Goal: Task Accomplishment & Management: Manage account settings

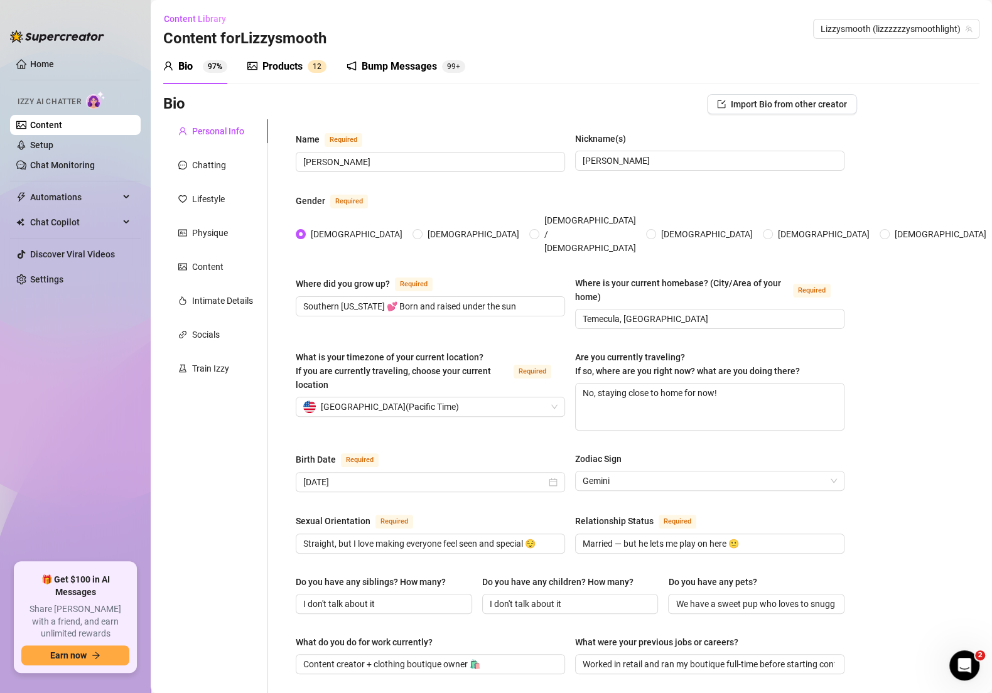
click at [62, 121] on link "Content" at bounding box center [46, 125] width 32 height 10
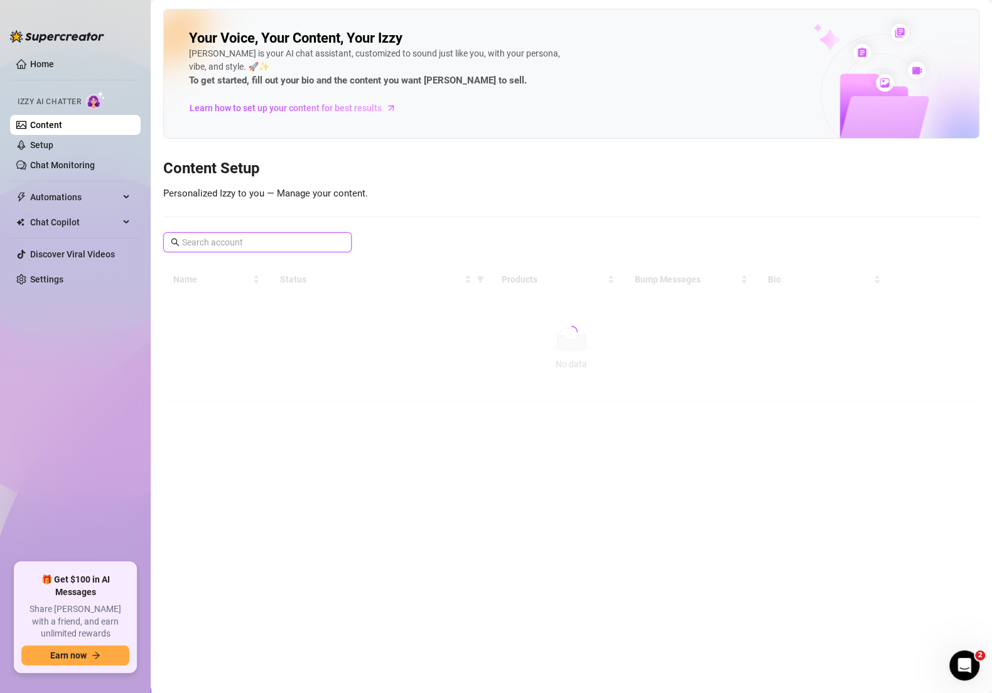
click at [264, 237] on input "text" at bounding box center [258, 242] width 152 height 14
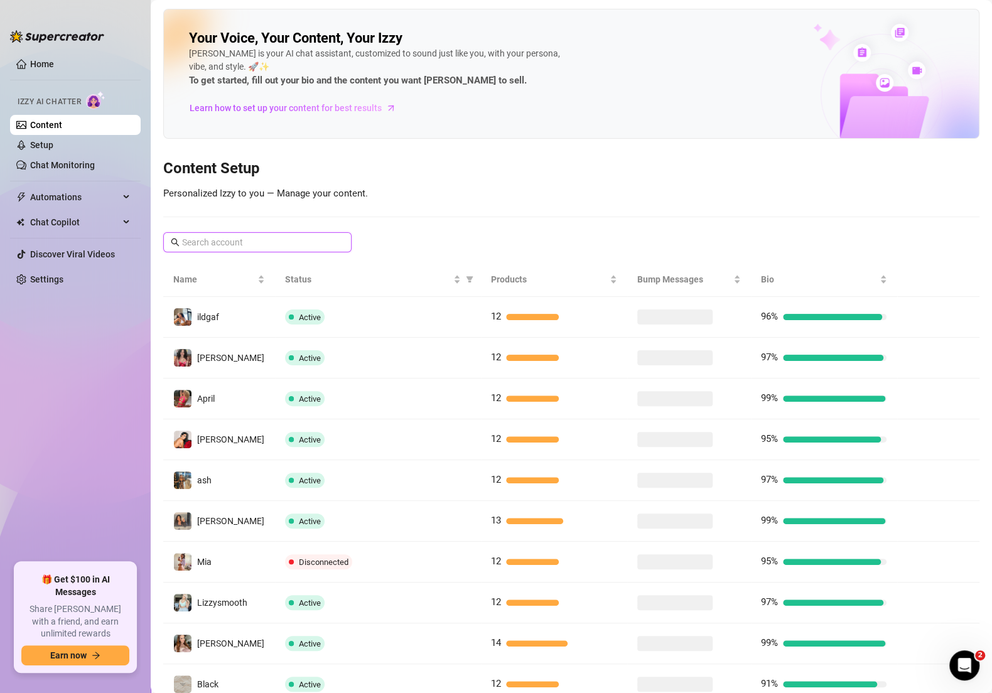
click at [275, 242] on input "text" at bounding box center [258, 242] width 152 height 14
type input "k"
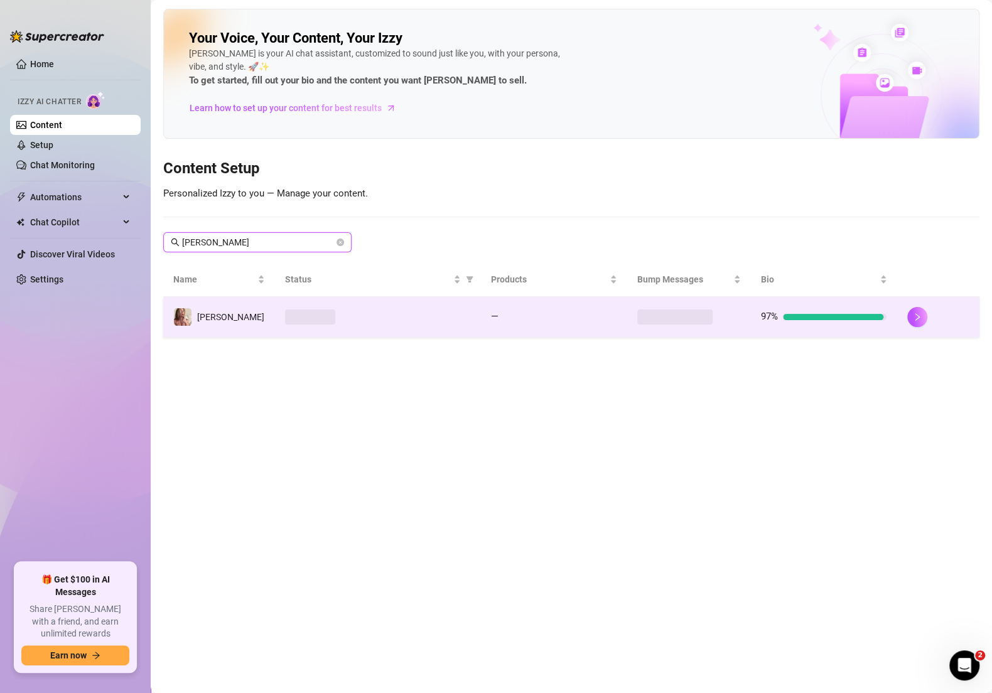
type input "[PERSON_NAME]"
click at [398, 325] on td at bounding box center [377, 317] width 205 height 41
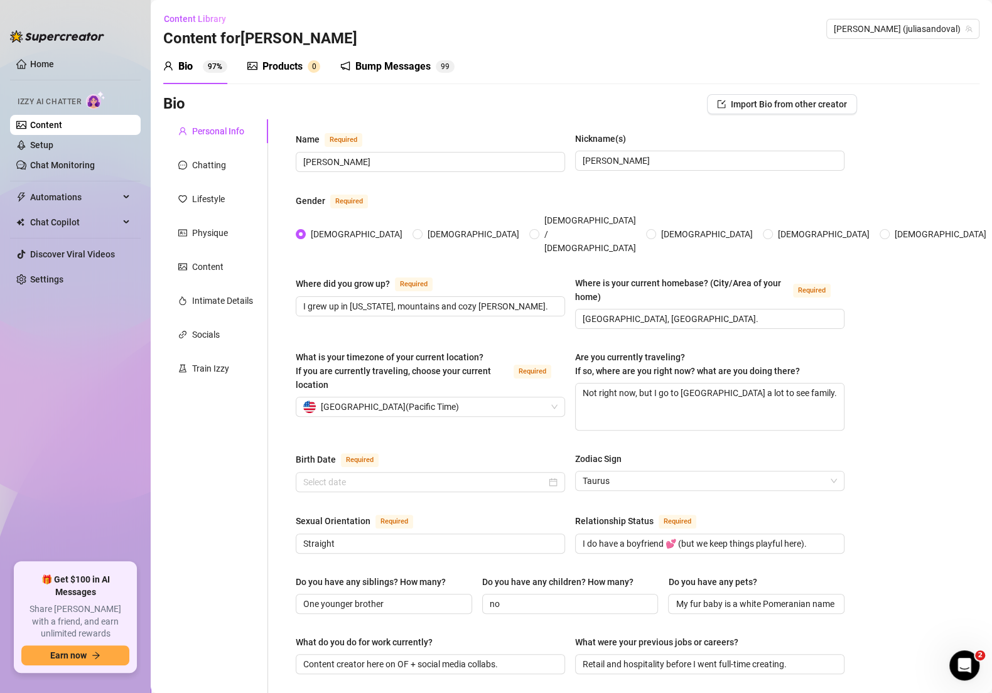
radio input "true"
type input "[DATE]"
click at [300, 62] on div "Products" at bounding box center [282, 66] width 40 height 15
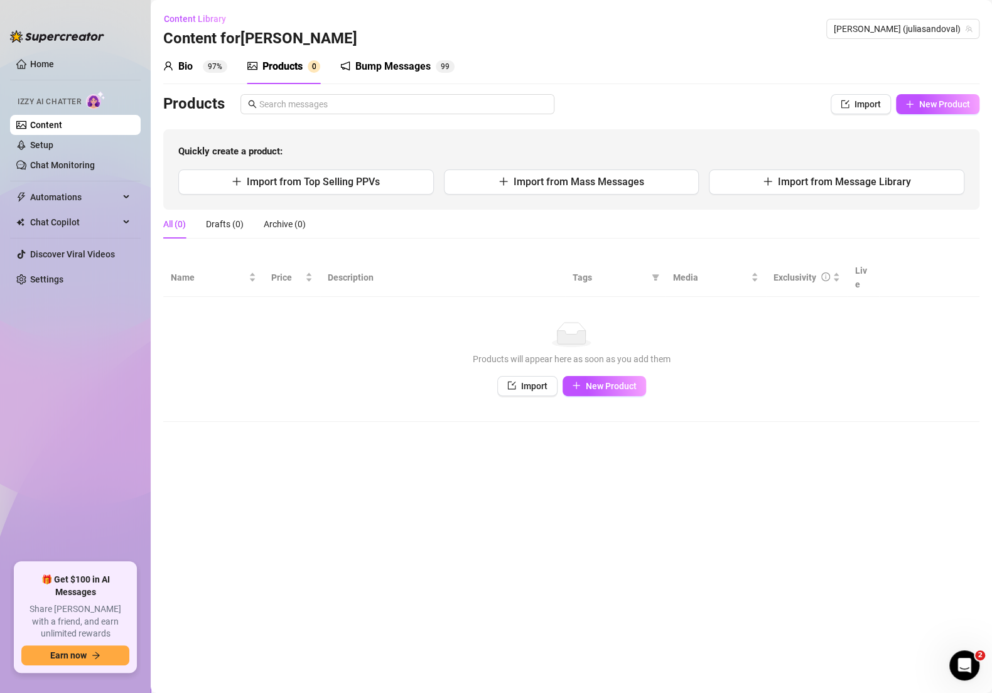
click at [411, 73] on div "Bump Messages" at bounding box center [392, 66] width 75 height 15
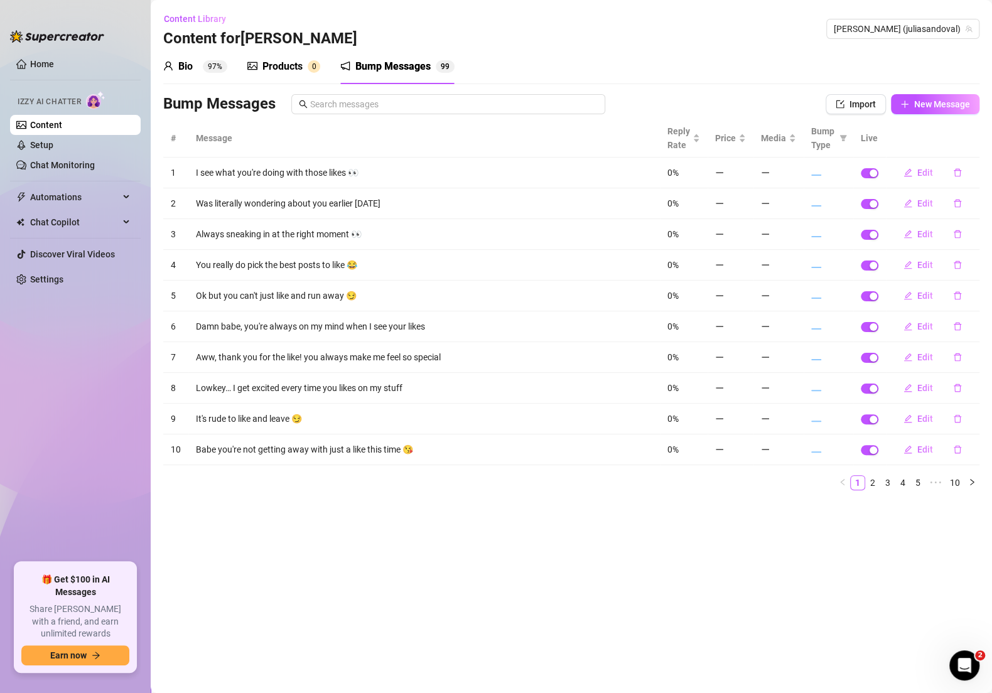
click at [303, 68] on div "Products 0" at bounding box center [283, 66] width 73 height 15
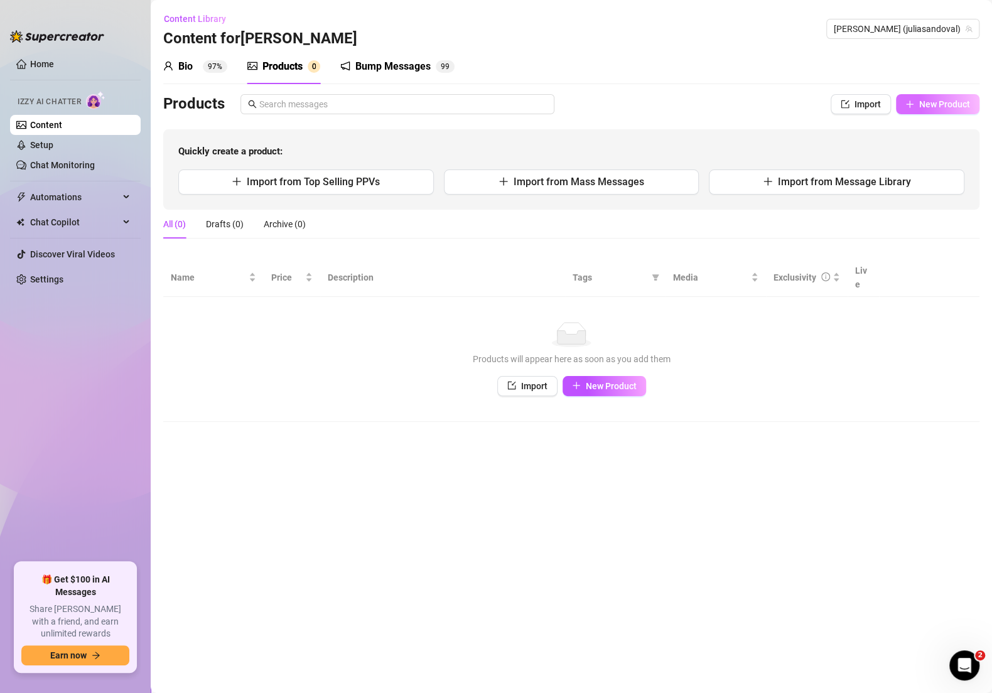
click at [937, 105] on span "New Product" at bounding box center [944, 104] width 51 height 10
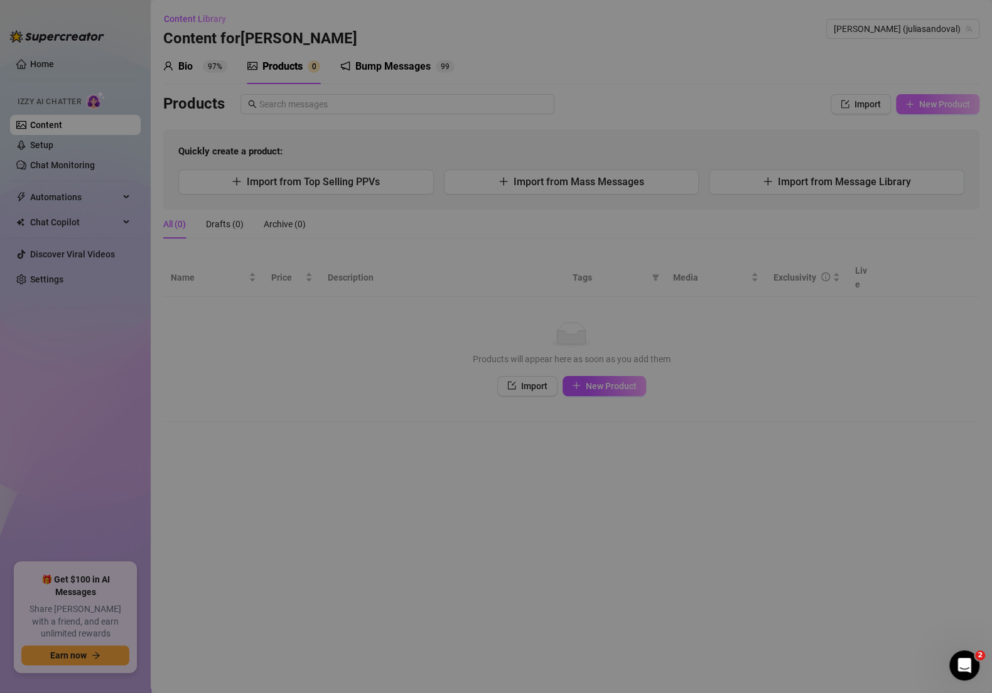
type textarea "Type your message here..."
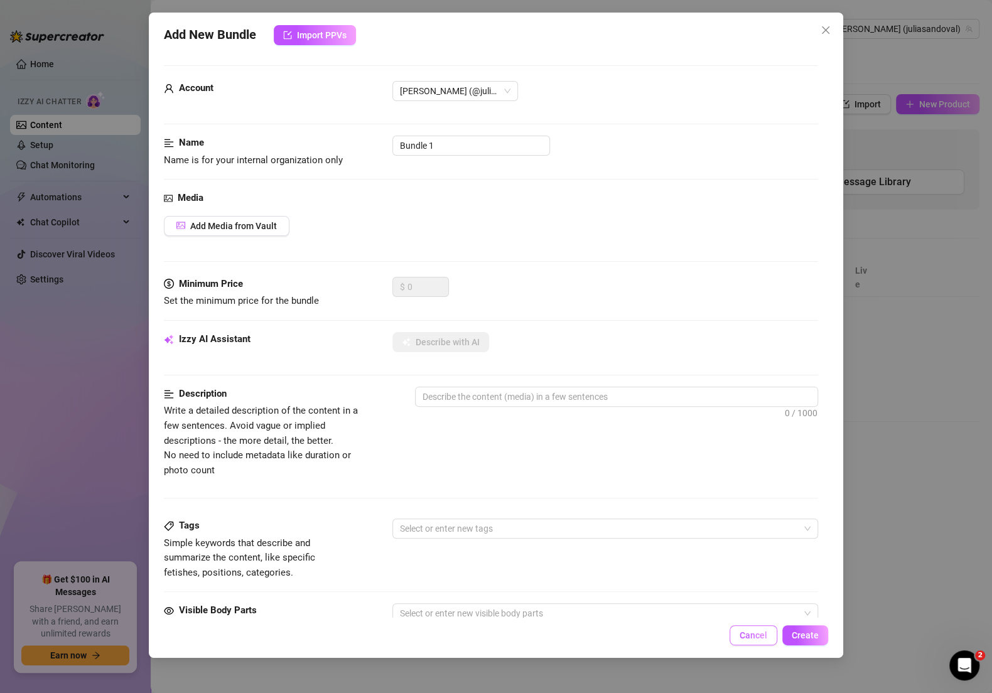
click at [748, 636] on span "Cancel" at bounding box center [754, 635] width 28 height 10
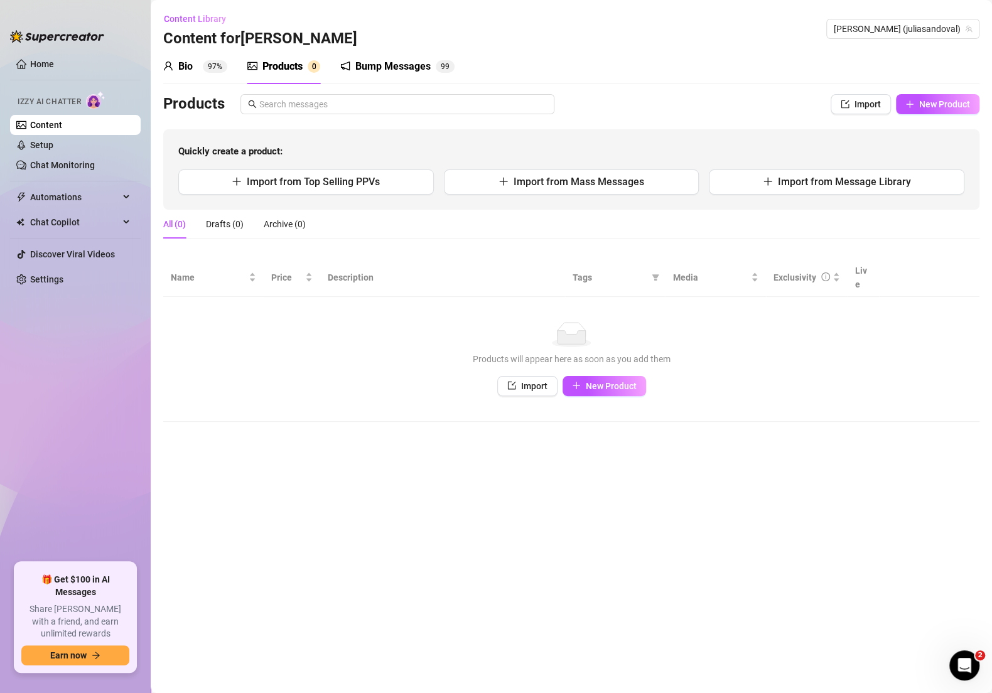
click at [50, 122] on link "Content" at bounding box center [46, 125] width 32 height 10
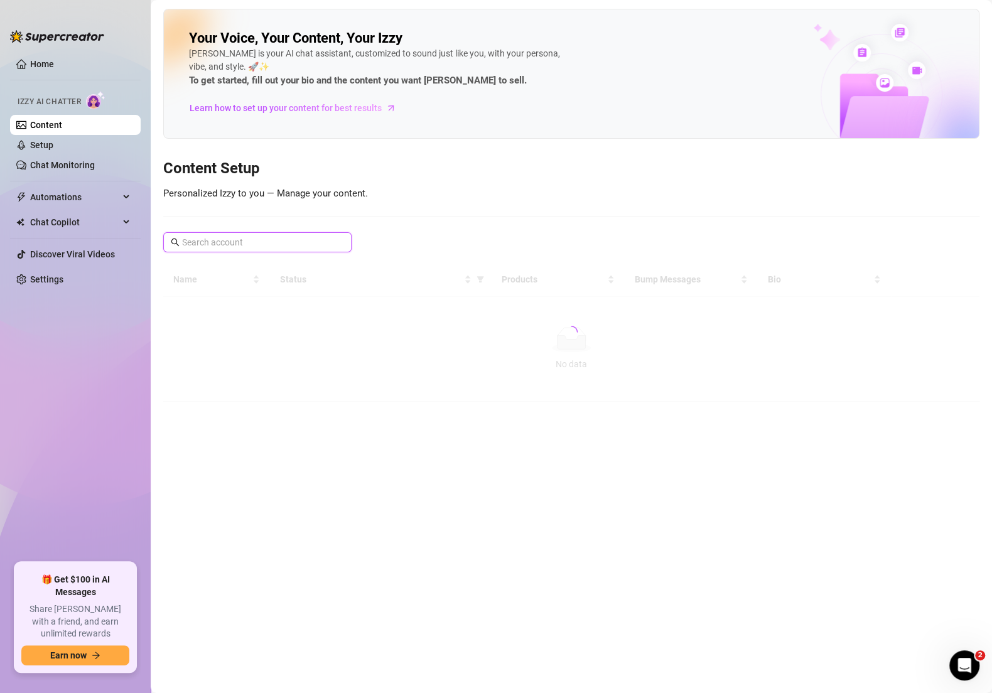
click at [258, 242] on input "text" at bounding box center [258, 242] width 152 height 14
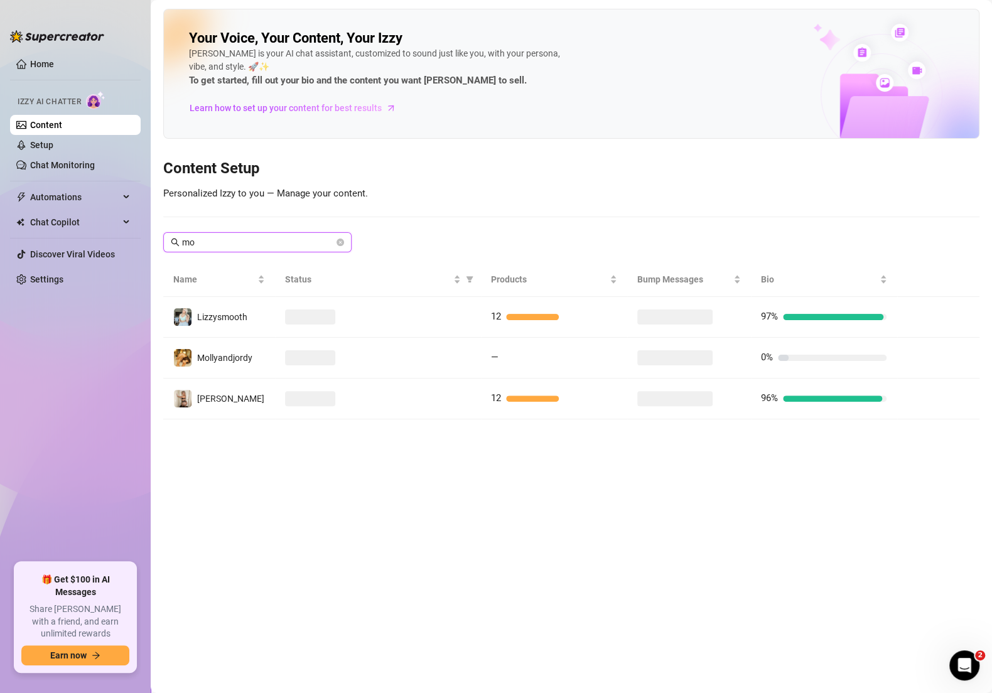
type input "m"
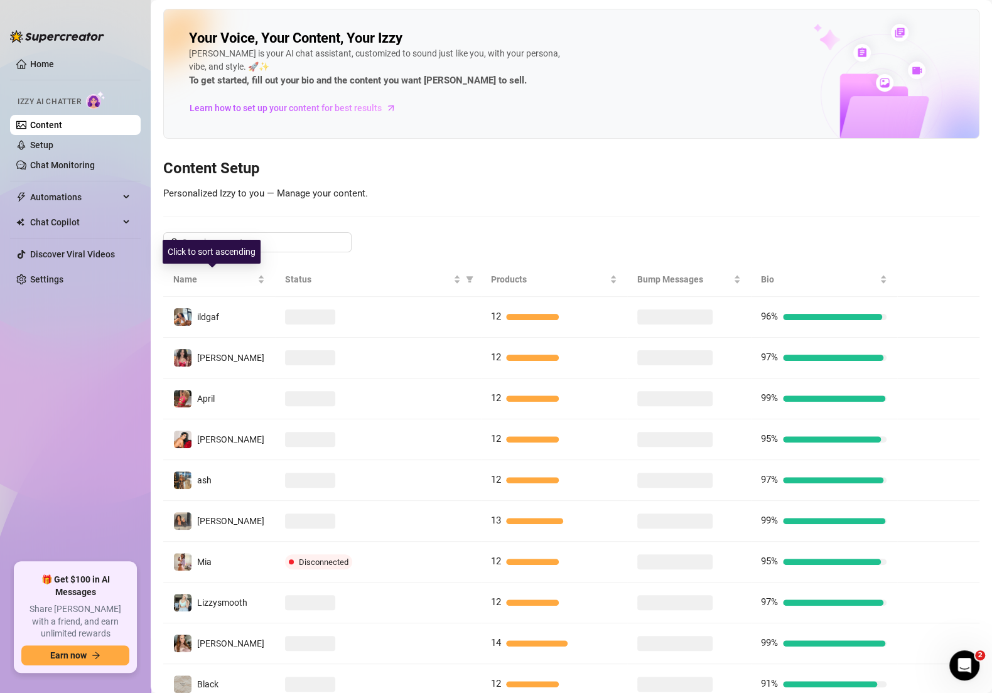
click at [230, 241] on div "Click to sort ascending" at bounding box center [212, 252] width 98 height 24
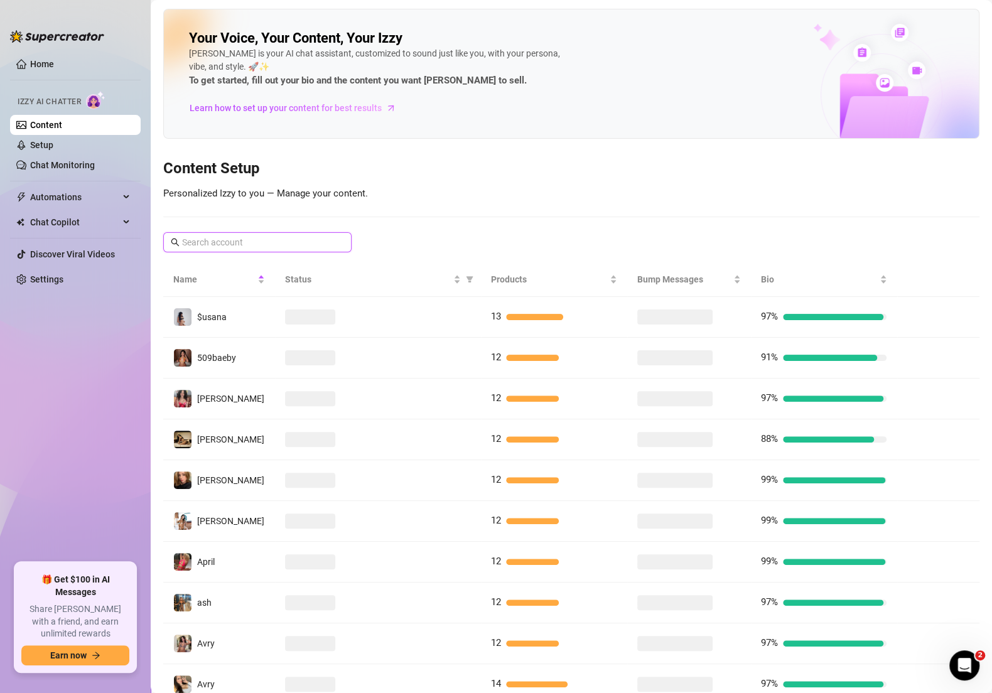
click at [304, 234] on span at bounding box center [257, 242] width 188 height 20
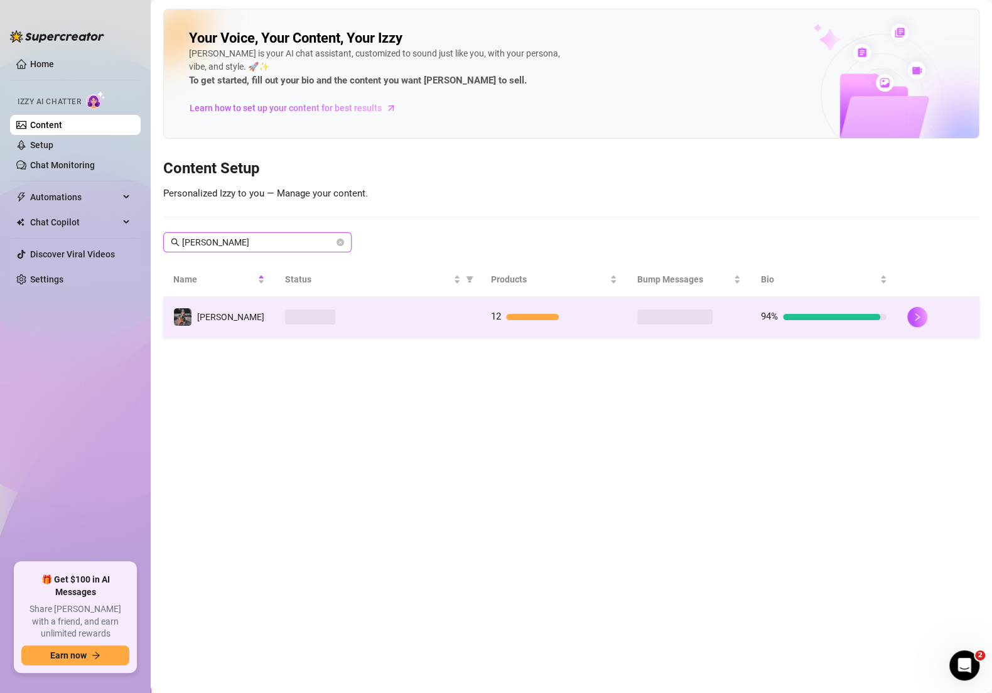
type input "[PERSON_NAME]"
click at [400, 316] on div at bounding box center [377, 317] width 185 height 15
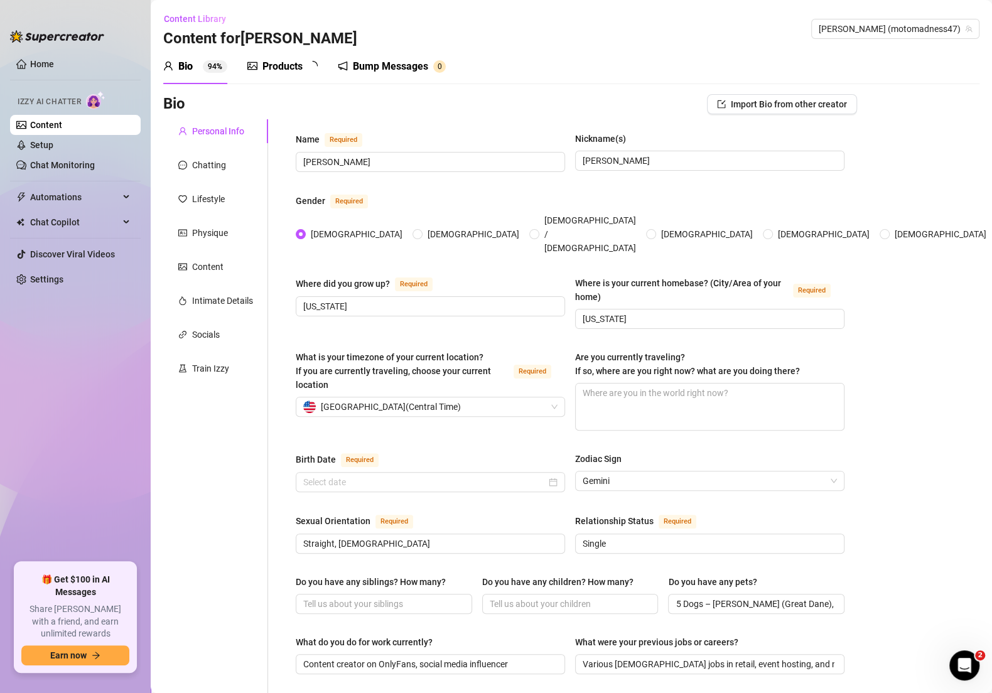
type input "[DATE]"
click at [615, 537] on input "Single" at bounding box center [709, 544] width 252 height 14
drag, startPoint x: 682, startPoint y: 519, endPoint x: 507, endPoint y: 512, distance: 175.3
click at [507, 514] on div "Sexual Orientation Required [DEMOGRAPHIC_DATA], [DEMOGRAPHIC_DATA] Relationship…" at bounding box center [570, 539] width 549 height 51
type input "Married"
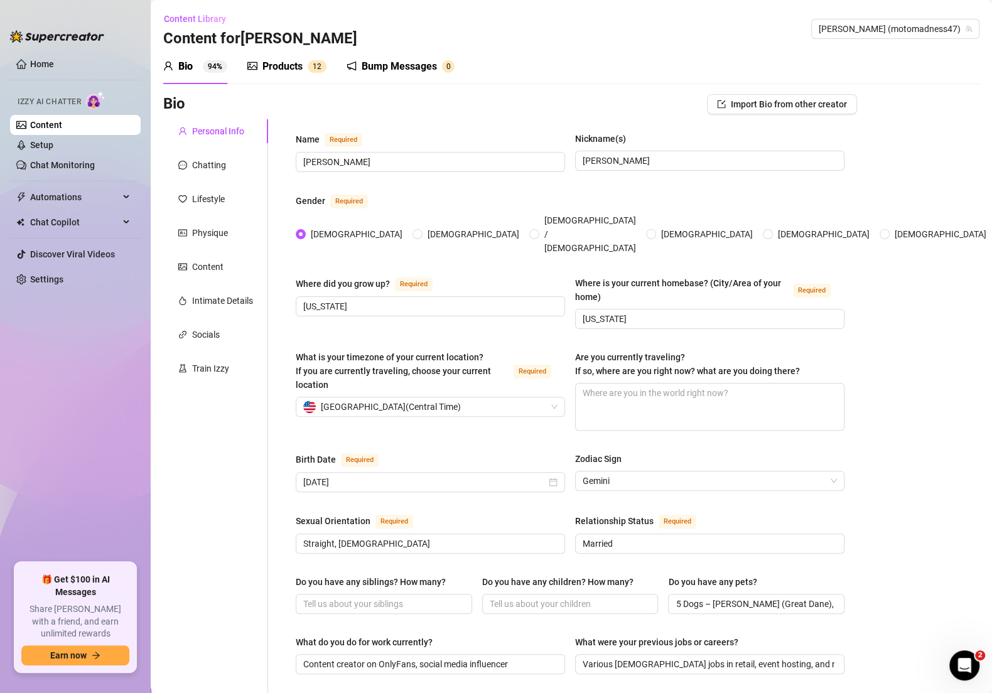
click at [925, 541] on div "Bio Import Bio from other creator Personal Info Chatting Lifestyle Physique Con…" at bounding box center [571, 668] width 816 height 1149
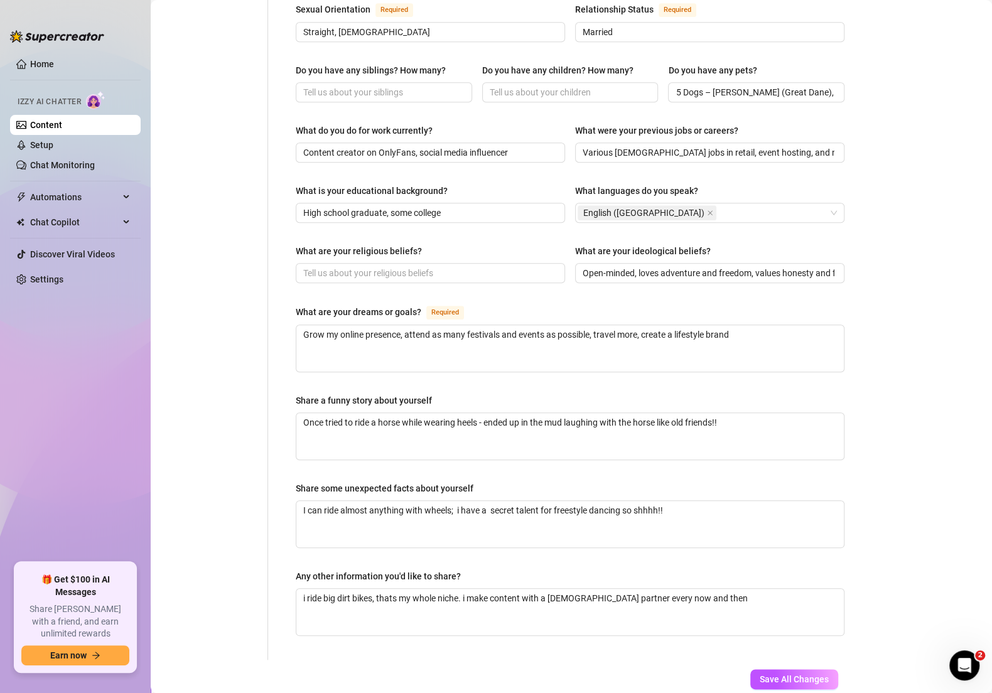
scroll to position [561, 0]
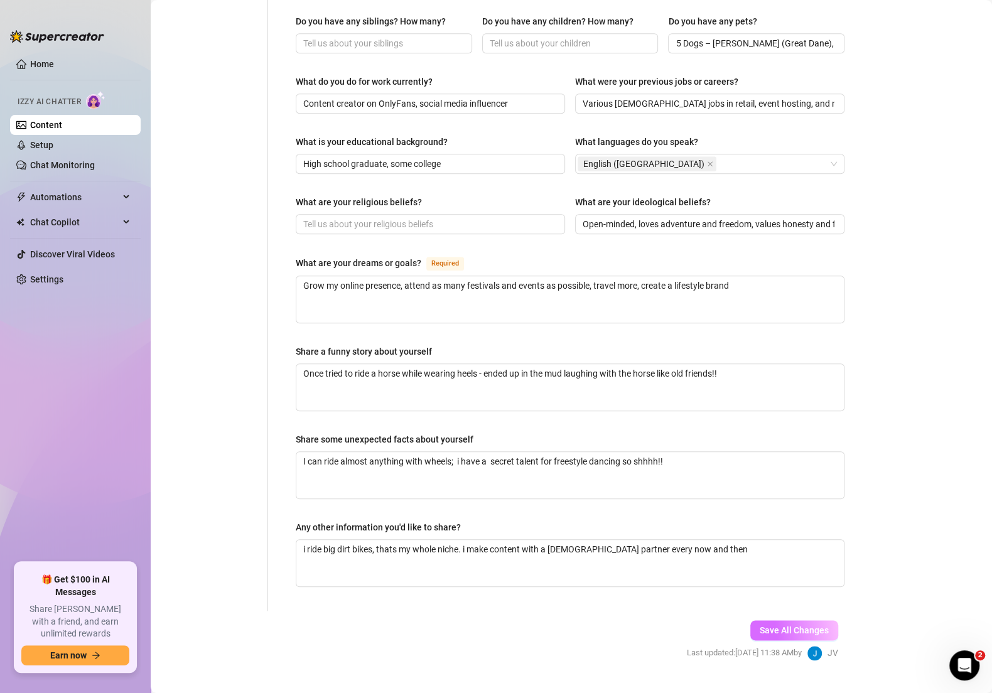
click at [769, 625] on span "Save All Changes" at bounding box center [794, 630] width 69 height 10
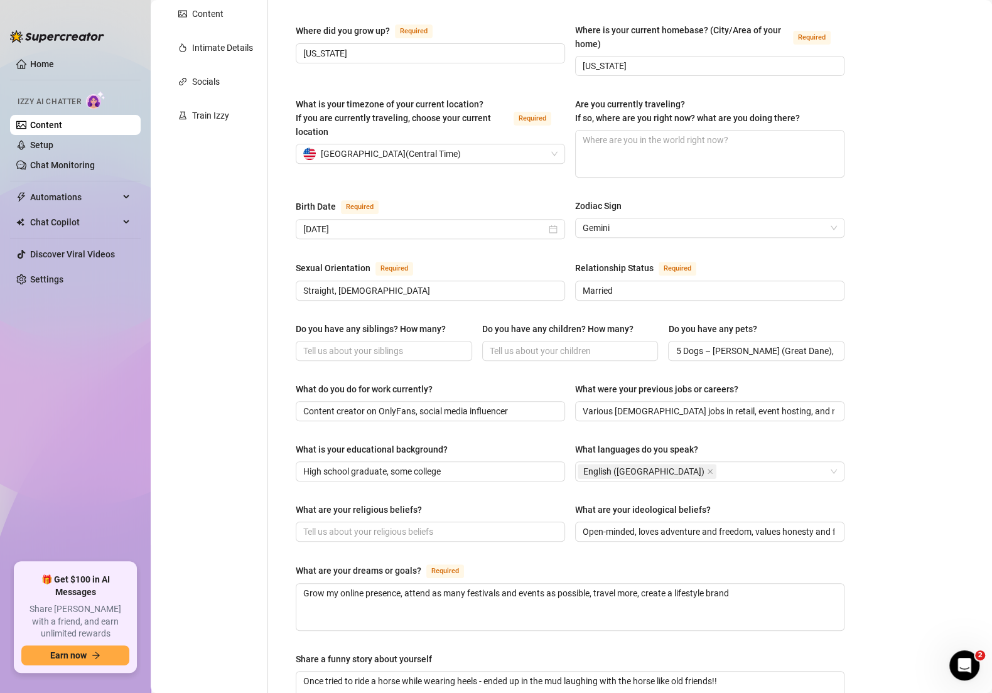
scroll to position [0, 0]
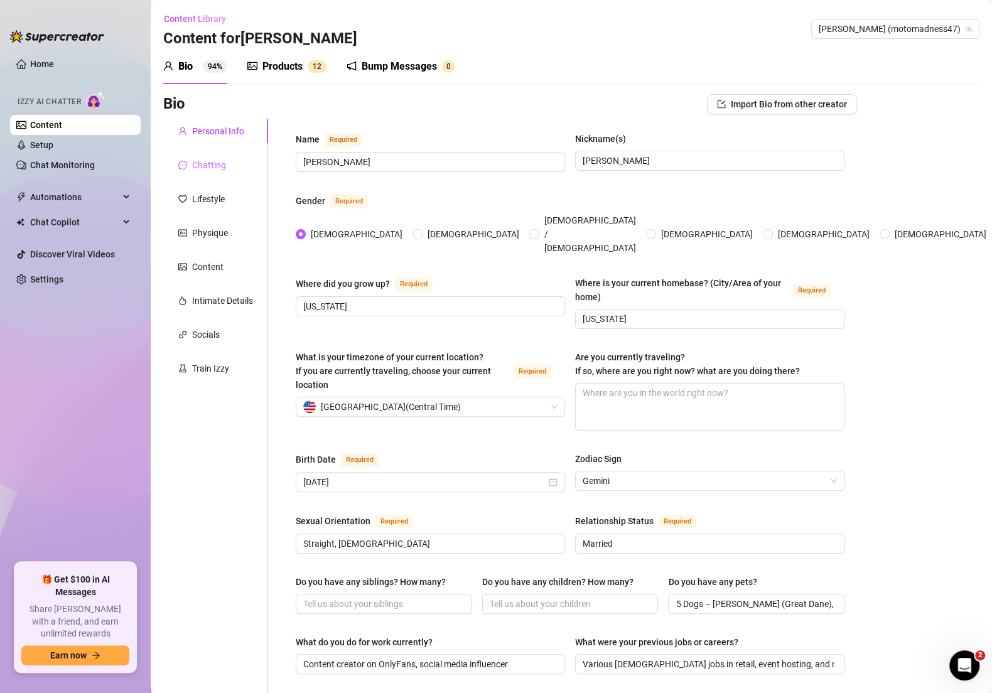
click at [237, 172] on div "Chatting" at bounding box center [215, 165] width 105 height 24
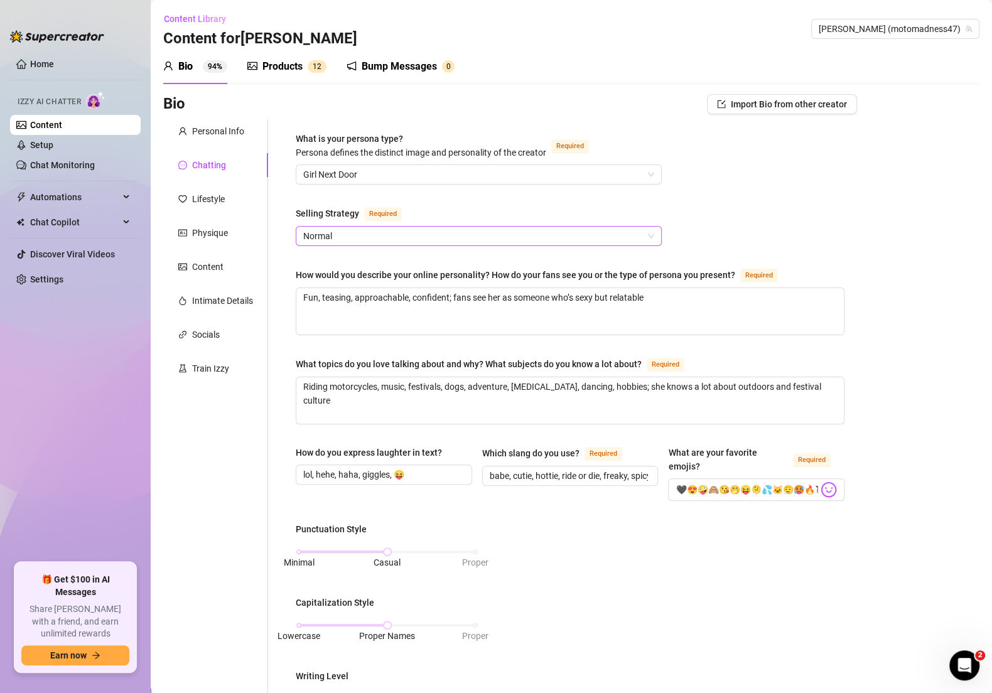
click at [517, 245] on div "Normal" at bounding box center [479, 236] width 366 height 20
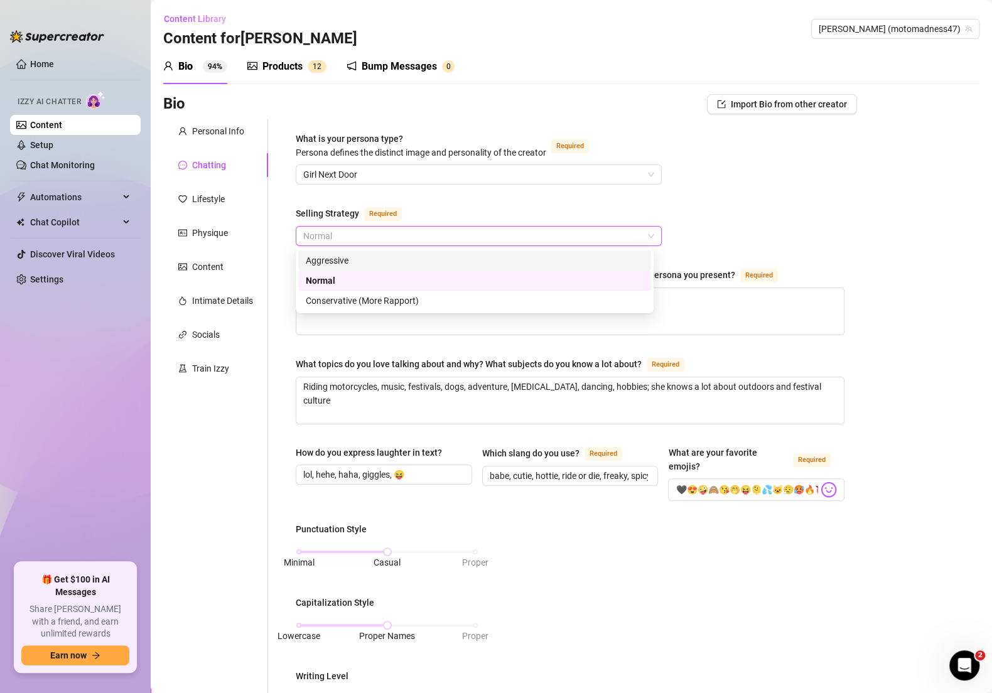
click at [419, 258] on div "Aggressive" at bounding box center [475, 261] width 338 height 14
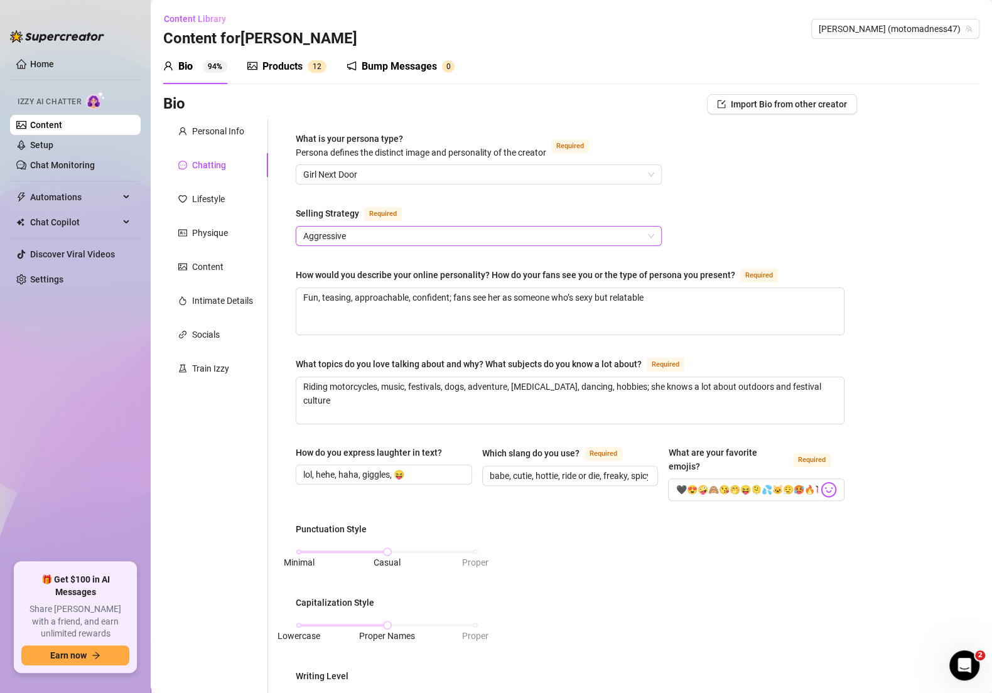
click at [821, 159] on div "What is your persona type? [PERSON_NAME] defines the distinct image and persona…" at bounding box center [570, 601] width 549 height 939
click at [667, 294] on textarea "Fun, teasing, approachable, confident; fans see her as someone who’s sexy but r…" at bounding box center [569, 311] width 547 height 46
type textarea "Fun, teasing, approachable, confident; fans see her as someone who’s sexy but r…"
click at [212, 263] on div "Content" at bounding box center [207, 267] width 31 height 14
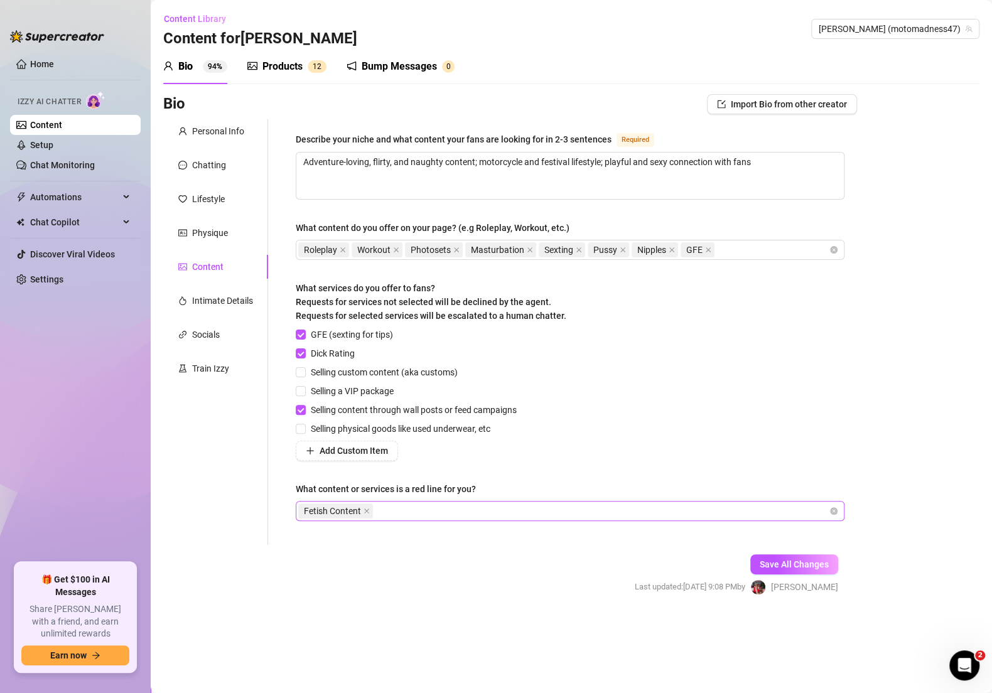
click at [570, 507] on div "Fetish Content" at bounding box center [563, 511] width 530 height 18
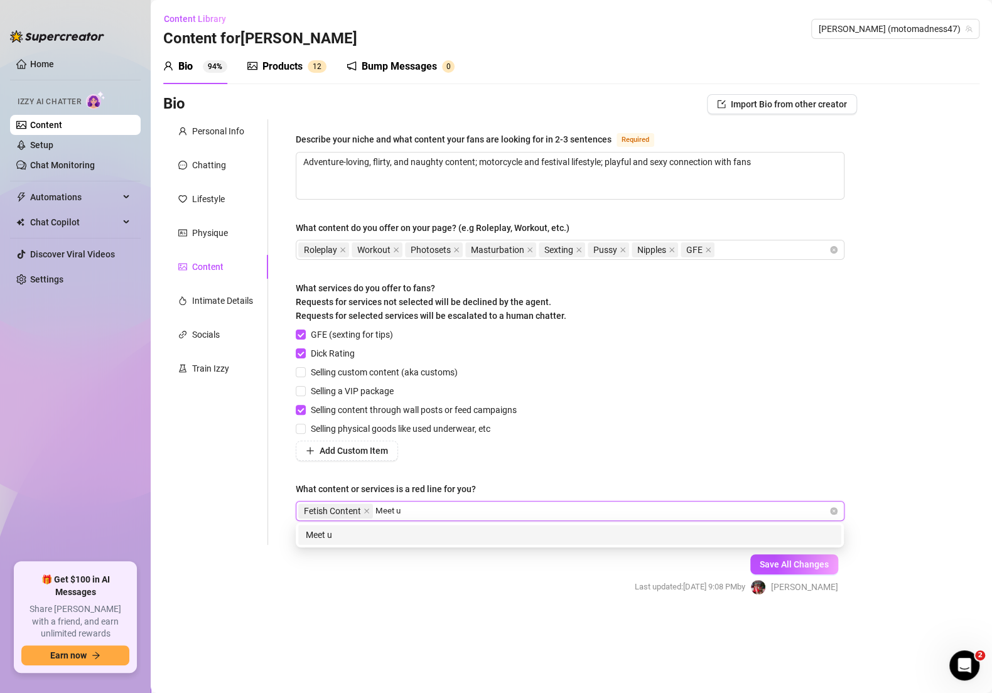
type input "Meet up"
type input "anything against OF terms"
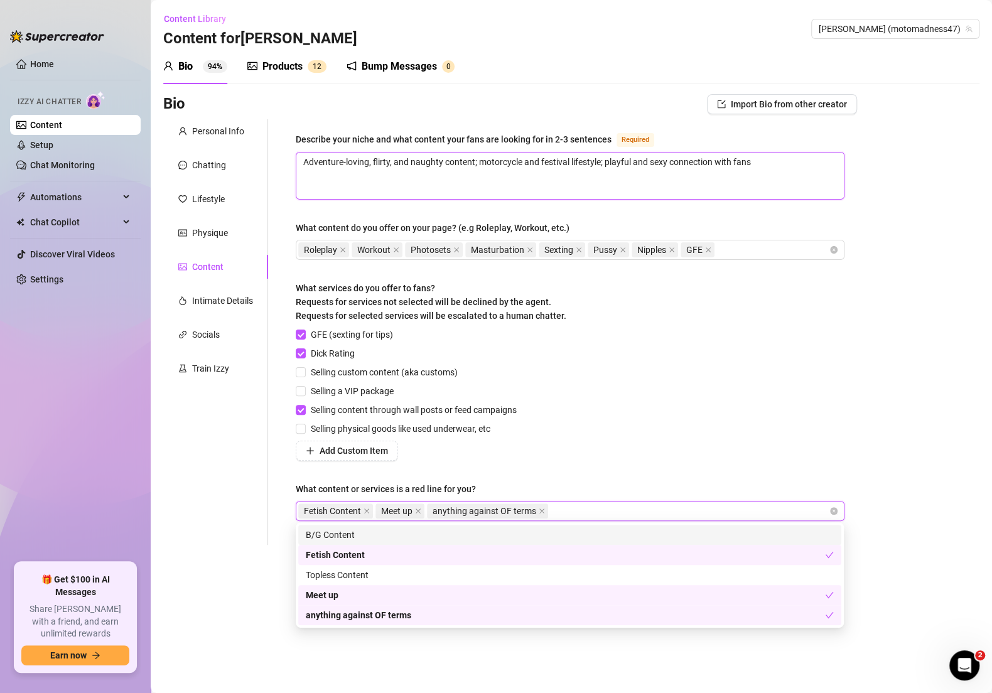
click at [790, 166] on textarea "Adventure-loving, flirty, and naughty content; motorcycle and festival lifestyl…" at bounding box center [569, 176] width 547 height 46
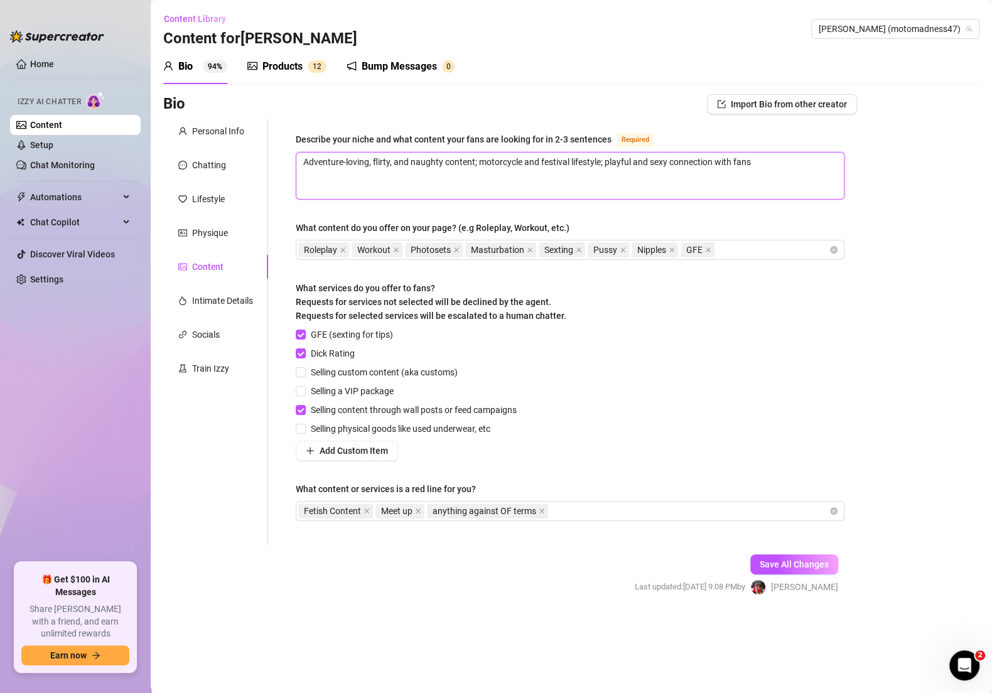
type textarea "Adventure-loving, flirty, and naughty content; motorcycle and festival lifestyl…"
paste textarea "[PERSON_NAME] has an expansive tip menu — it's pinned to her wall under the lab…"
type textarea "Adventure-loving, flirty, and naughty content; motorcycle and festival lifestyl…"
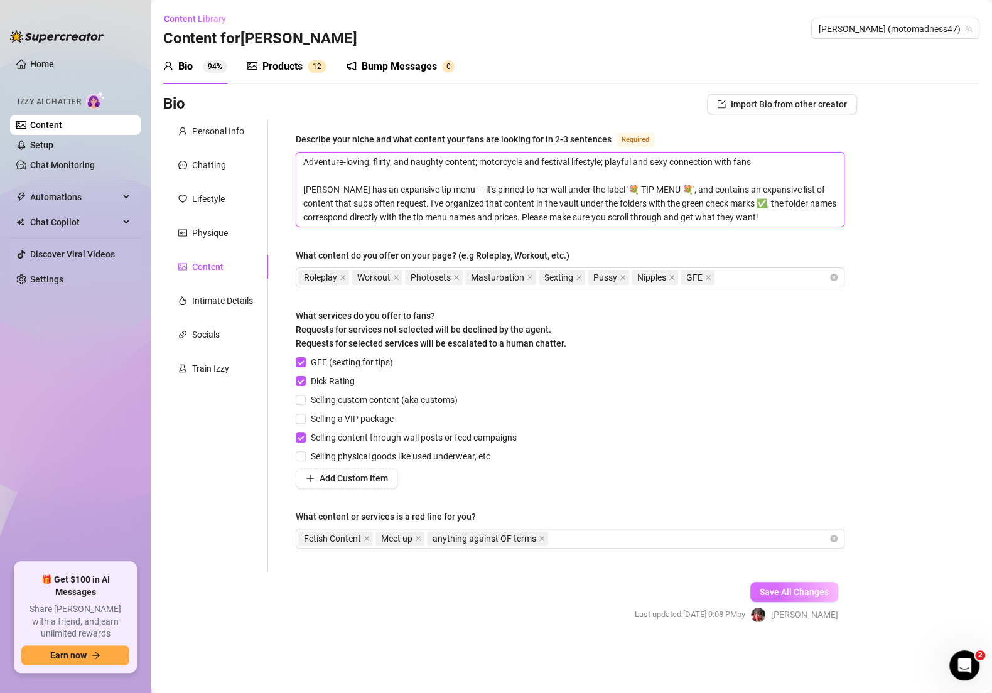
type textarea "Adventure-loving, flirty, and naughty content; motorcycle and festival lifestyl…"
click at [778, 587] on span "Save All Changes" at bounding box center [794, 592] width 69 height 10
click at [62, 130] on link "Content" at bounding box center [46, 125] width 32 height 10
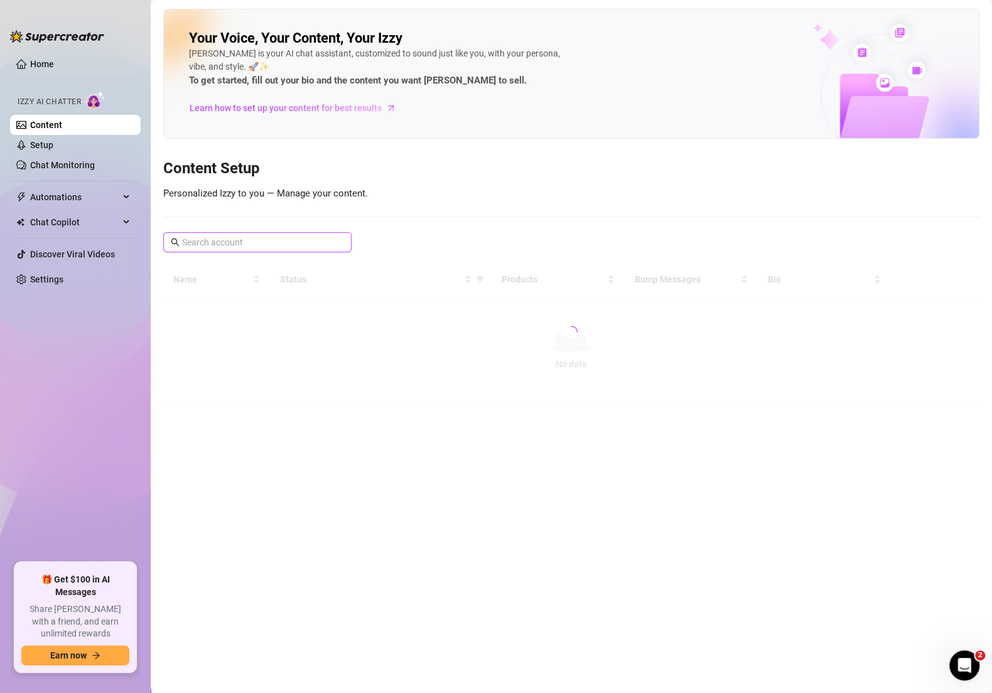
click at [276, 237] on input "text" at bounding box center [258, 242] width 152 height 14
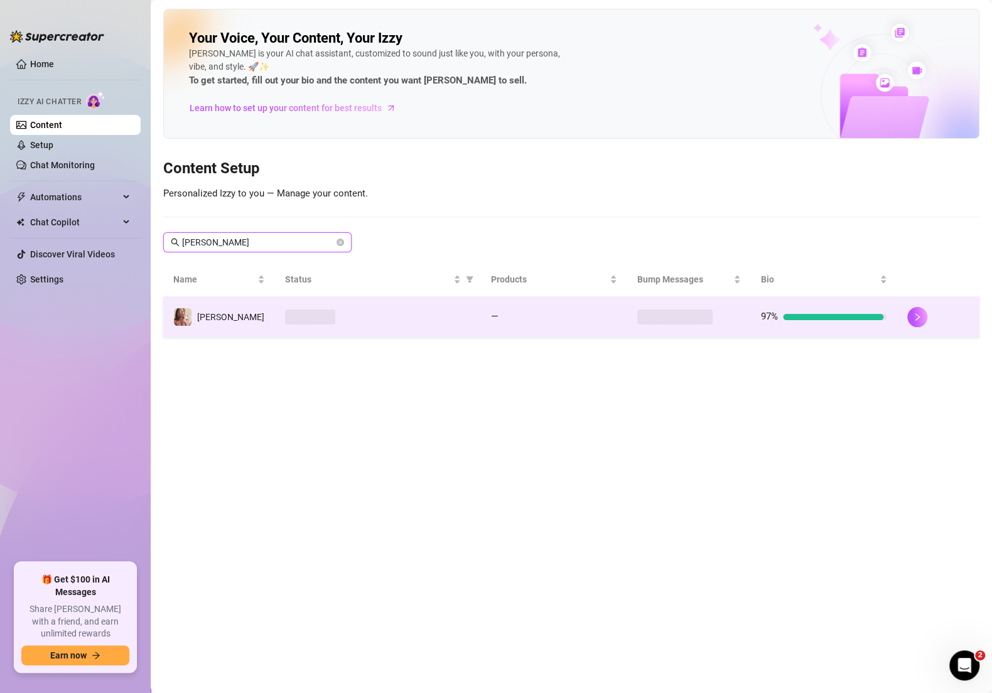
type input "[PERSON_NAME]"
click at [391, 312] on div at bounding box center [377, 317] width 185 height 15
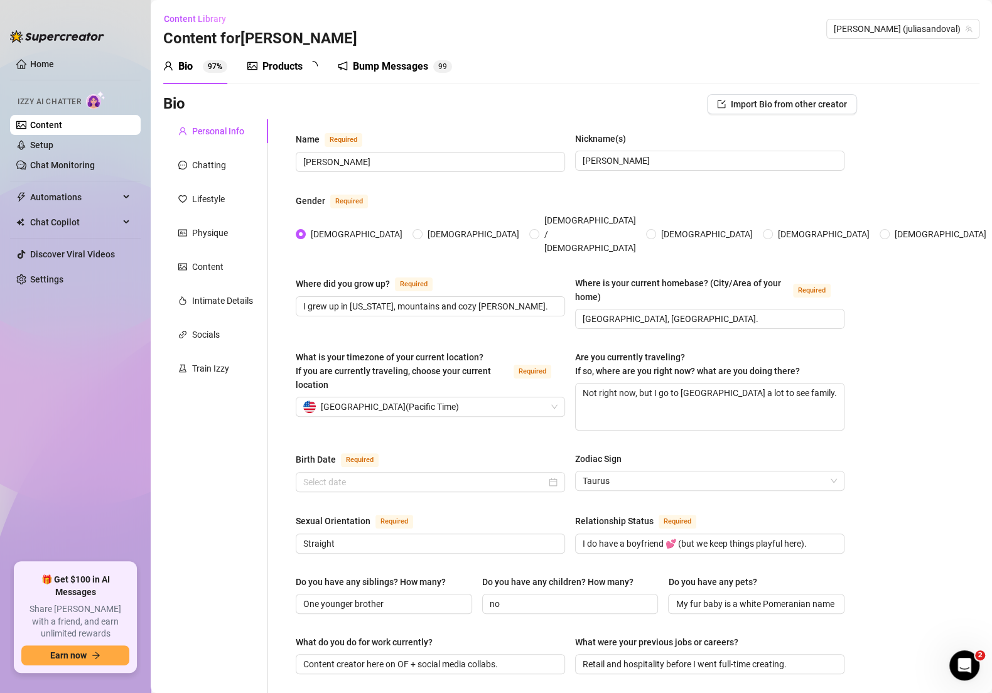
radio input "true"
type input "[DATE]"
click at [287, 63] on div "Products" at bounding box center [282, 66] width 40 height 15
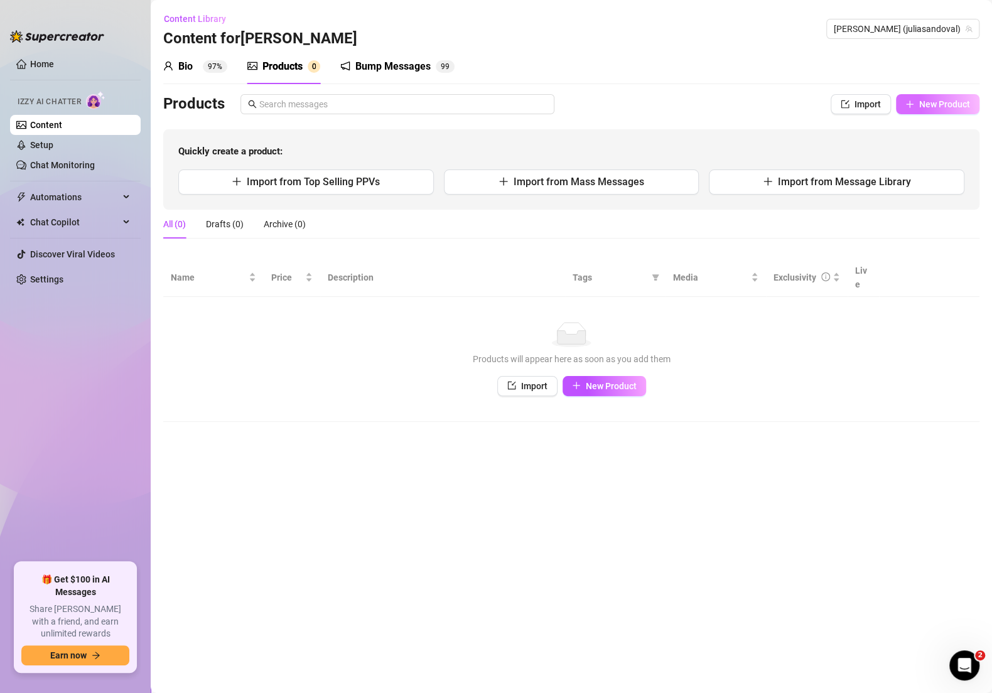
click at [924, 109] on button "New Product" at bounding box center [937, 104] width 83 height 20
type textarea "Type your message here..."
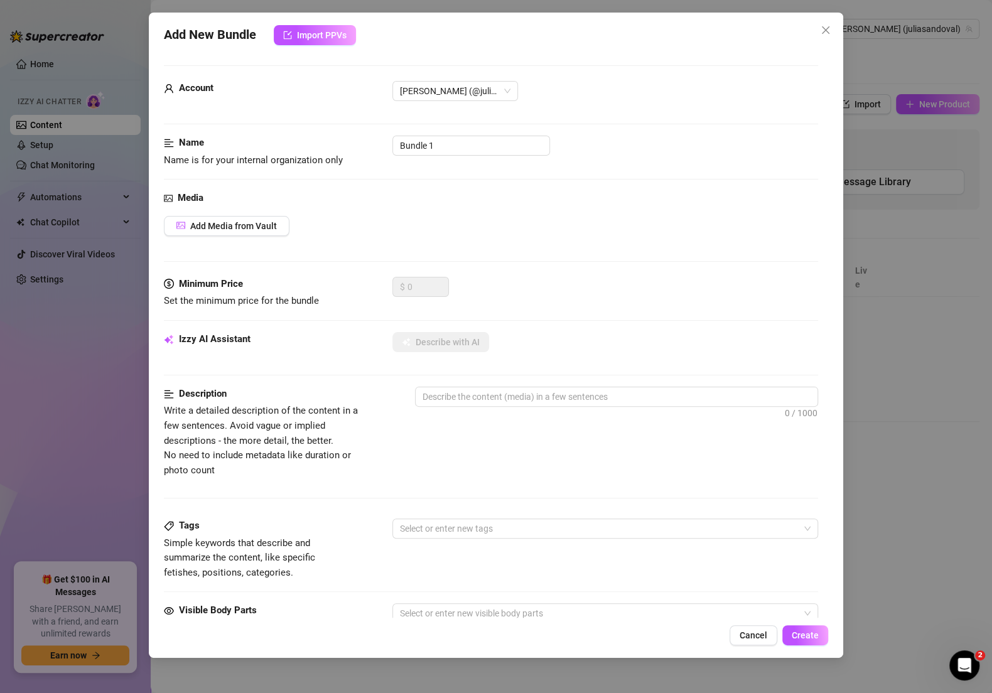
click at [576, 117] on div "Account [PERSON_NAME] (@juliasandoval)" at bounding box center [491, 108] width 654 height 55
click at [482, 146] on input "Bundle 1" at bounding box center [471, 146] width 158 height 20
paste input "✅ STRIP TEASE TEMPLATE"
type input "✅ STRIP TEASE TEMPLATE"
click at [247, 221] on span "Add Media from Vault" at bounding box center [233, 226] width 87 height 10
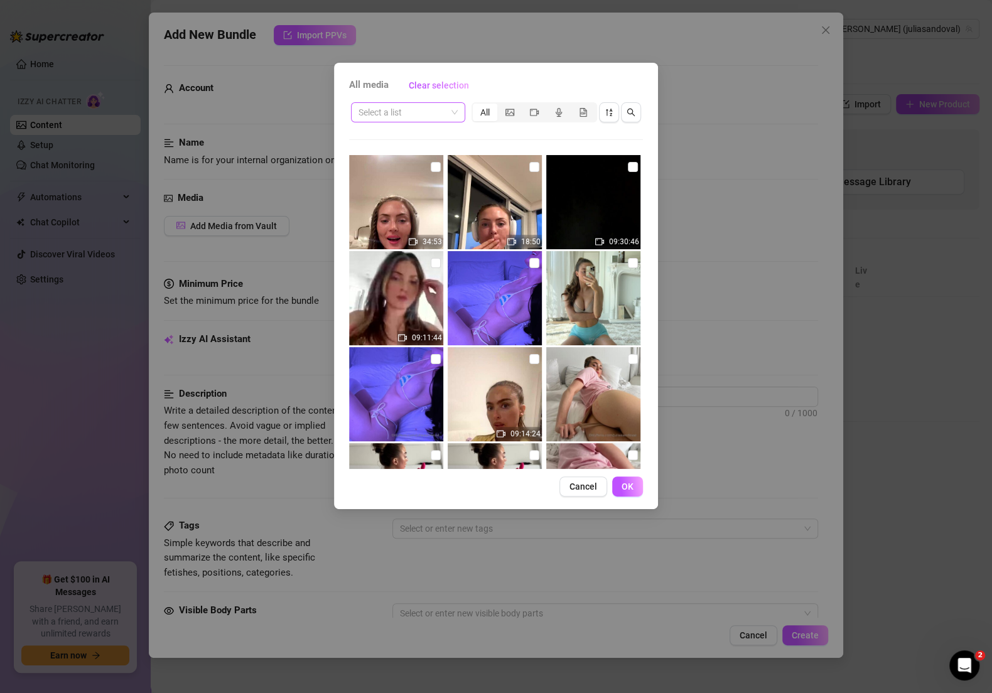
click at [443, 112] on input "search" at bounding box center [402, 112] width 88 height 19
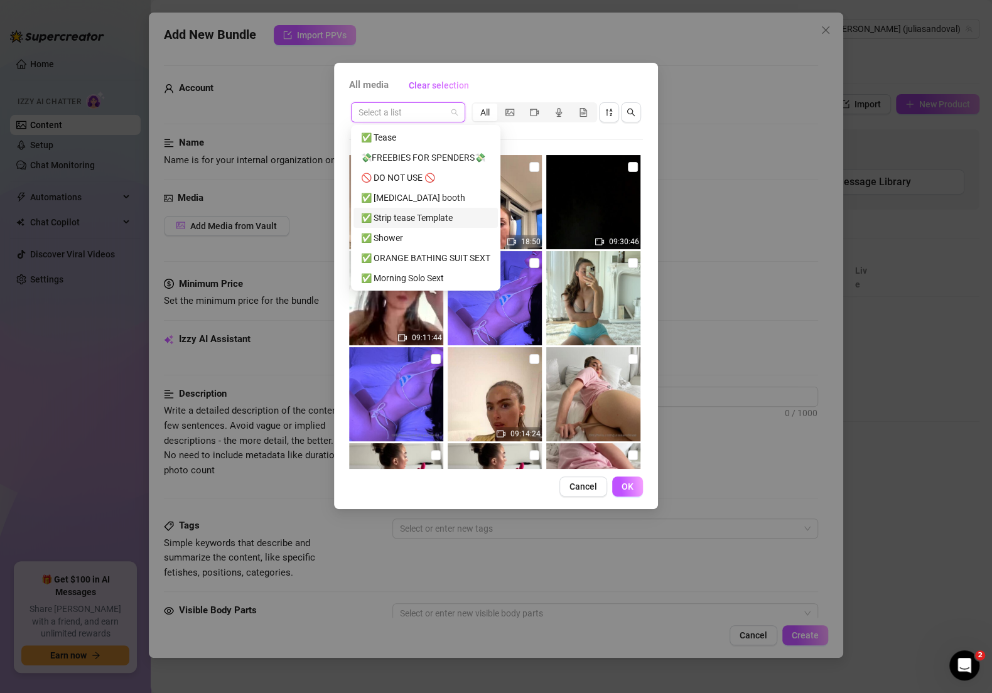
click at [441, 222] on div "✅ Strip tease Template" at bounding box center [425, 218] width 129 height 14
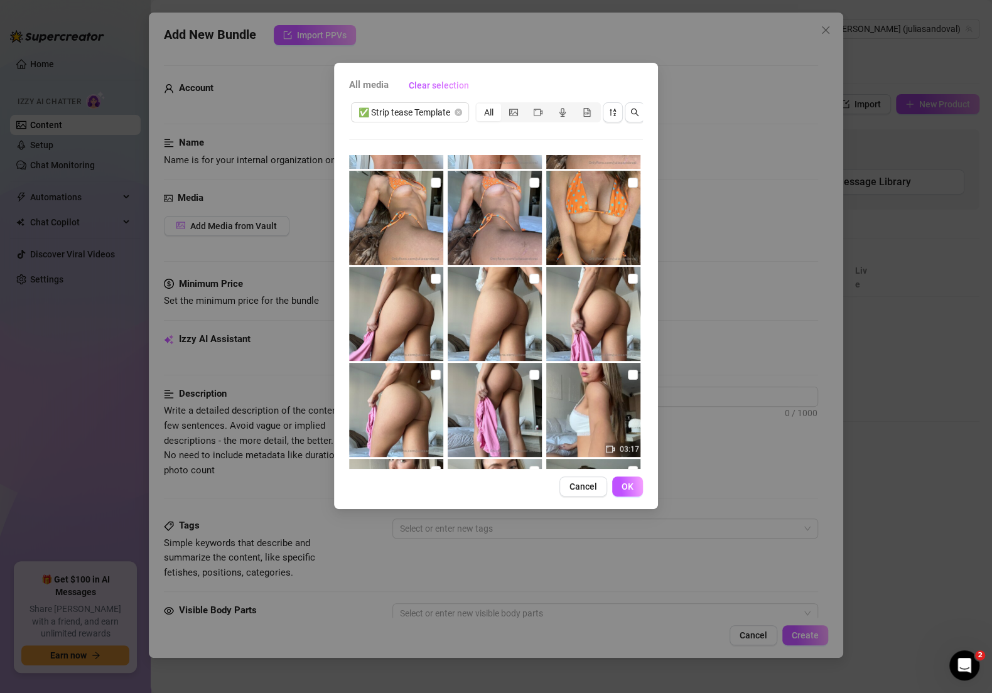
scroll to position [1701, 0]
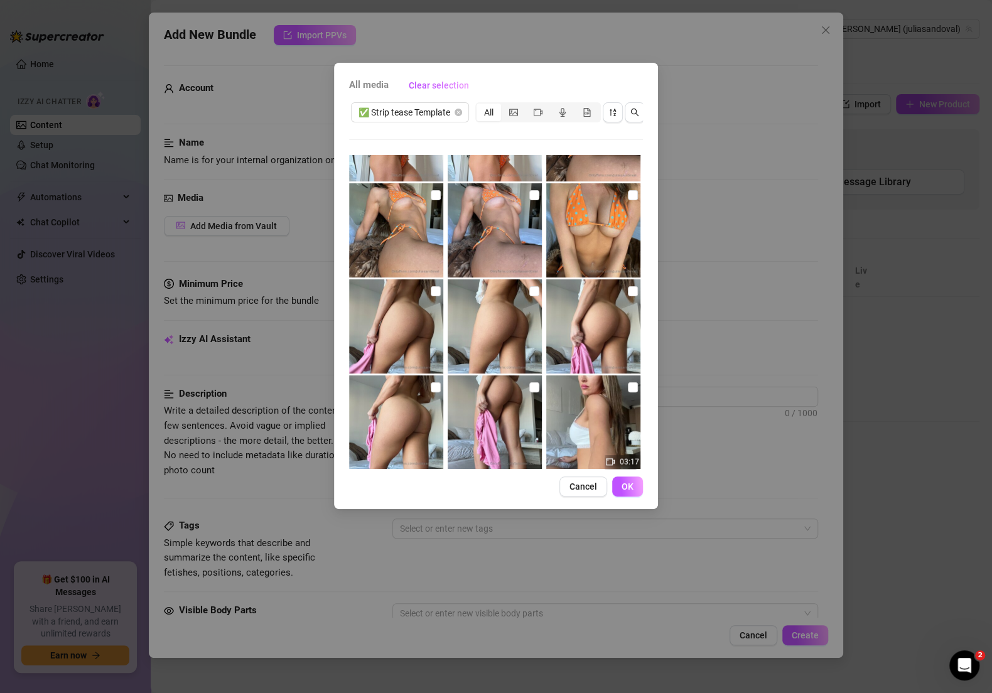
click at [438, 293] on img at bounding box center [396, 326] width 94 height 94
checkbox input "true"
click at [529, 293] on input "checkbox" at bounding box center [534, 291] width 10 height 10
checkbox input "true"
click at [628, 294] on input "checkbox" at bounding box center [633, 291] width 10 height 10
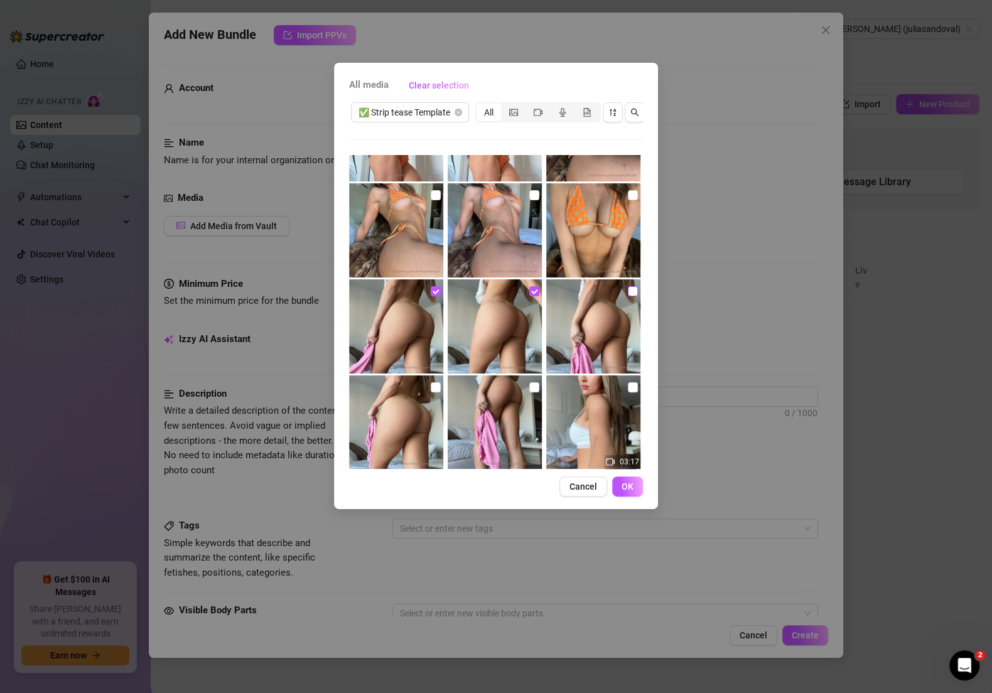
checkbox input "true"
click at [432, 382] on input "checkbox" at bounding box center [436, 387] width 10 height 10
checkbox input "true"
click at [529, 385] on input "checkbox" at bounding box center [534, 387] width 10 height 10
checkbox input "true"
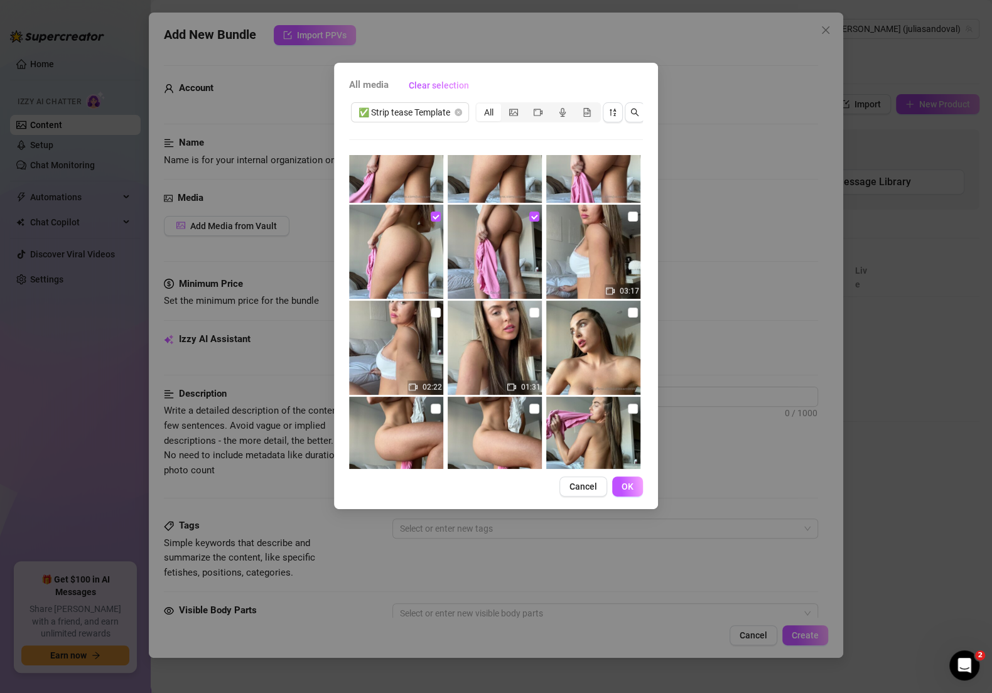
scroll to position [1910, 0]
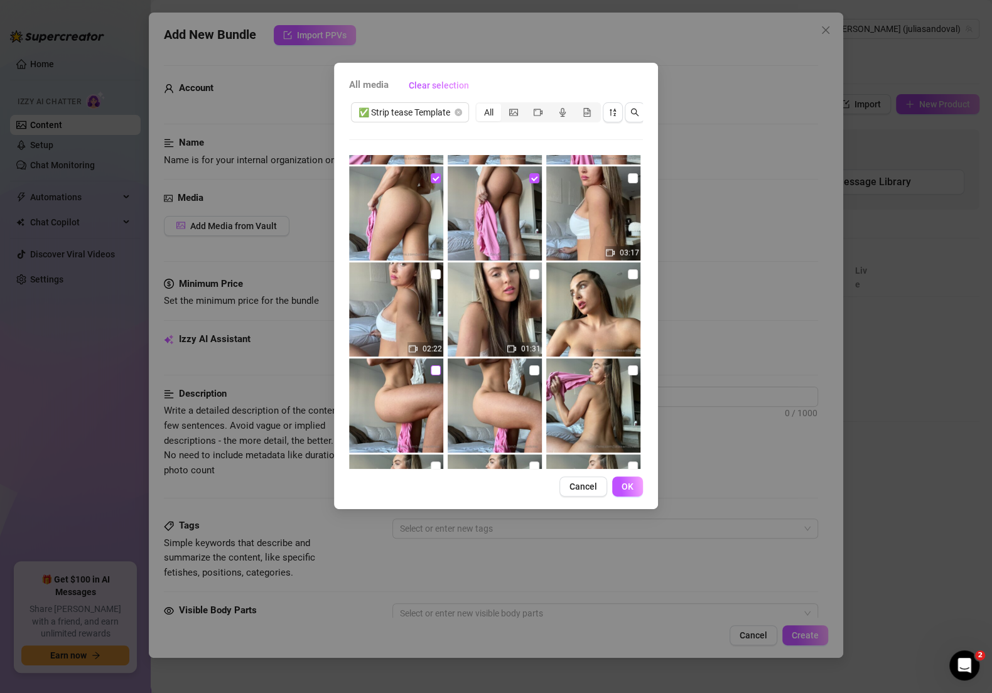
click at [437, 365] on input "checkbox" at bounding box center [436, 370] width 10 height 10
checkbox input "true"
click at [529, 373] on input "checkbox" at bounding box center [534, 370] width 10 height 10
checkbox input "true"
click at [628, 372] on input "checkbox" at bounding box center [633, 370] width 10 height 10
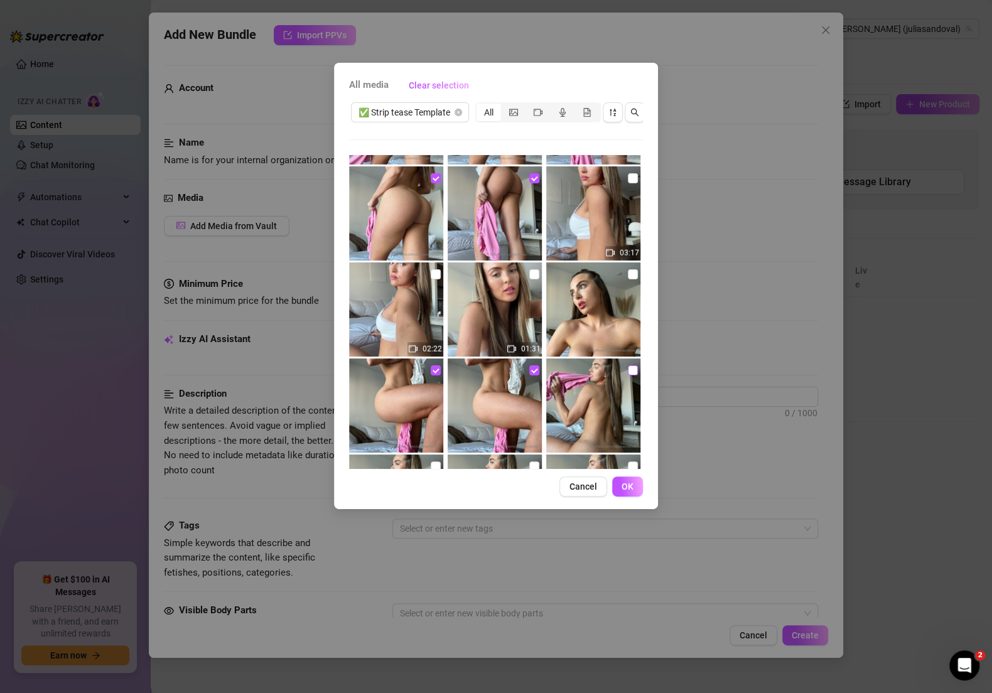
checkbox input "true"
click at [628, 279] on label at bounding box center [633, 274] width 10 height 14
click at [628, 279] on input "checkbox" at bounding box center [633, 274] width 10 height 10
checkbox input "true"
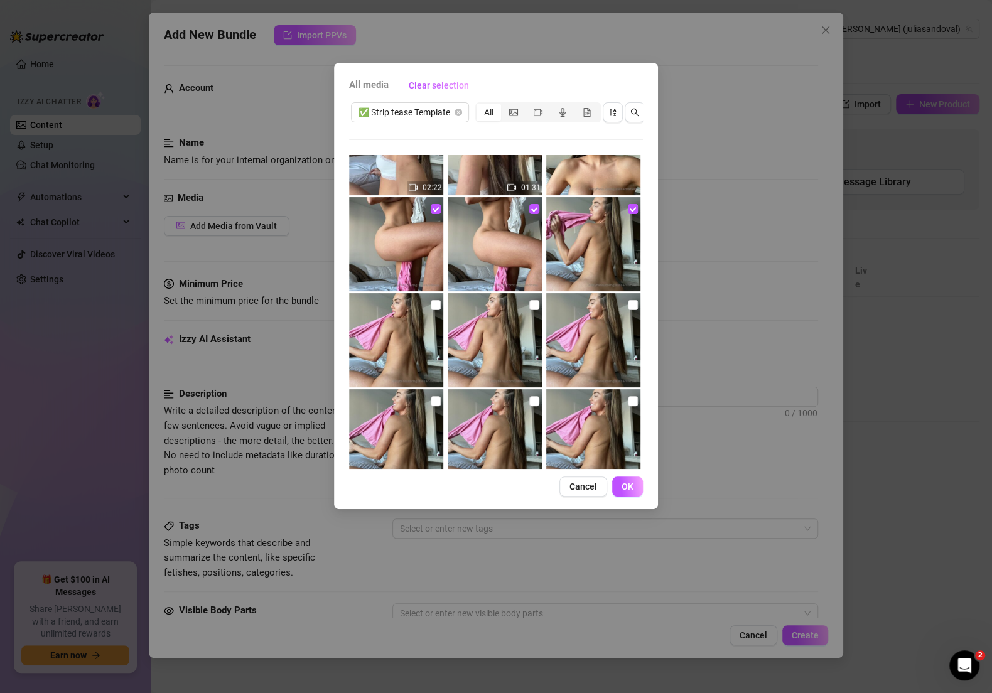
scroll to position [2081, 0]
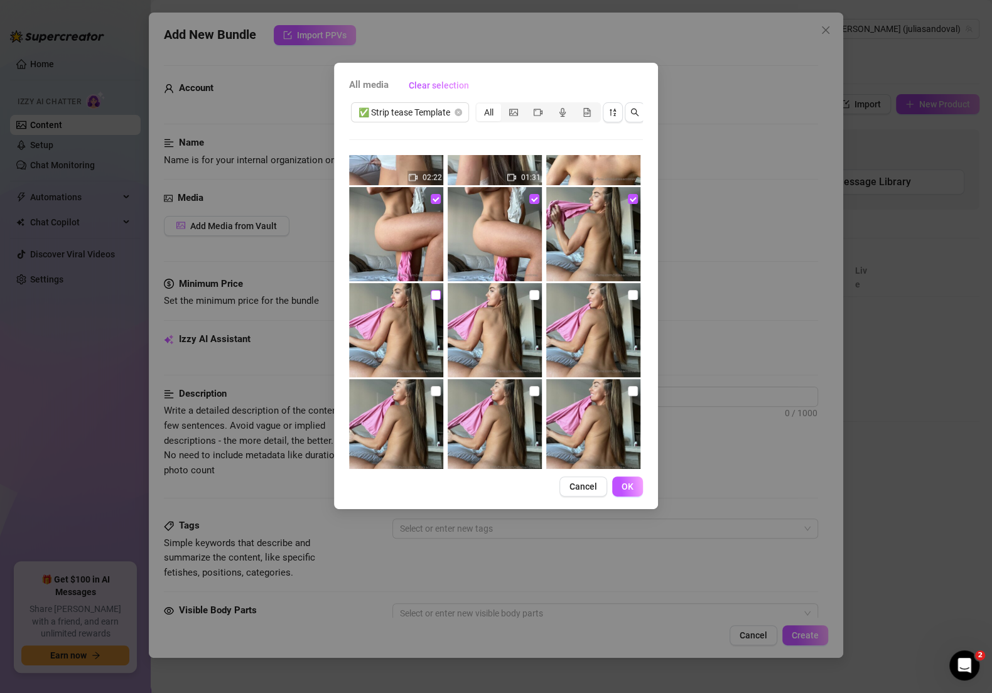
click at [436, 296] on input "checkbox" at bounding box center [436, 295] width 10 height 10
checkbox input "true"
click at [534, 293] on div at bounding box center [496, 330] width 97 height 94
click at [628, 296] on input "checkbox" at bounding box center [633, 295] width 10 height 10
checkbox input "true"
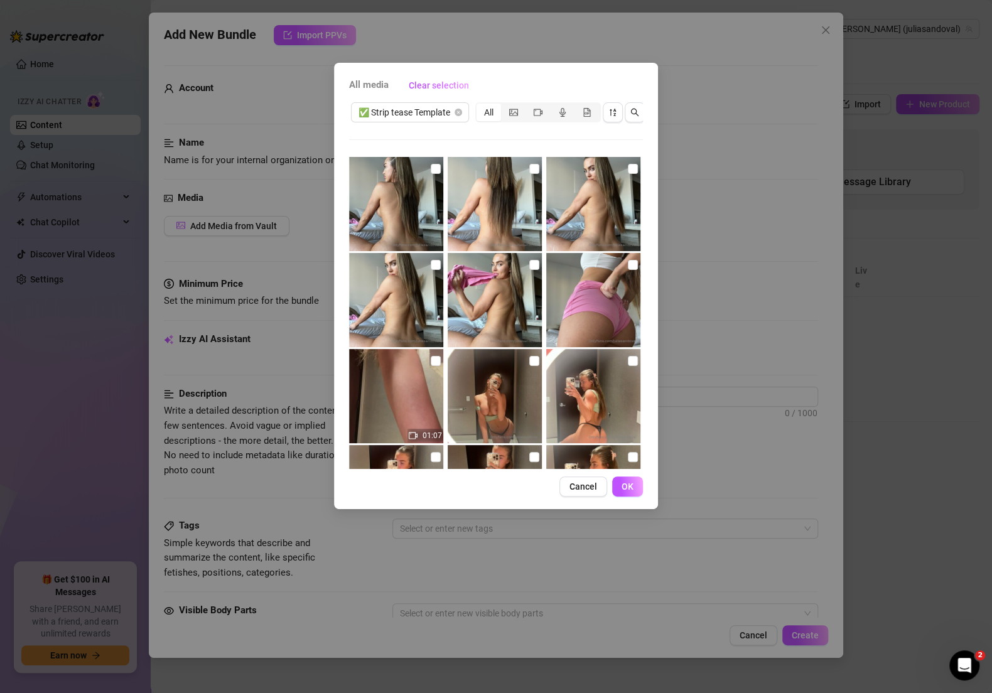
scroll to position [2430, 0]
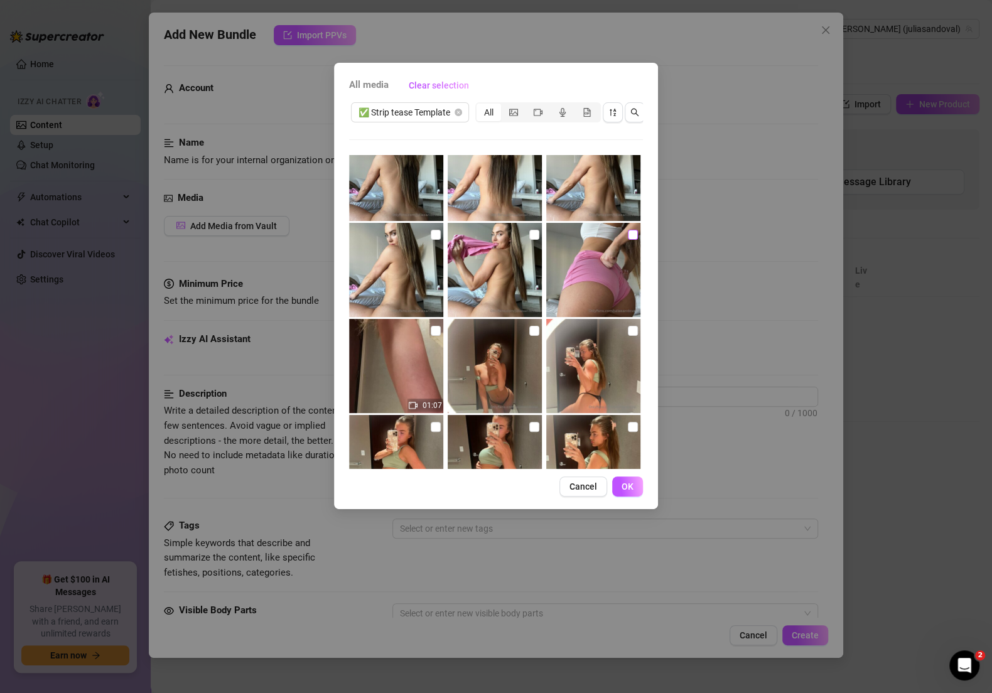
click at [628, 235] on input "checkbox" at bounding box center [633, 235] width 10 height 10
checkbox input "true"
click at [523, 230] on img at bounding box center [495, 270] width 94 height 94
checkbox input "true"
click at [432, 235] on input "checkbox" at bounding box center [436, 235] width 10 height 10
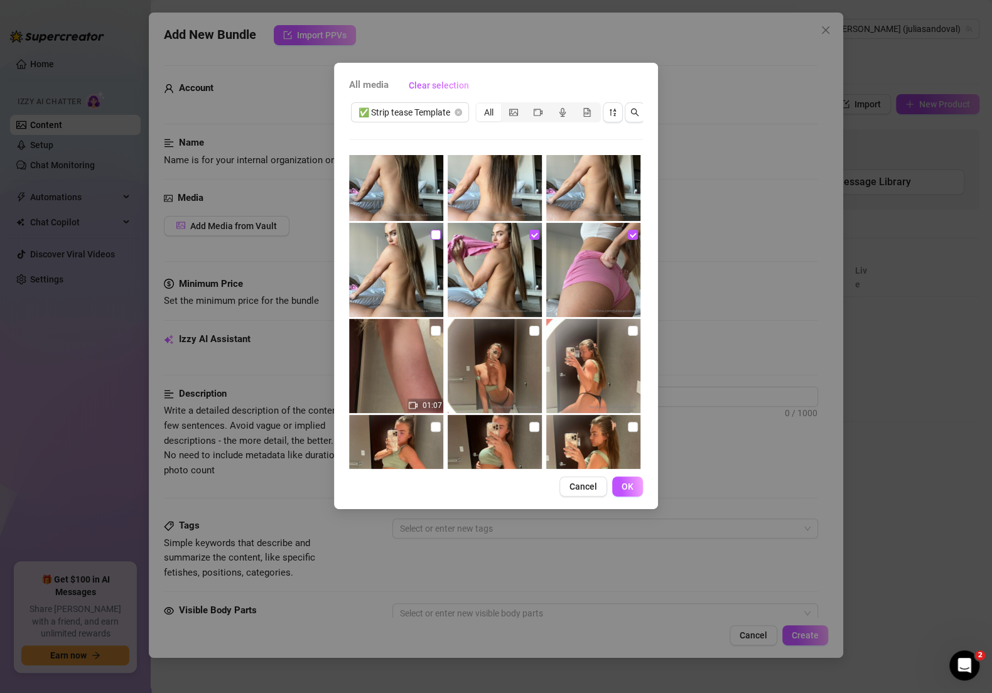
checkbox input "true"
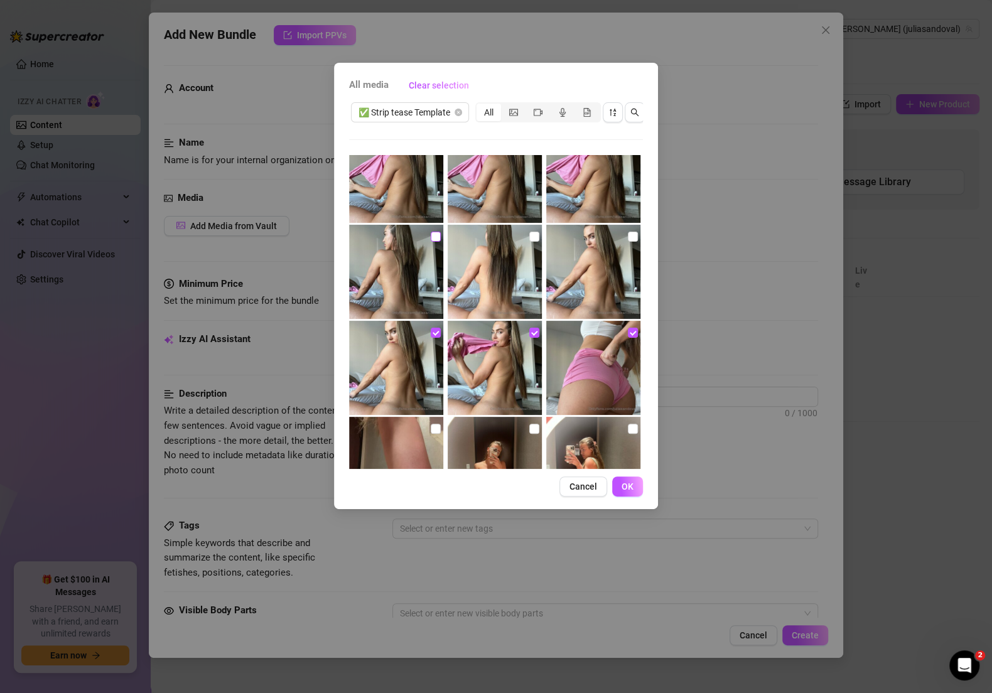
click at [431, 238] on input "checkbox" at bounding box center [436, 237] width 10 height 10
checkbox input "true"
click at [531, 235] on input "checkbox" at bounding box center [534, 237] width 10 height 10
checkbox input "true"
click at [628, 237] on input "checkbox" at bounding box center [633, 237] width 10 height 10
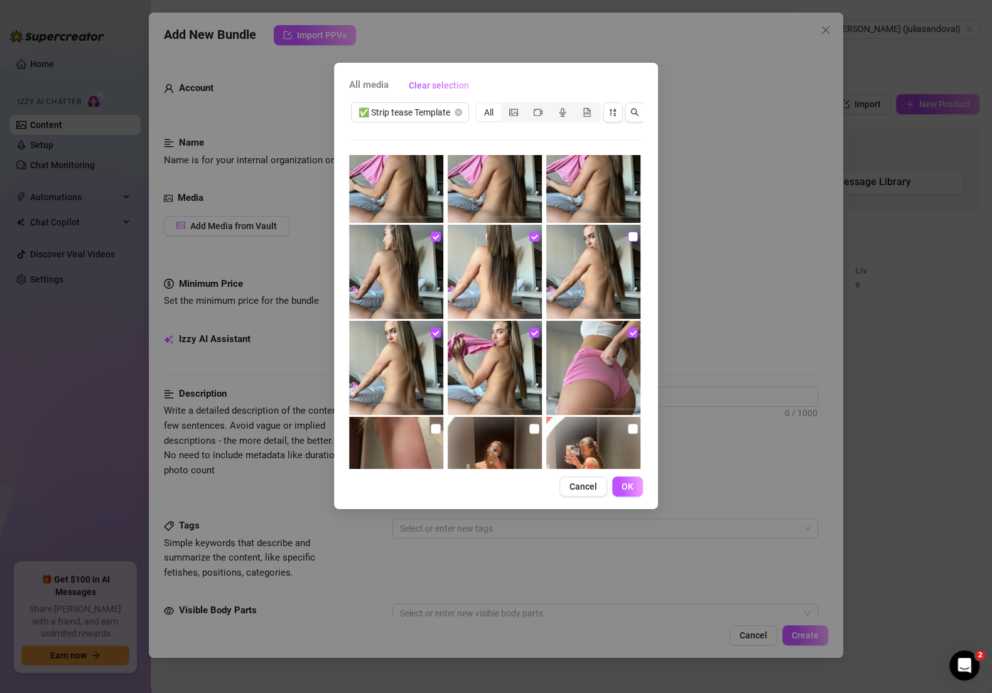
checkbox input "true"
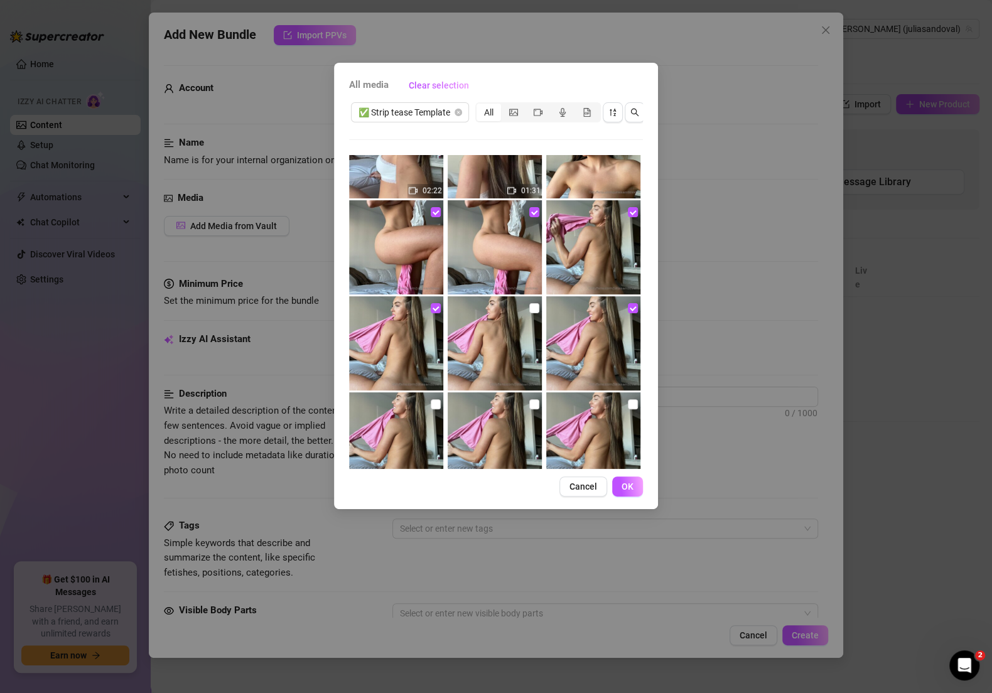
scroll to position [2057, 0]
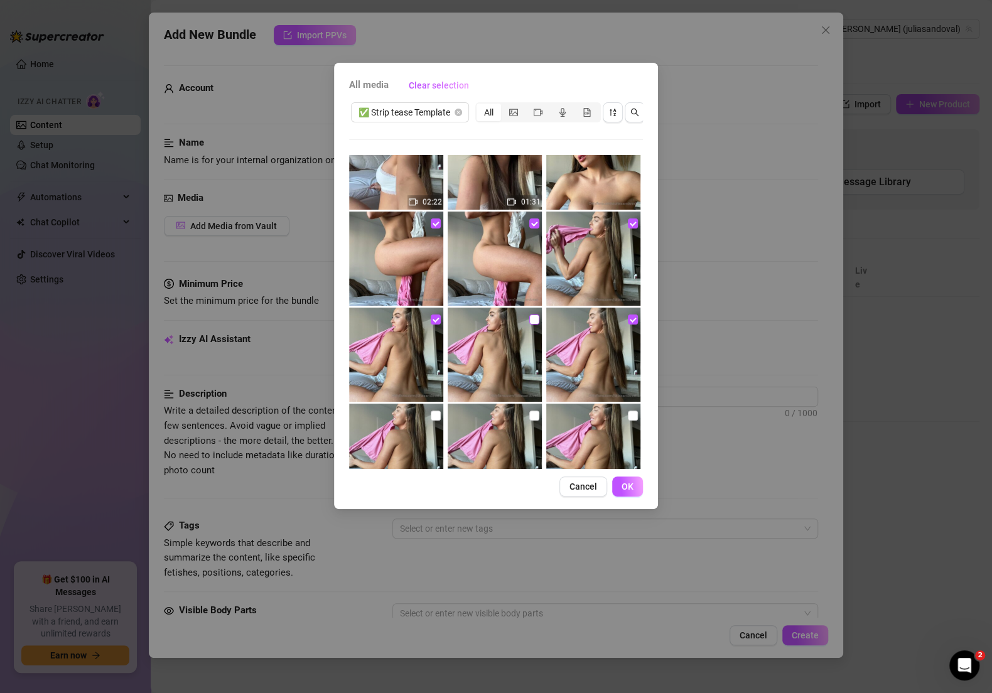
click at [531, 315] on input "checkbox" at bounding box center [534, 320] width 10 height 10
checkbox input "true"
click at [529, 409] on label at bounding box center [534, 416] width 10 height 14
click at [529, 411] on input "checkbox" at bounding box center [534, 416] width 10 height 10
checkbox input "true"
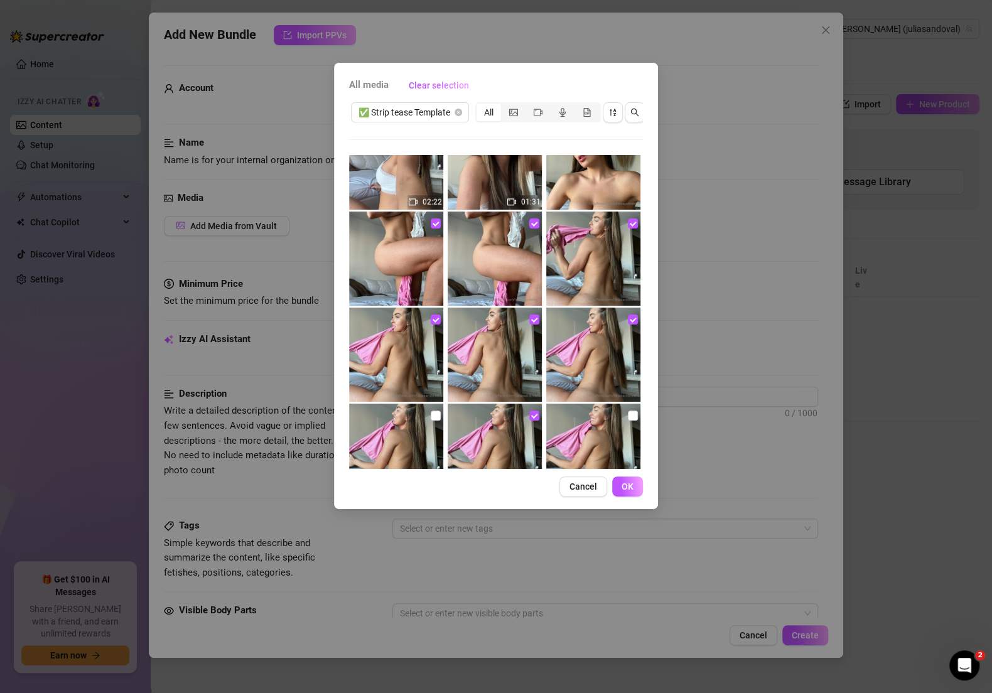
click at [618, 410] on img at bounding box center [593, 451] width 94 height 94
checkbox input "true"
click at [438, 409] on img at bounding box center [396, 451] width 94 height 94
checkbox input "true"
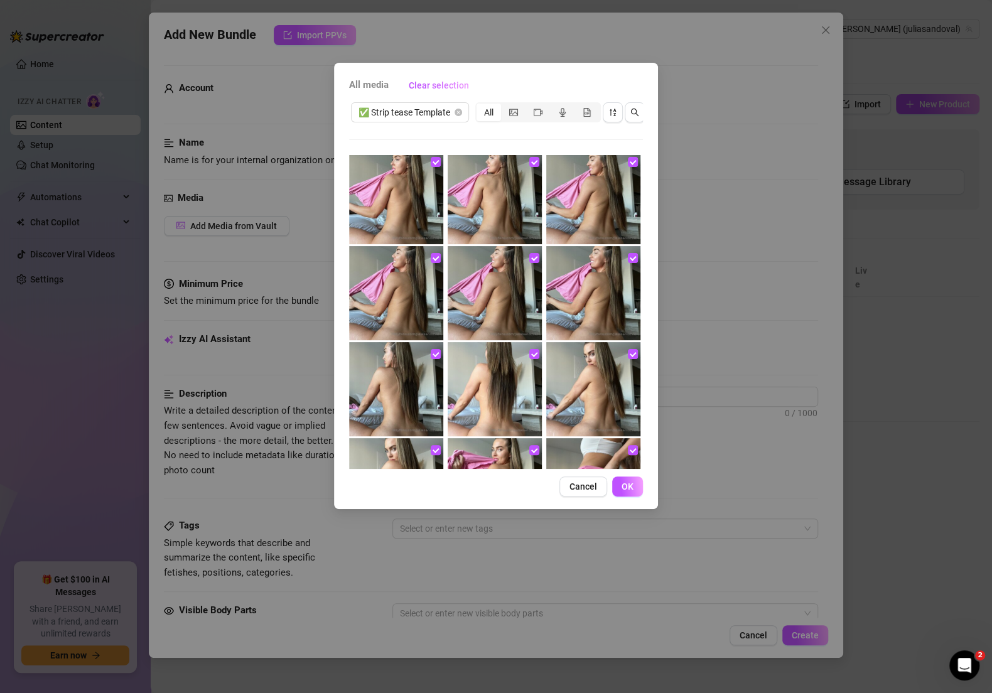
scroll to position [2219, 0]
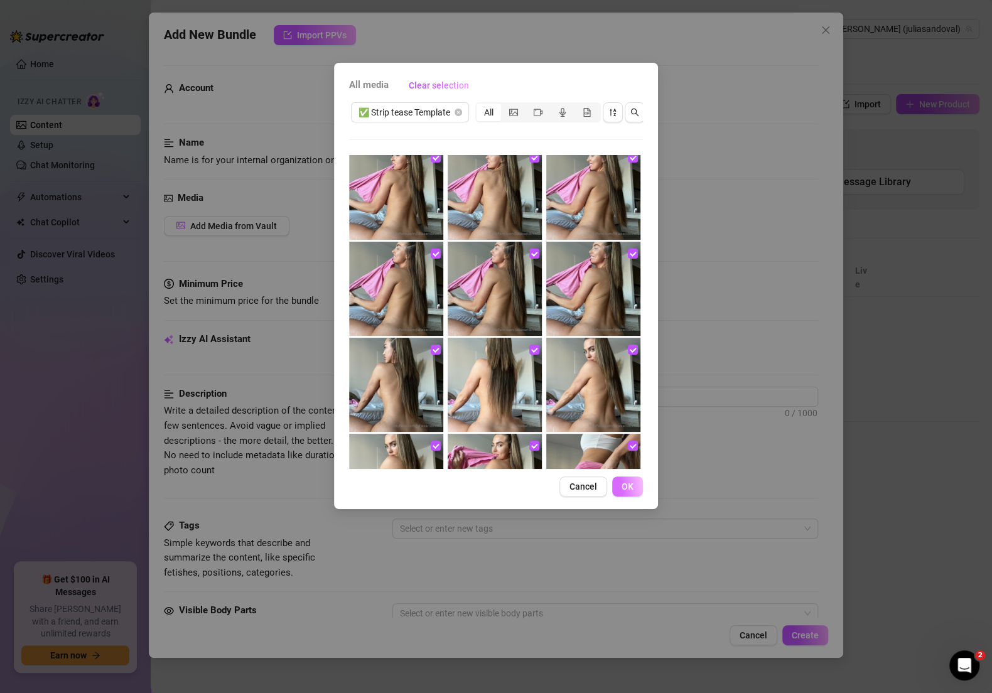
click at [626, 492] on span "OK" at bounding box center [628, 487] width 12 height 10
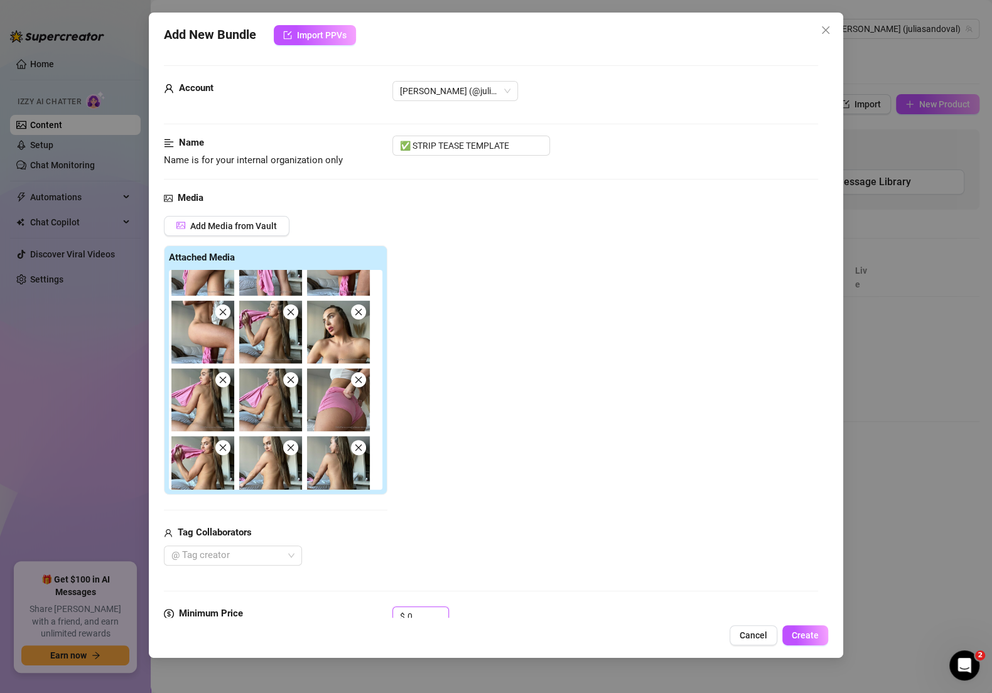
scroll to position [61, 0]
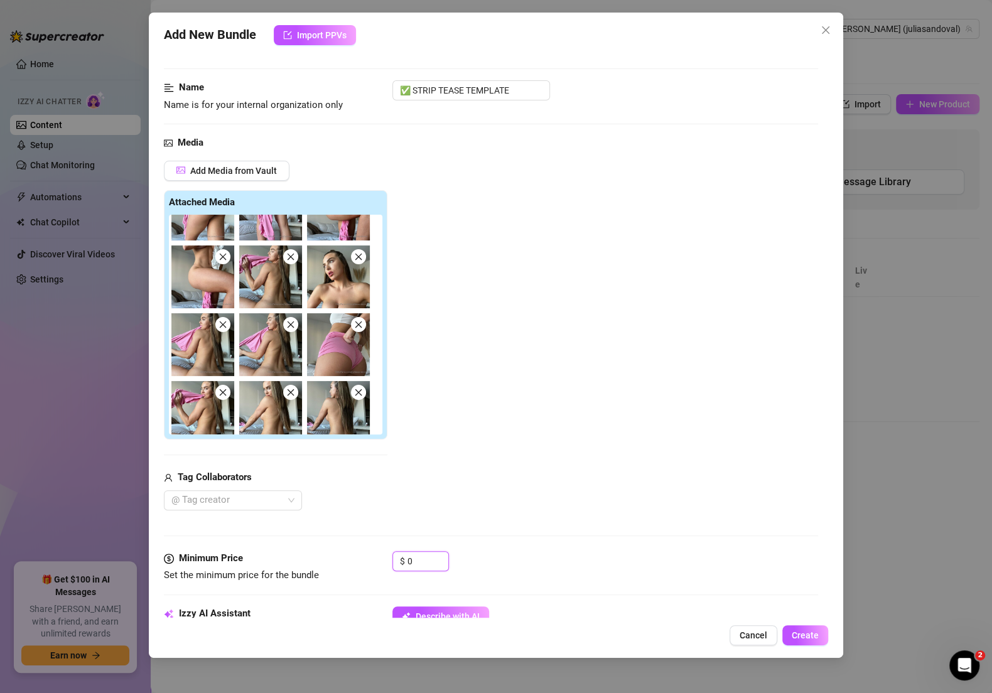
drag, startPoint x: 420, startPoint y: 616, endPoint x: 367, endPoint y: 614, distance: 52.8
click at [369, 615] on form "Account [PERSON_NAME] (@juliasandoval) Name Name is for your internal organizat…" at bounding box center [491, 621] width 654 height 1222
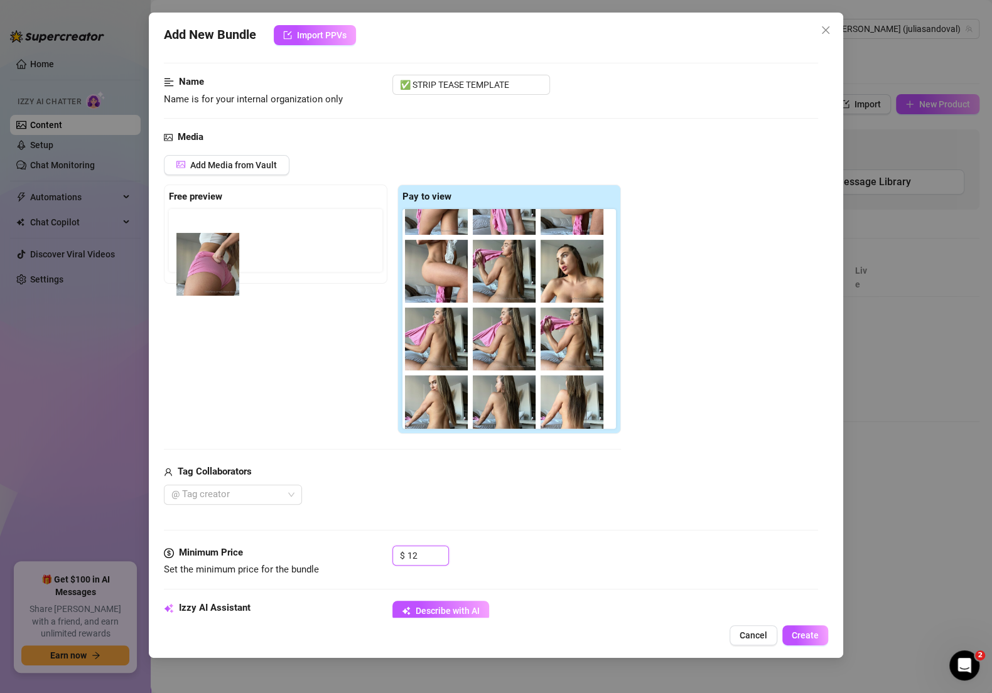
drag, startPoint x: 577, startPoint y: 354, endPoint x: 209, endPoint y: 279, distance: 375.4
click at [208, 279] on div "Free preview Pay to view" at bounding box center [392, 310] width 457 height 250
drag, startPoint x: 586, startPoint y: 345, endPoint x: 189, endPoint y: 244, distance: 409.4
click at [189, 244] on div "Free preview Pay to view" at bounding box center [392, 310] width 457 height 250
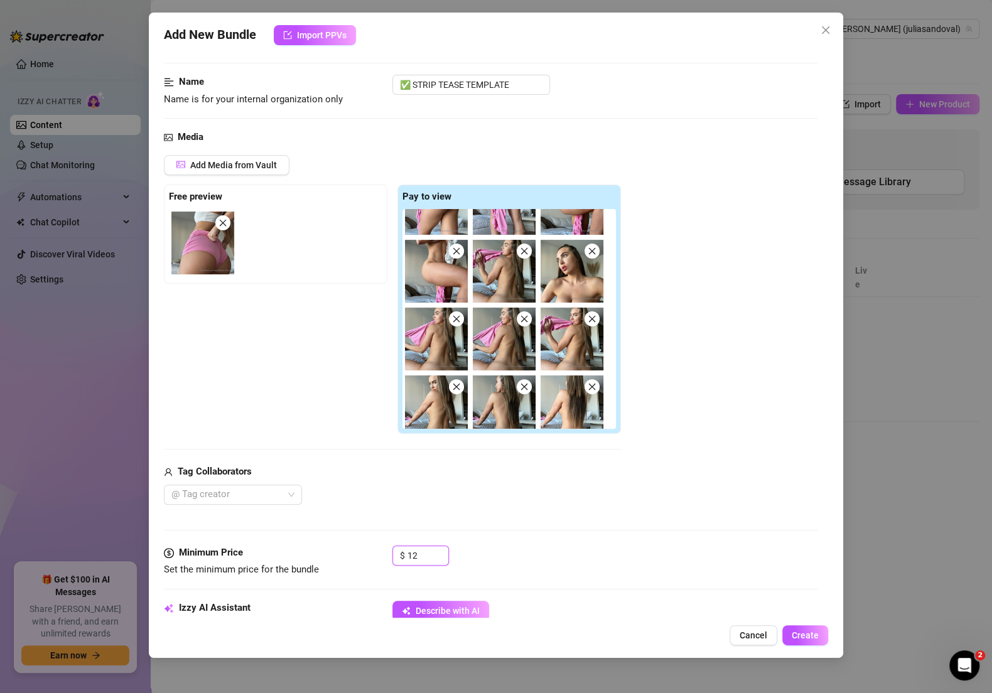
type input "12"
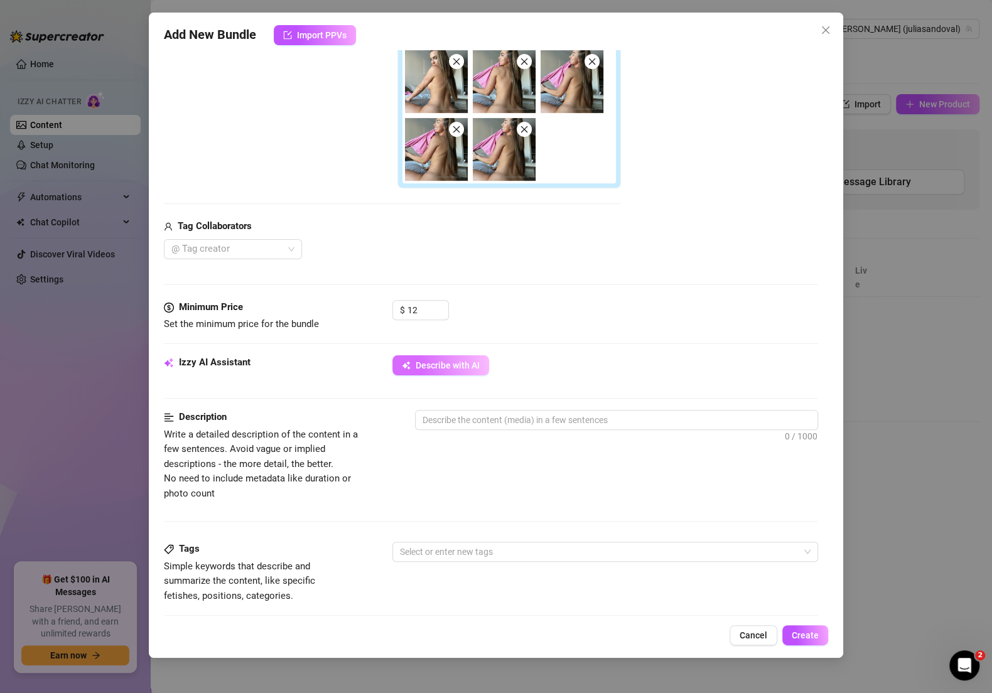
scroll to position [305, 0]
click at [435, 369] on span "Describe with AI" at bounding box center [448, 367] width 64 height 10
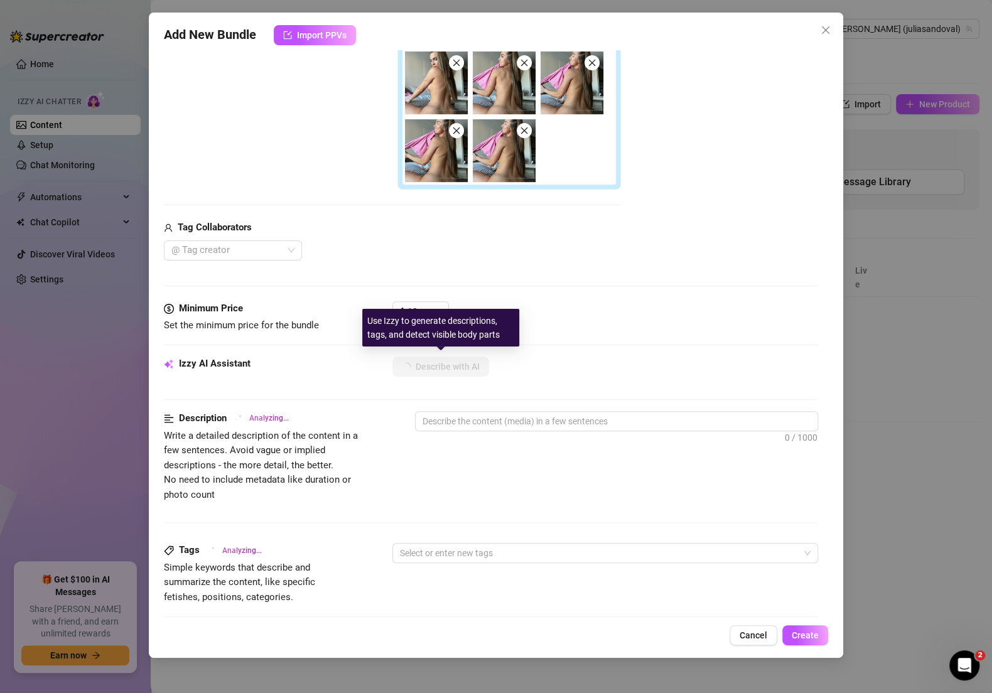
type textarea "[PERSON_NAME]"
type textarea "[PERSON_NAME] is"
type textarea "[PERSON_NAME] is fully"
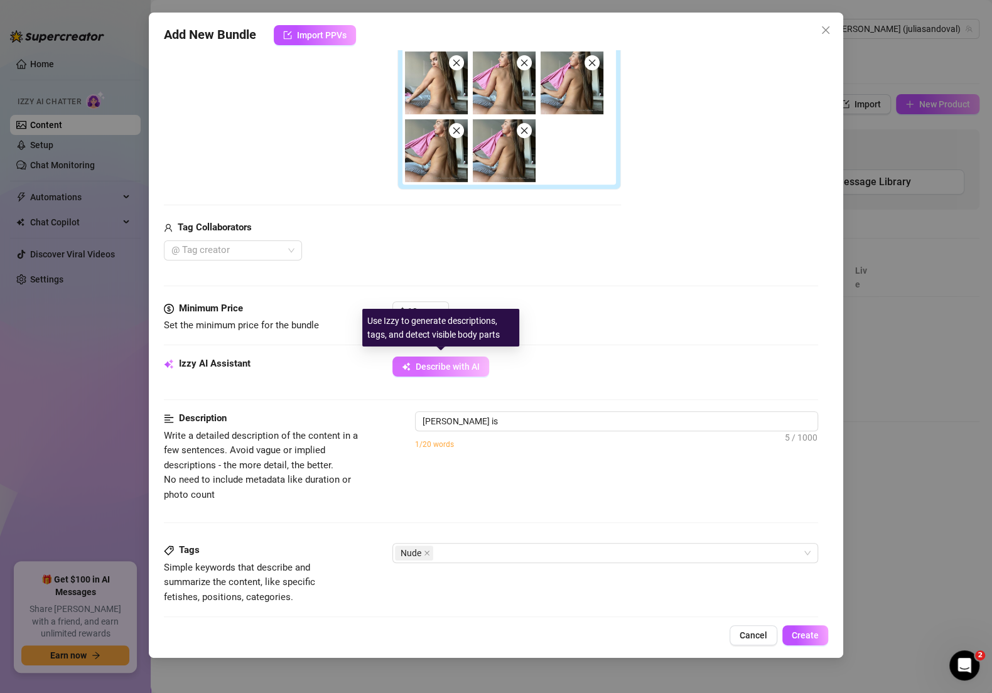
type textarea "[PERSON_NAME] is fully"
type textarea "[PERSON_NAME] is fully nude"
type textarea "[PERSON_NAME] is fully nude in"
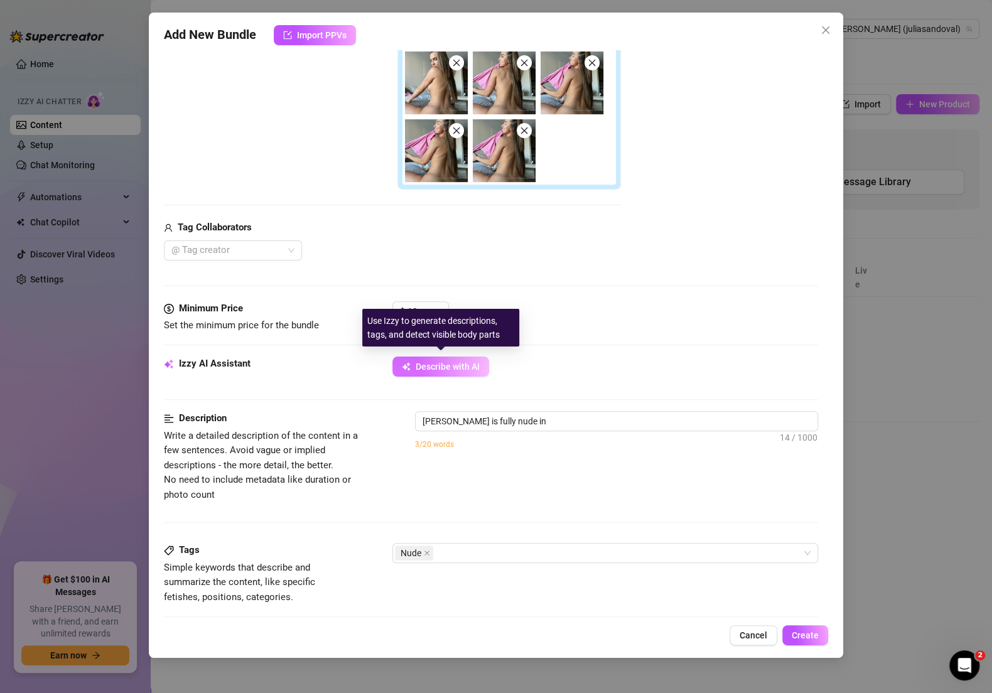
type textarea "[PERSON_NAME] is fully nude in a"
type textarea "[PERSON_NAME] is fully nude in a bright,"
type textarea "[PERSON_NAME] is fully nude in a bright, sunlit"
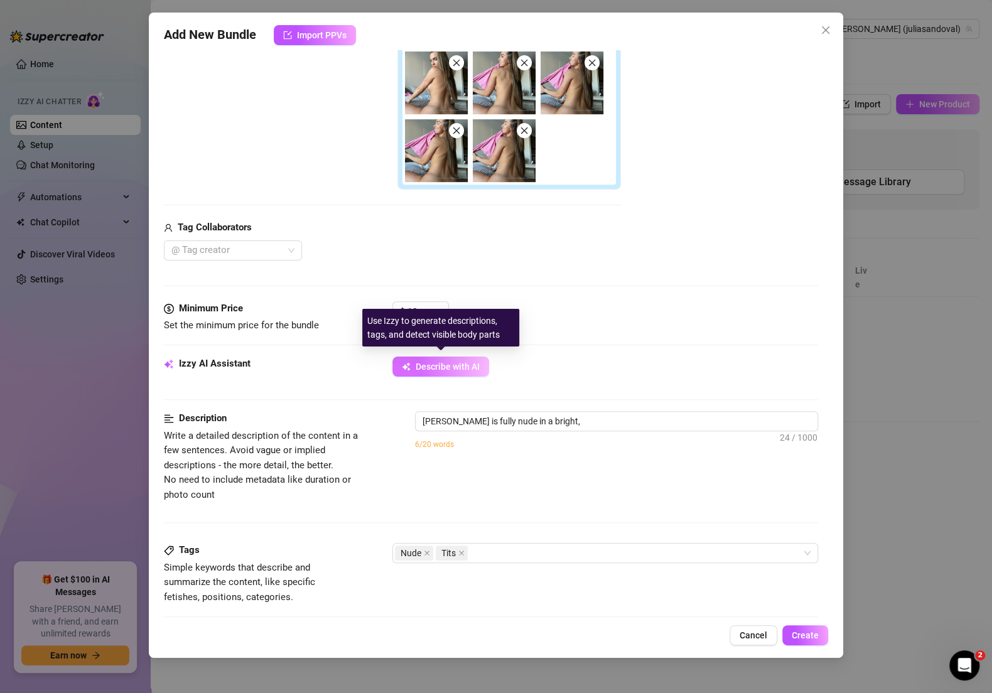
type textarea "[PERSON_NAME] is fully nude in a bright, sunlit"
type textarea "[PERSON_NAME] is fully nude in a bright, sunlit bedroom,"
type textarea "[PERSON_NAME] is fully nude in a bright, sunlit bedroom, teasing"
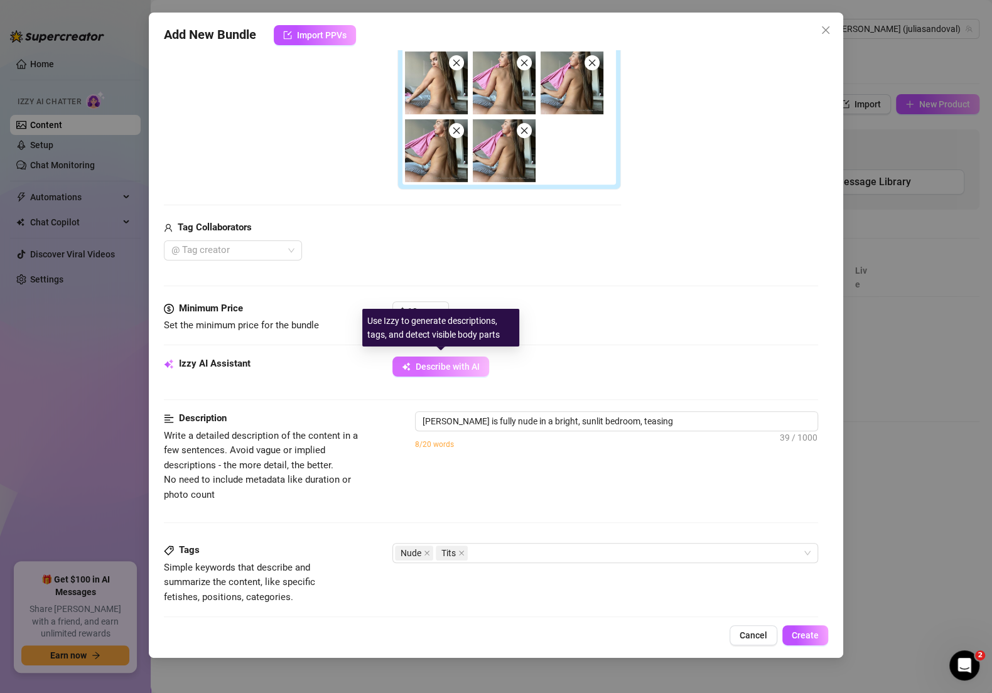
type textarea "[PERSON_NAME] is fully nude in a bright, sunlit bedroom, teasing as"
type textarea "[PERSON_NAME] is fully nude in a bright, sunlit bedroom, teasing as she"
type textarea "[PERSON_NAME] is fully nude in a bright, sunlit bedroom, teasing as she strips"
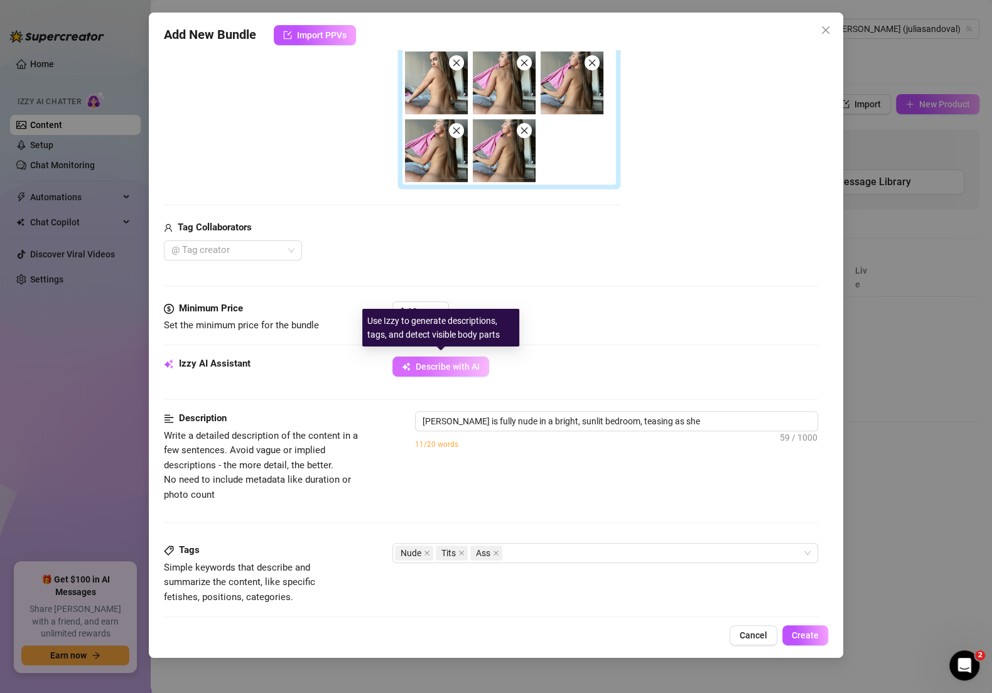
type textarea "[PERSON_NAME] is fully nude in a bright, sunlit bedroom, teasing as she strips"
type textarea "[PERSON_NAME] is fully nude in a bright, sunlit bedroom, teasing as she strips …"
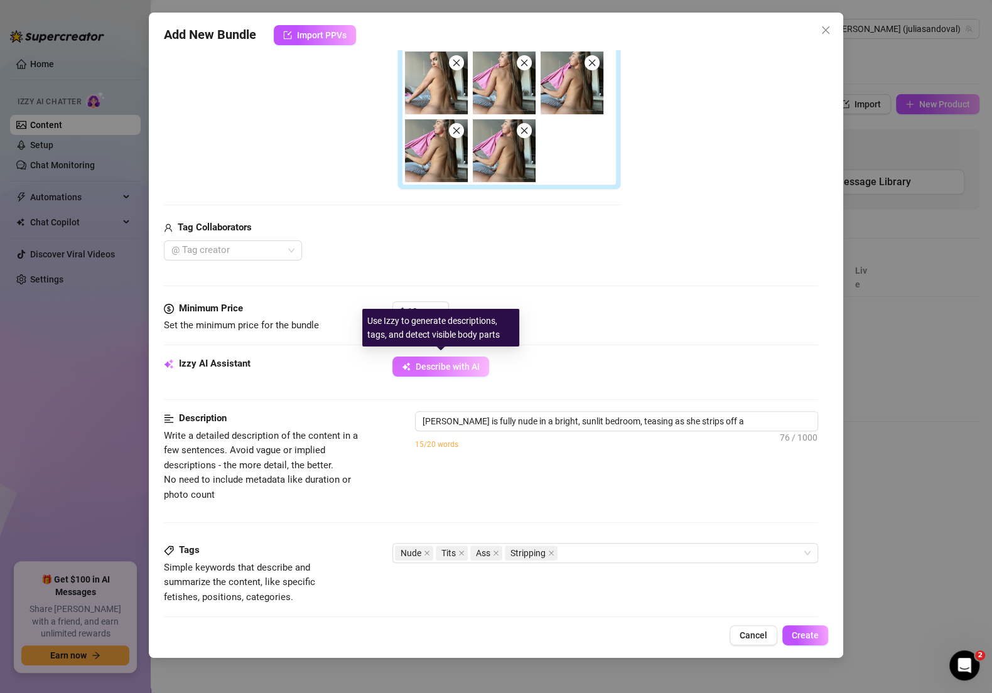
type textarea "[PERSON_NAME] is fully nude in a bright, sunlit bedroom, teasing as she strips …"
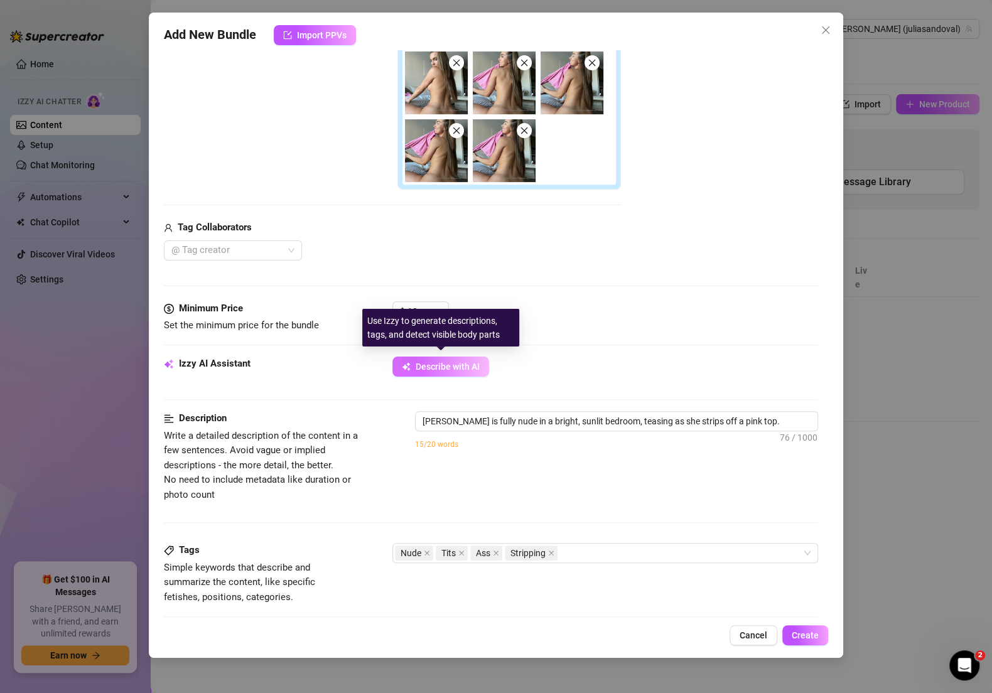
type textarea "[PERSON_NAME] is fully nude in a bright, sunlit bedroom, teasing as she strips …"
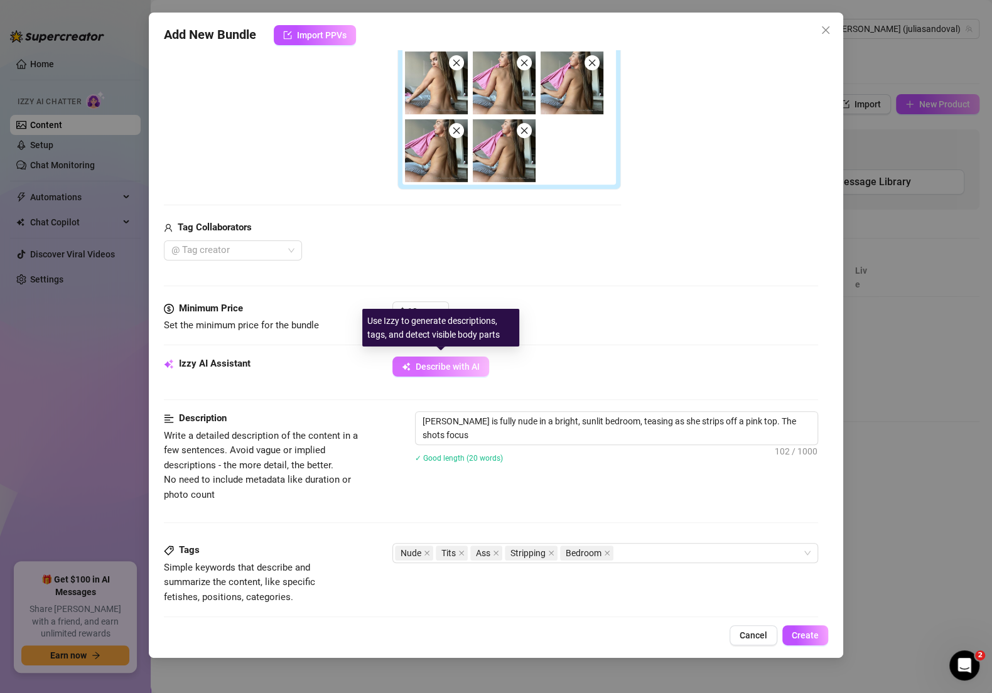
type textarea "[PERSON_NAME] is fully nude in a bright, sunlit bedroom, teasing as she strips …"
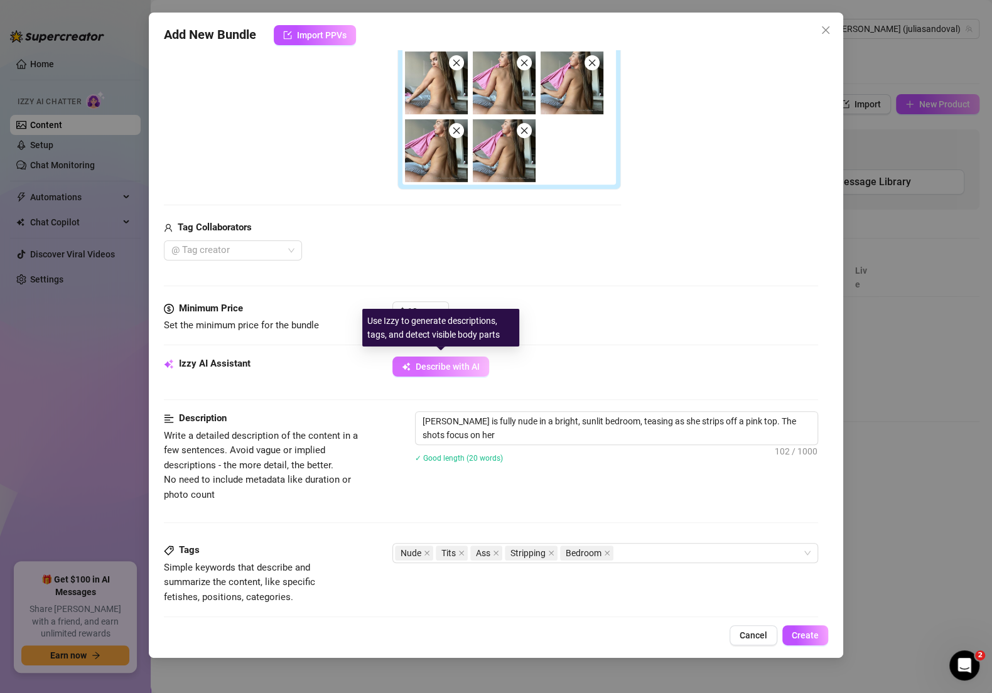
type textarea "[PERSON_NAME] is fully nude in a bright, sunlit bedroom, teasing as she strips …"
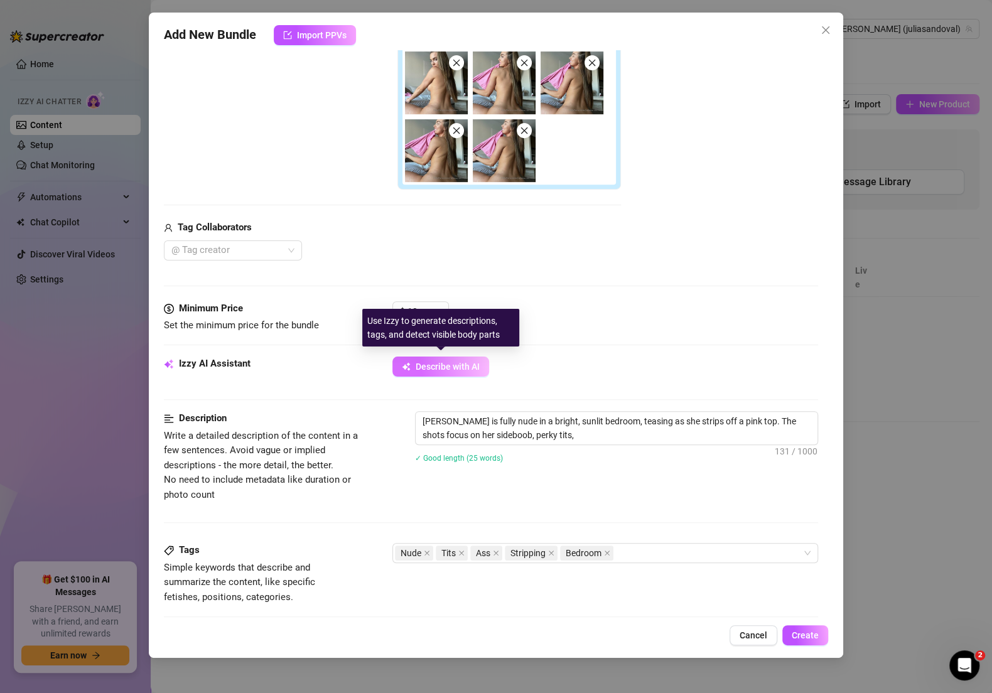
type textarea "[PERSON_NAME] is fully nude in a bright, sunlit bedroom, teasing as she strips …"
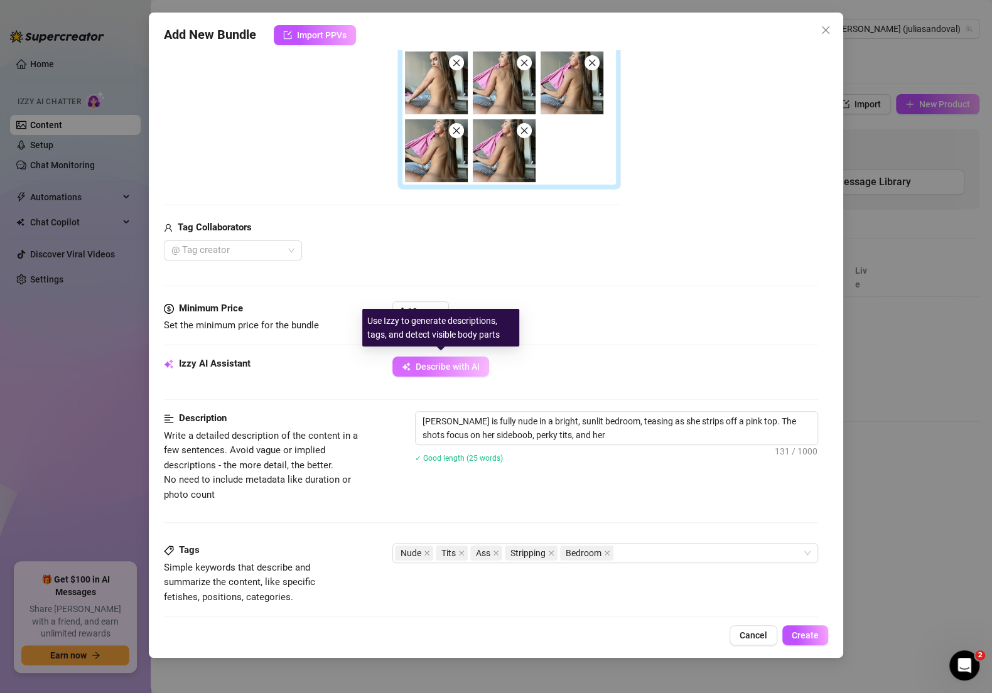
type textarea "[PERSON_NAME] is fully nude in a bright, sunlit bedroom, teasing as she strips …"
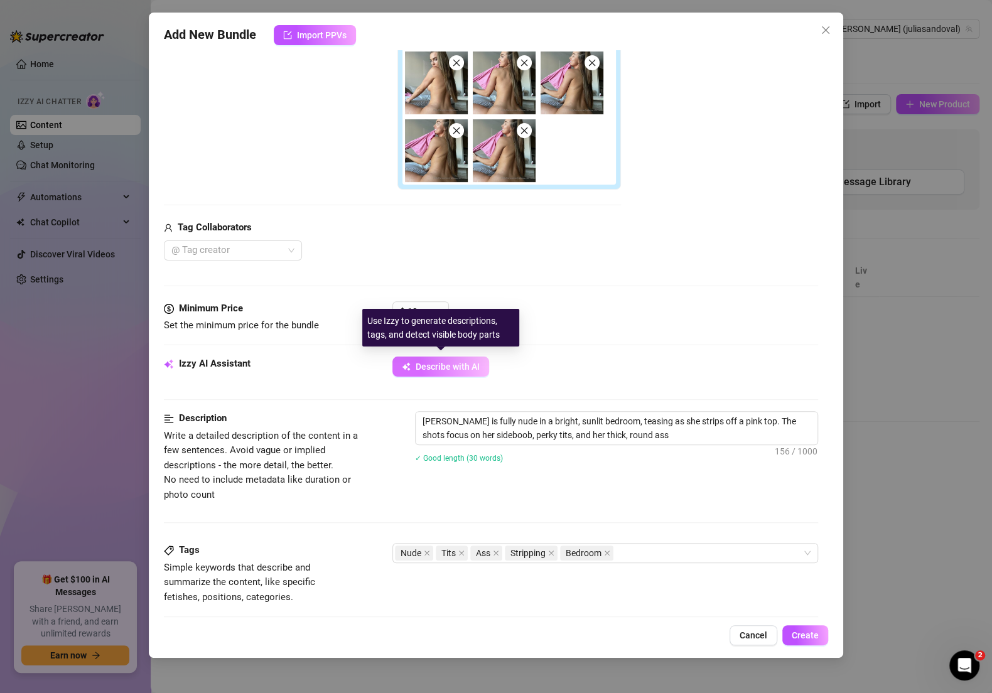
type textarea "[PERSON_NAME] is fully nude in a bright, sunlit bedroom, teasing as she strips …"
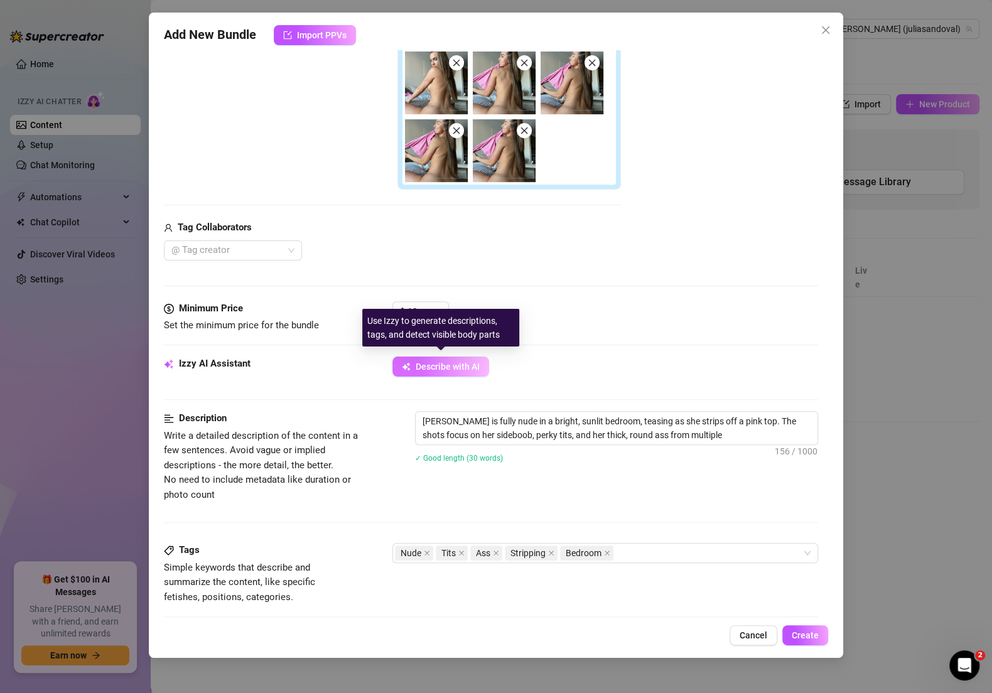
type textarea "[PERSON_NAME] is fully nude in a bright, sunlit bedroom, teasing as she strips …"
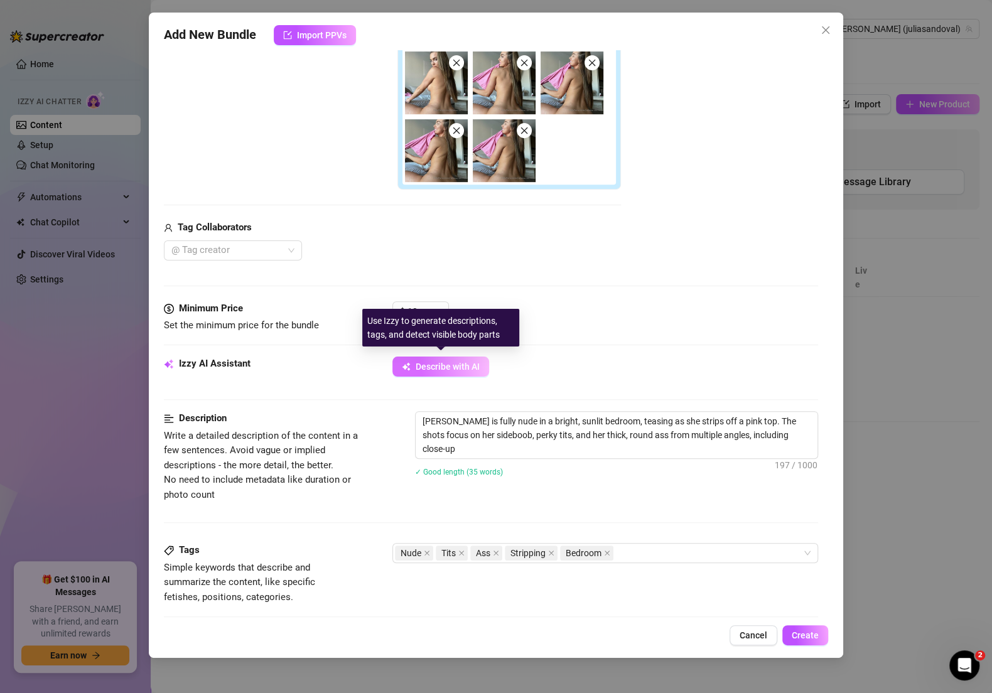
type textarea "[PERSON_NAME] is fully nude in a bright, sunlit bedroom, teasing as she strips …"
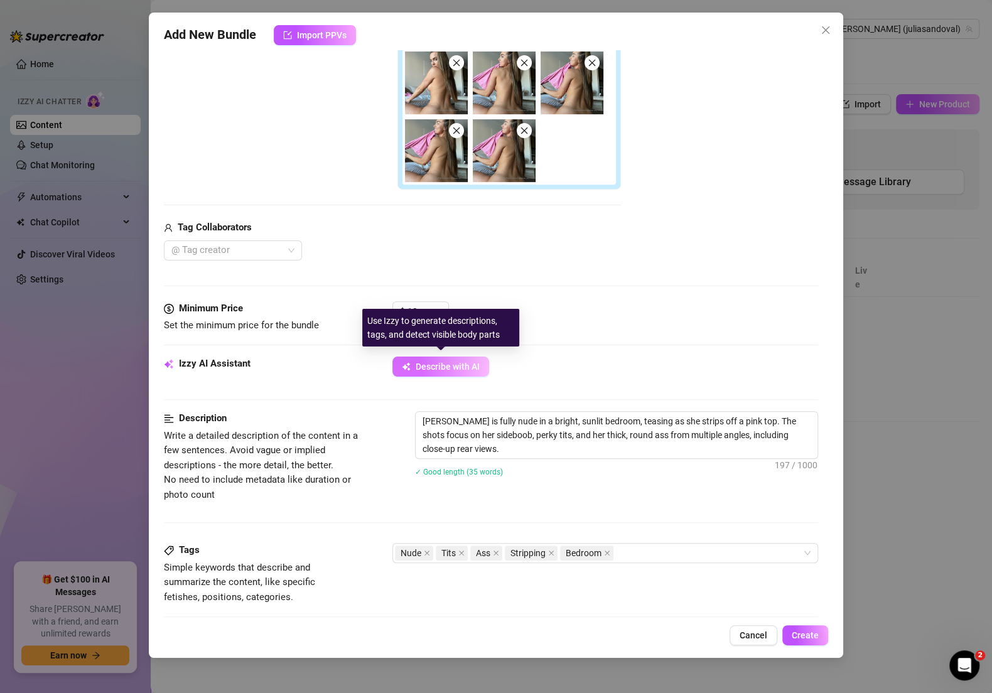
type textarea "[PERSON_NAME] is fully nude in a bright, sunlit bedroom, teasing as she strips …"
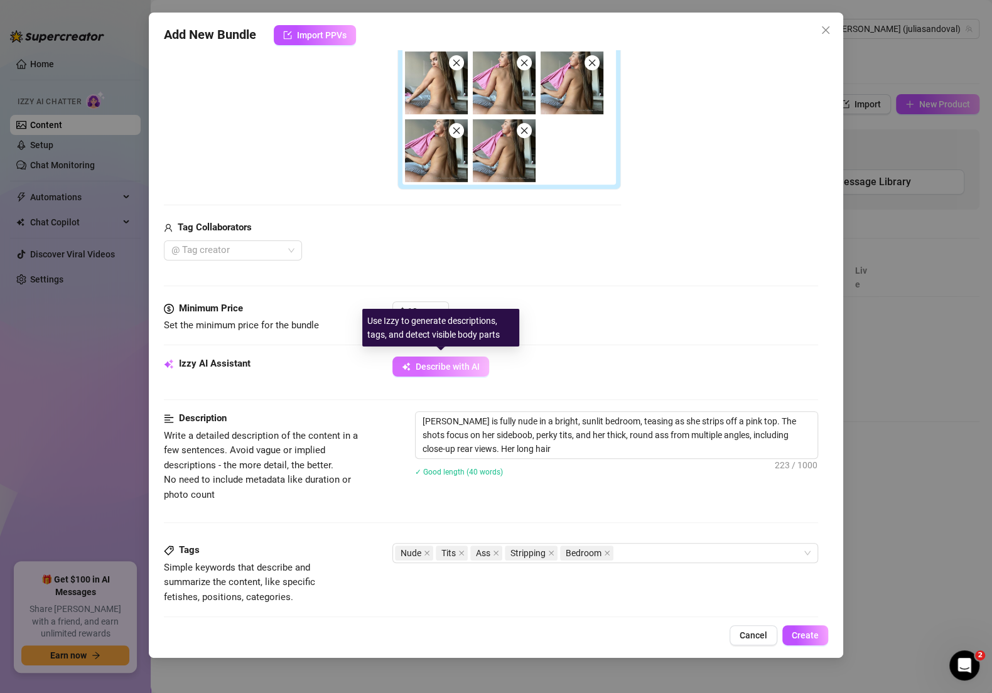
type textarea "[PERSON_NAME] is fully nude in a bright, sunlit bedroom, teasing as she strips …"
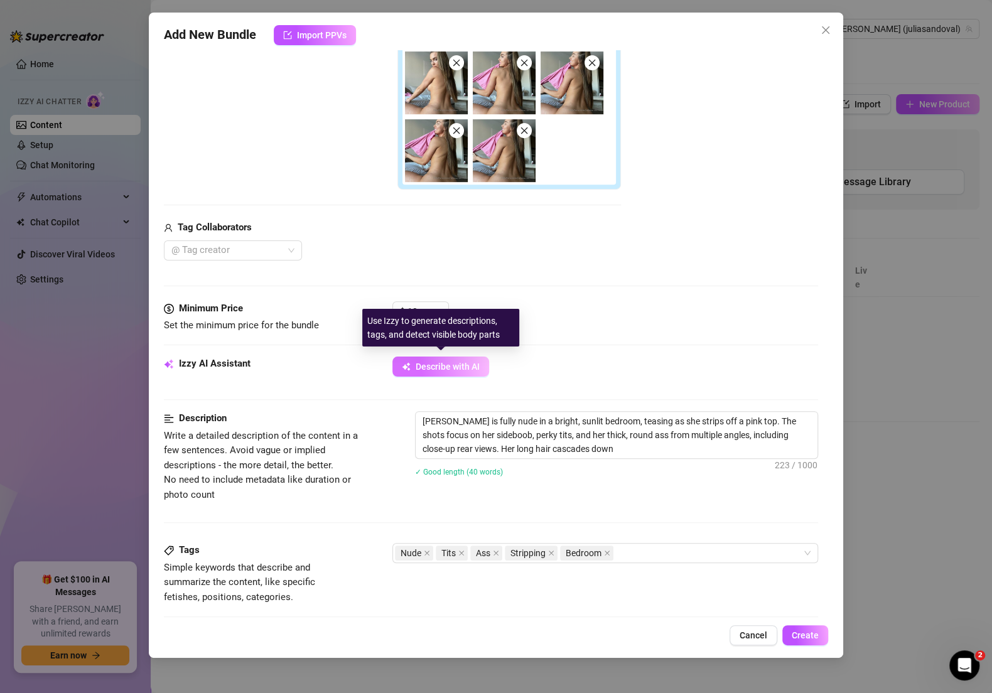
type textarea "[PERSON_NAME] is fully nude in a bright, sunlit bedroom, teasing as she strips …"
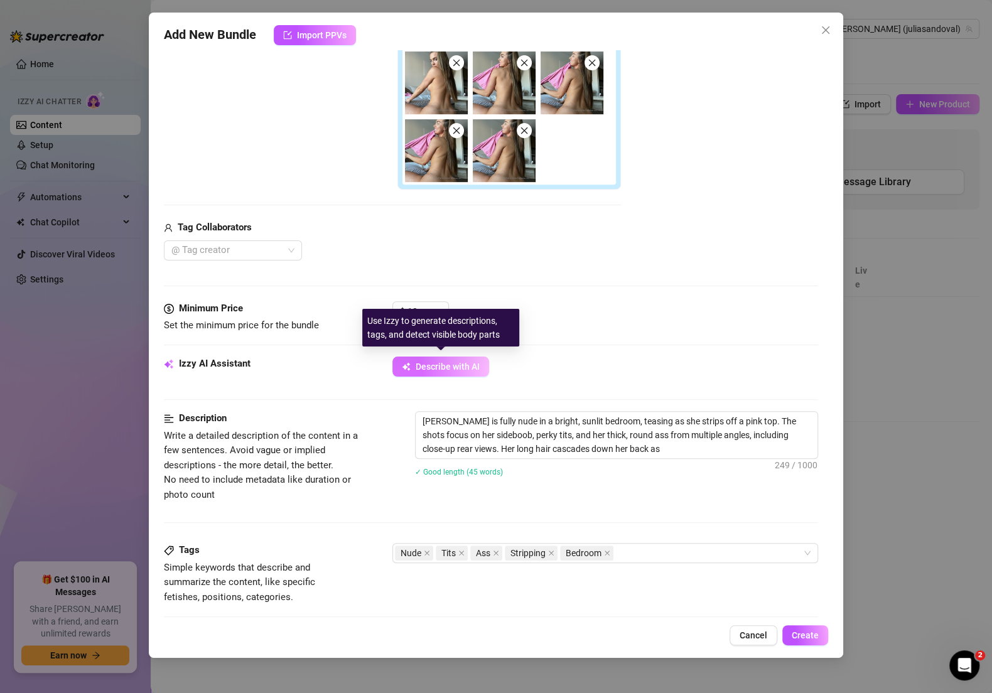
type textarea "[PERSON_NAME] is fully nude in a bright, sunlit bedroom, teasing as she strips …"
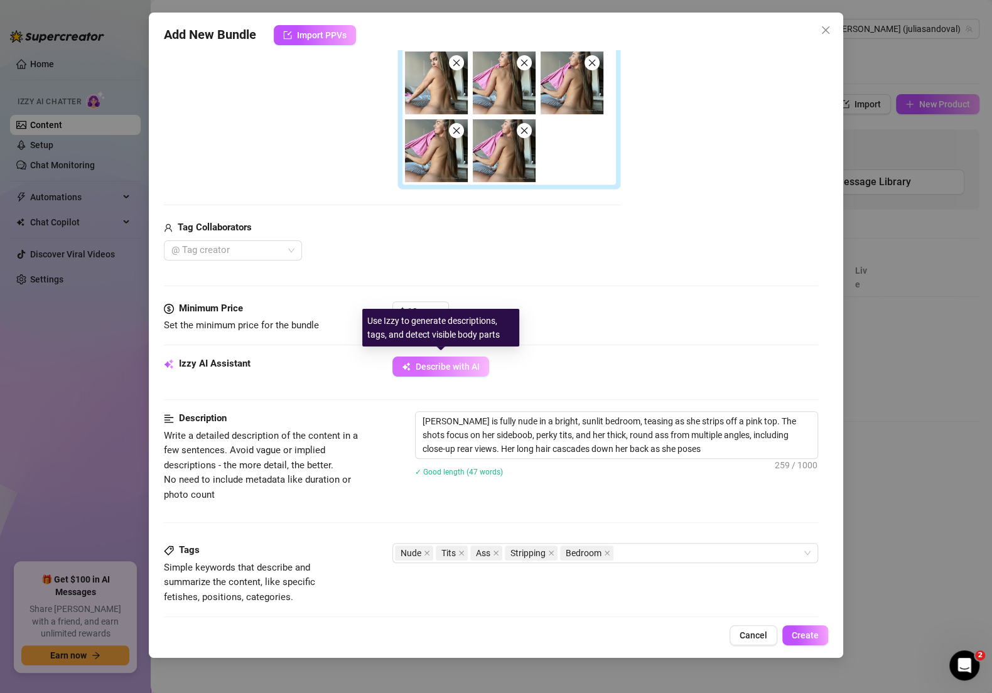
type textarea "[PERSON_NAME] is fully nude in a bright, sunlit bedroom, teasing as she strips …"
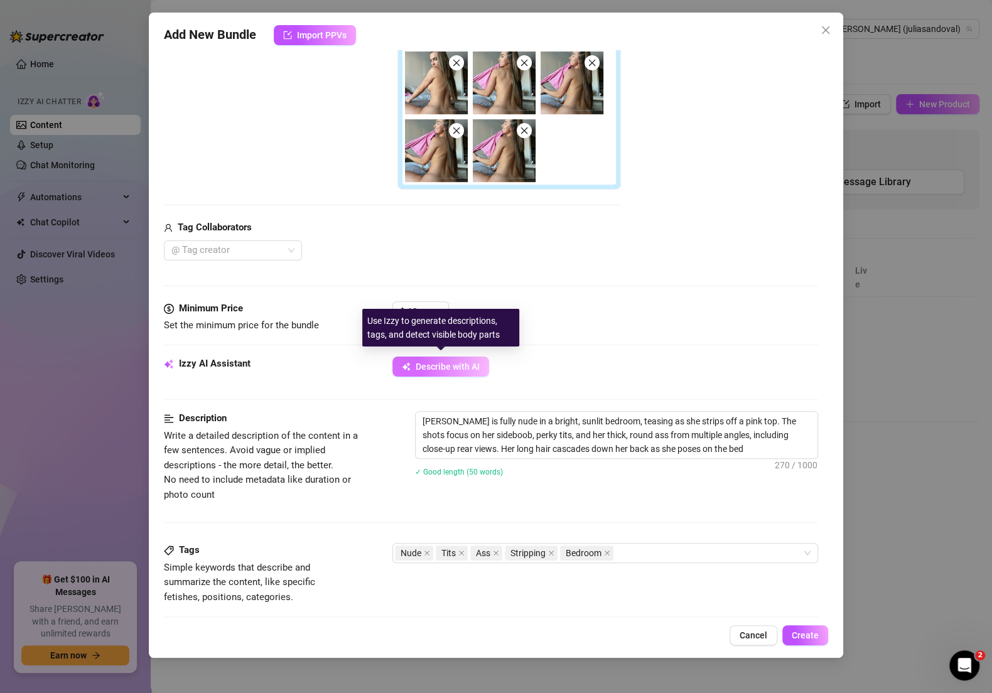
type textarea "[PERSON_NAME] is fully nude in a bright, sunlit bedroom, teasing as she strips …"
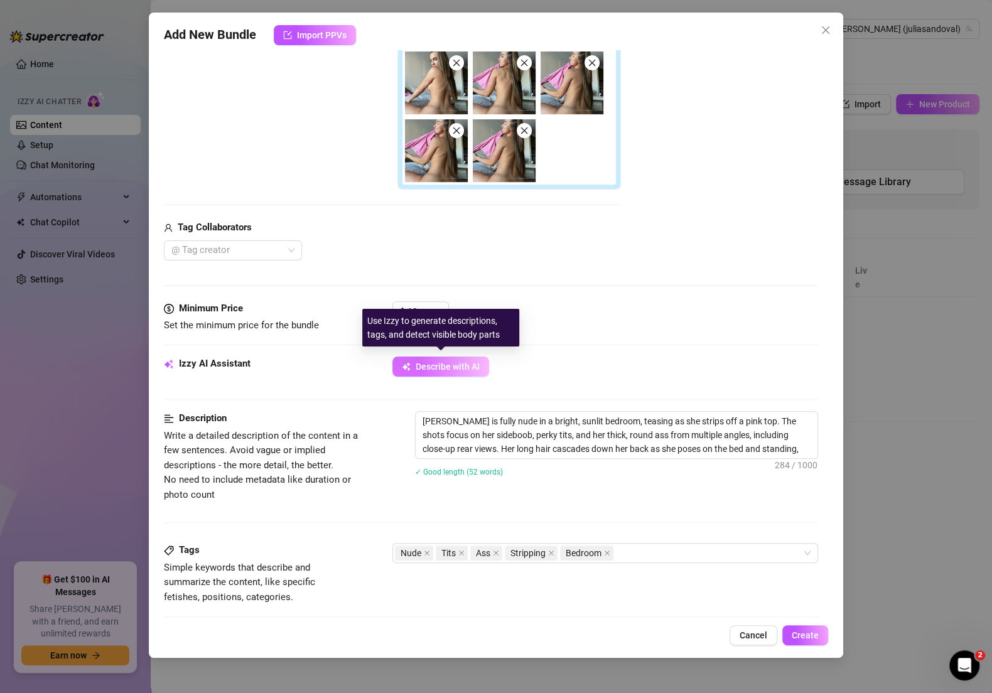
type textarea "[PERSON_NAME] is fully nude in a bright, sunlit bedroom, teasing as she strips …"
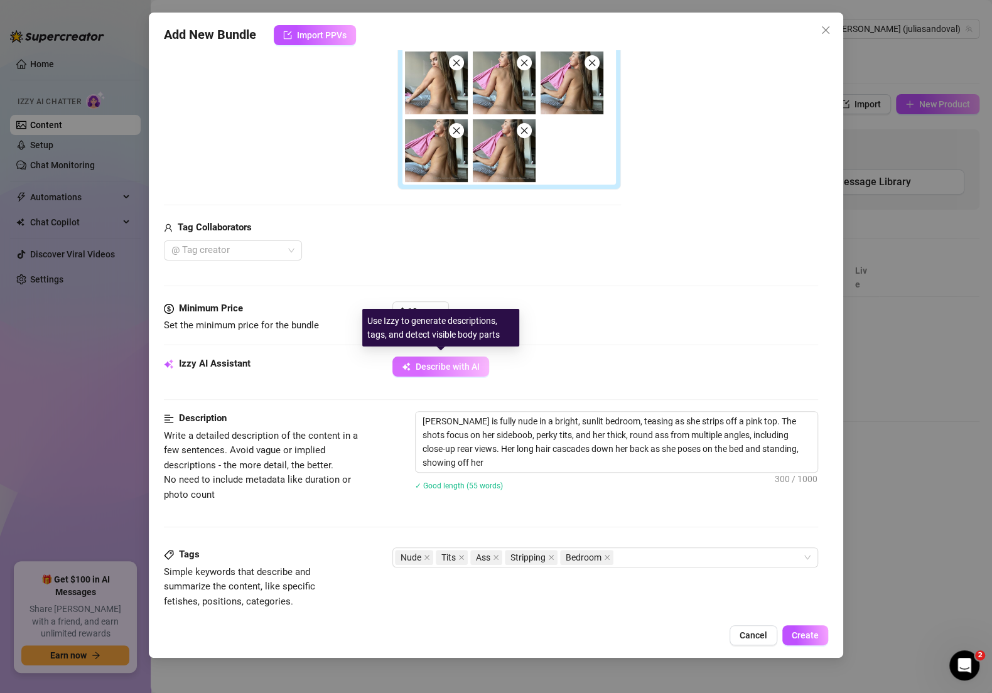
type textarea "[PERSON_NAME] is fully nude in a bright, sunlit bedroom, teasing as she strips …"
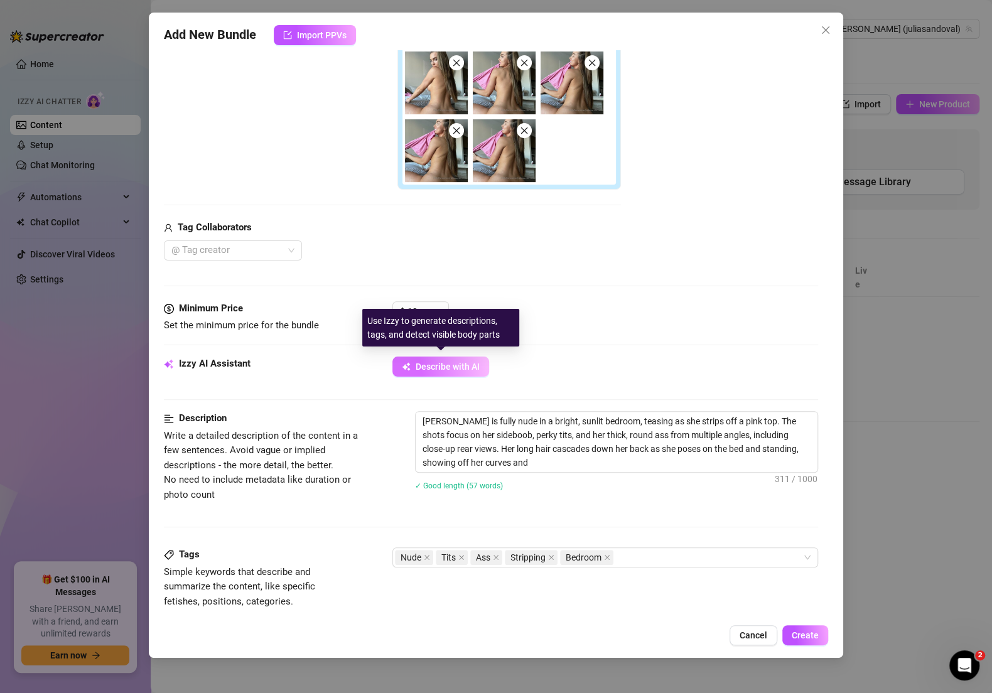
type textarea "[PERSON_NAME] is fully nude in a bright, sunlit bedroom, teasing as she strips …"
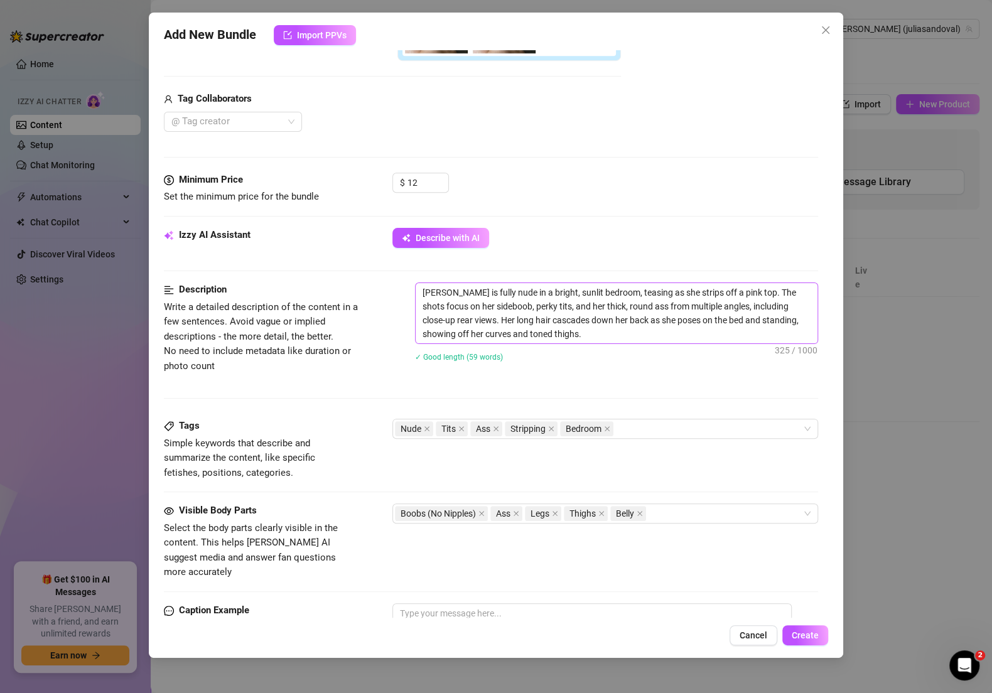
scroll to position [565, 0]
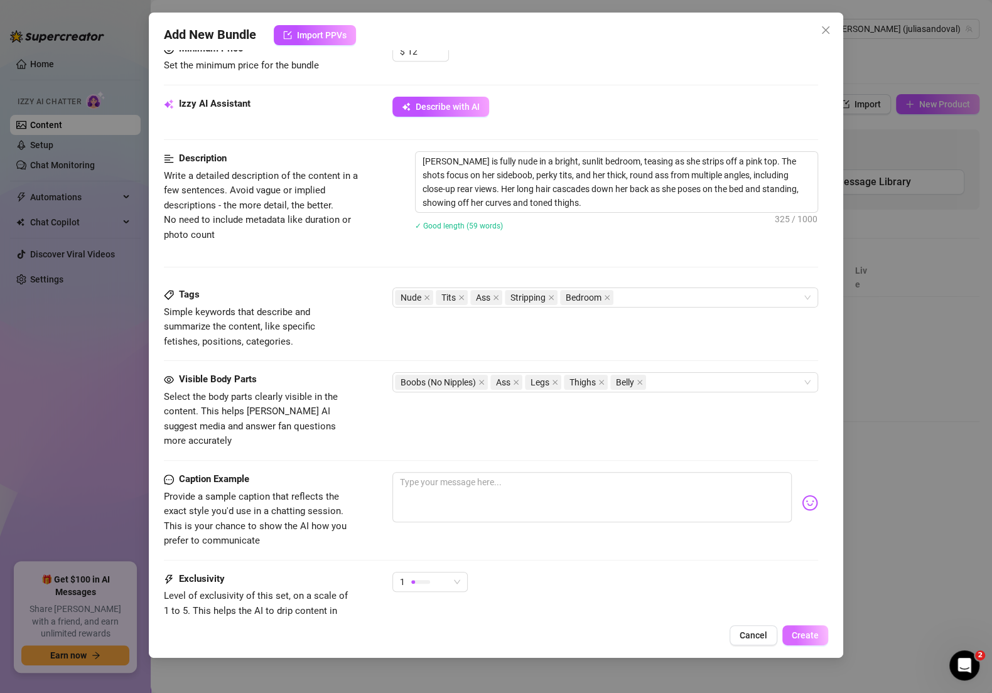
click at [795, 637] on span "Create" at bounding box center [805, 635] width 27 height 10
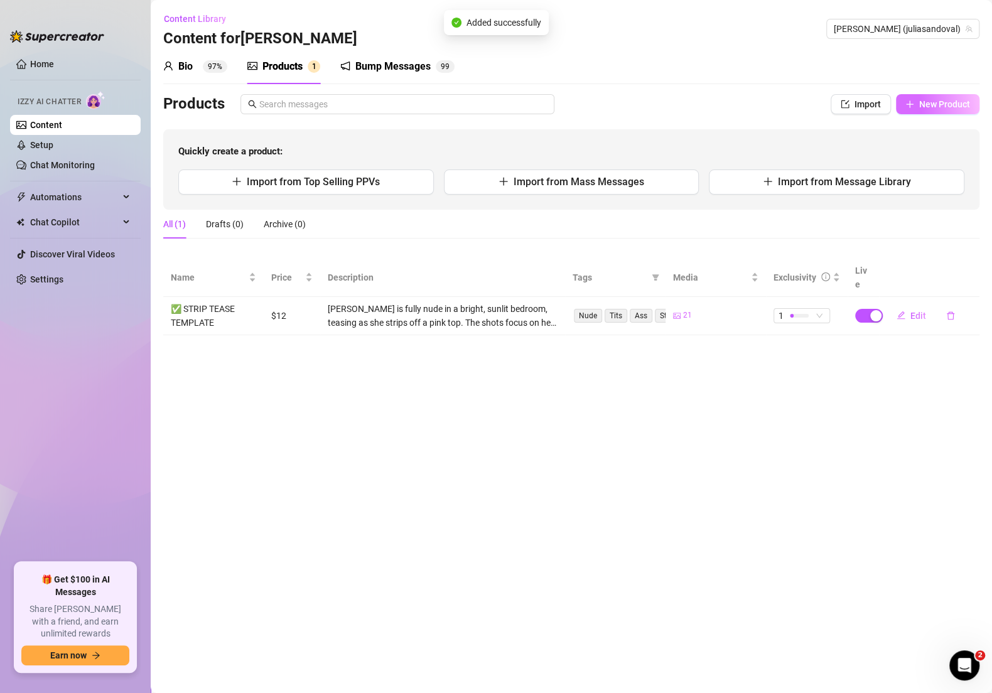
click at [909, 110] on button "New Product" at bounding box center [937, 104] width 83 height 20
type textarea "Type your message here..."
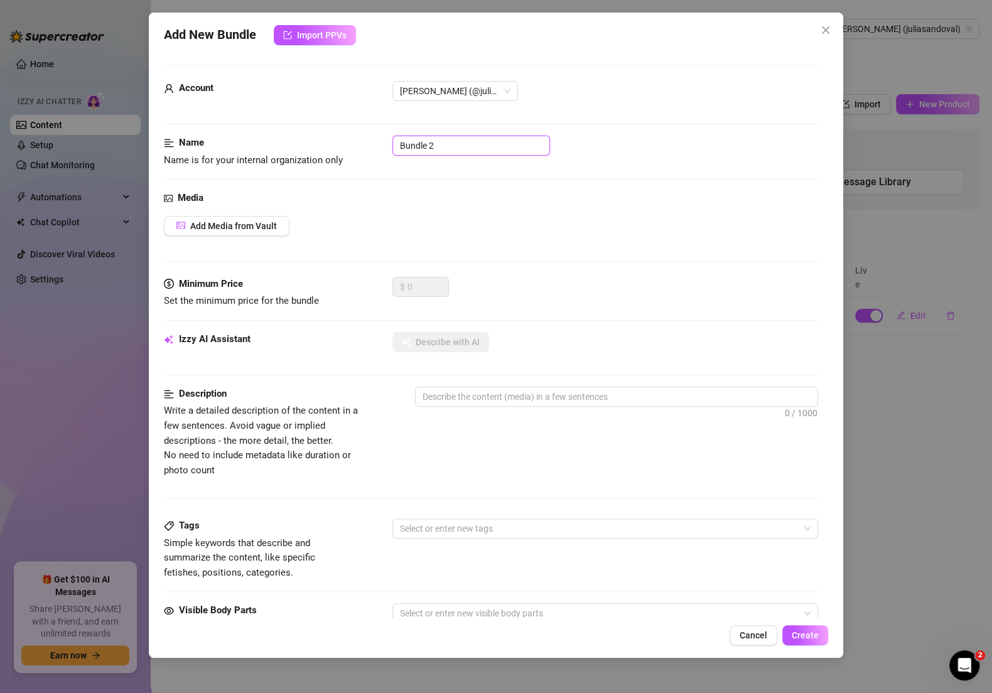
click at [453, 141] on input "Bundle 2" at bounding box center [471, 146] width 158 height 20
paste input "✅ STRIP TEASE TEMPLATE"
type input "✅ STRIP TEASE TEMPLATE"
click at [220, 230] on span "Add Media from Vault" at bounding box center [233, 226] width 87 height 10
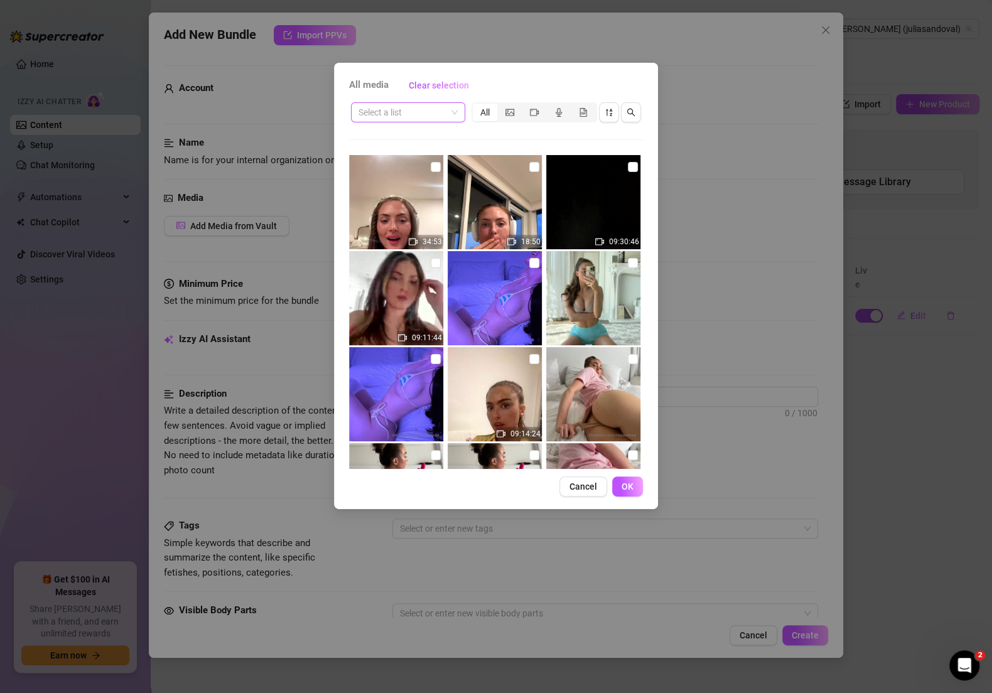
click at [431, 117] on input "search" at bounding box center [402, 112] width 88 height 19
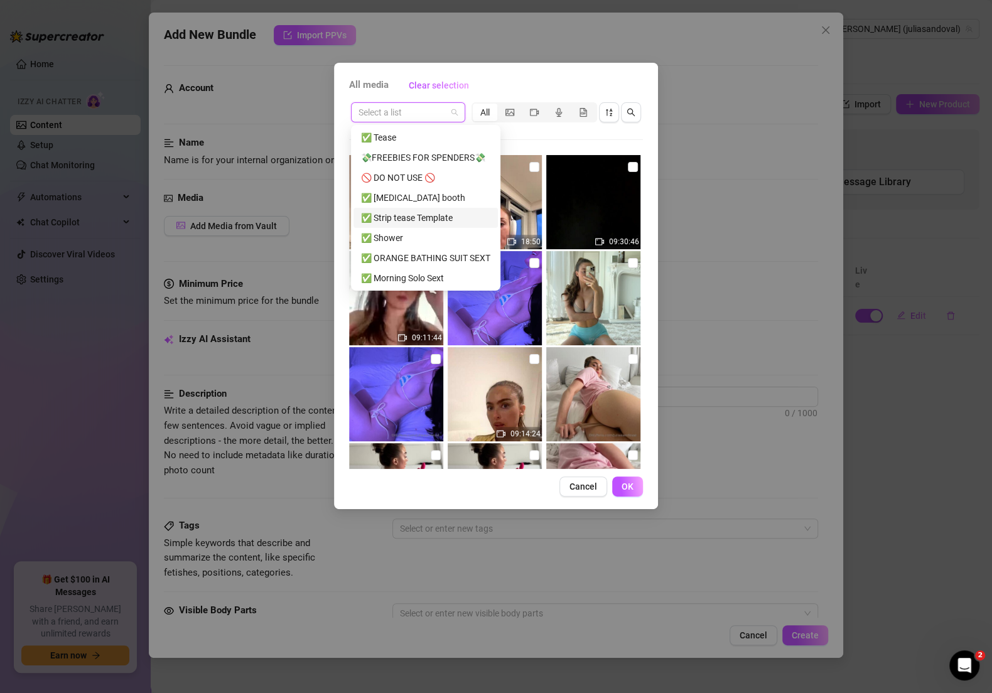
click at [438, 212] on div "✅ Strip tease Template" at bounding box center [425, 218] width 129 height 14
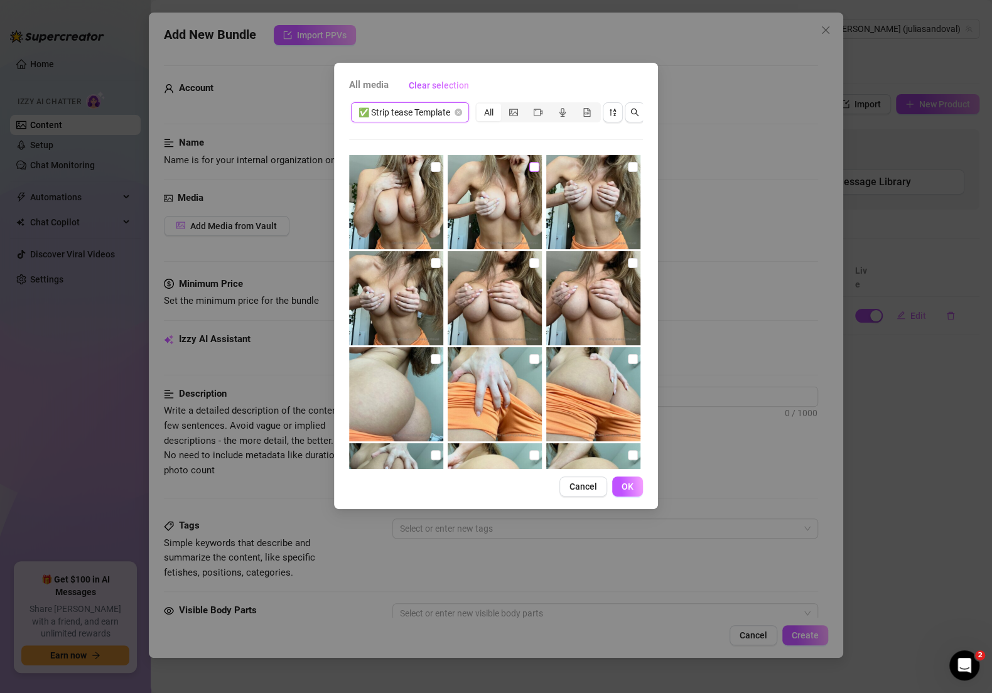
click at [531, 164] on input "checkbox" at bounding box center [534, 167] width 10 height 10
checkbox input "true"
click at [628, 171] on input "checkbox" at bounding box center [633, 167] width 10 height 10
checkbox input "true"
click at [438, 264] on img at bounding box center [396, 298] width 94 height 94
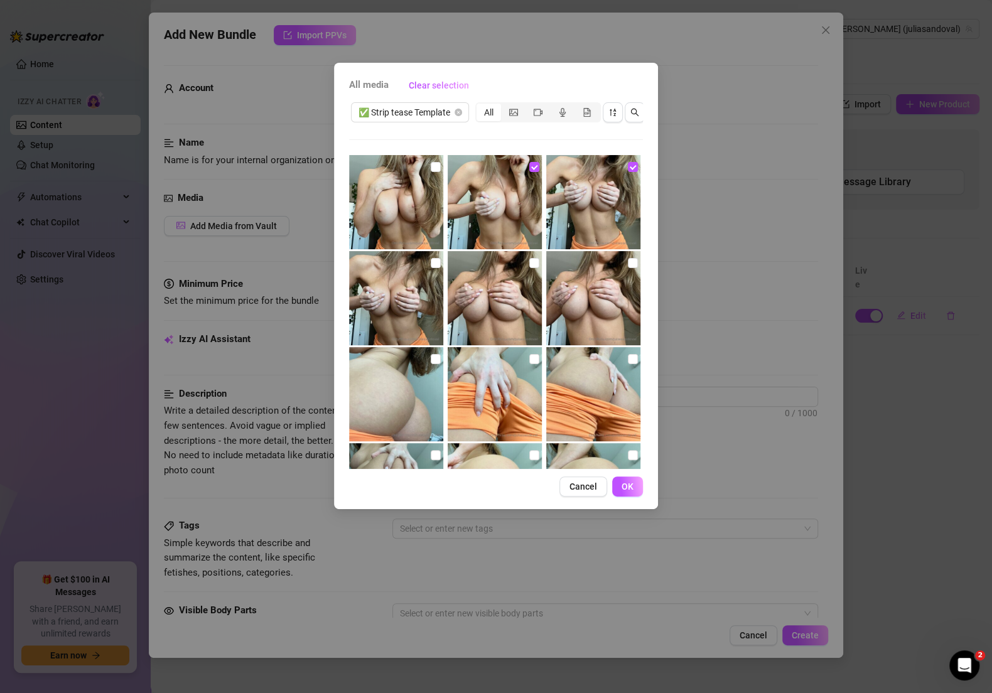
checkbox input "true"
drag, startPoint x: 531, startPoint y: 259, endPoint x: 586, endPoint y: 258, distance: 55.3
click at [531, 259] on input "checkbox" at bounding box center [534, 263] width 10 height 10
checkbox input "true"
click at [628, 262] on input "checkbox" at bounding box center [633, 263] width 10 height 10
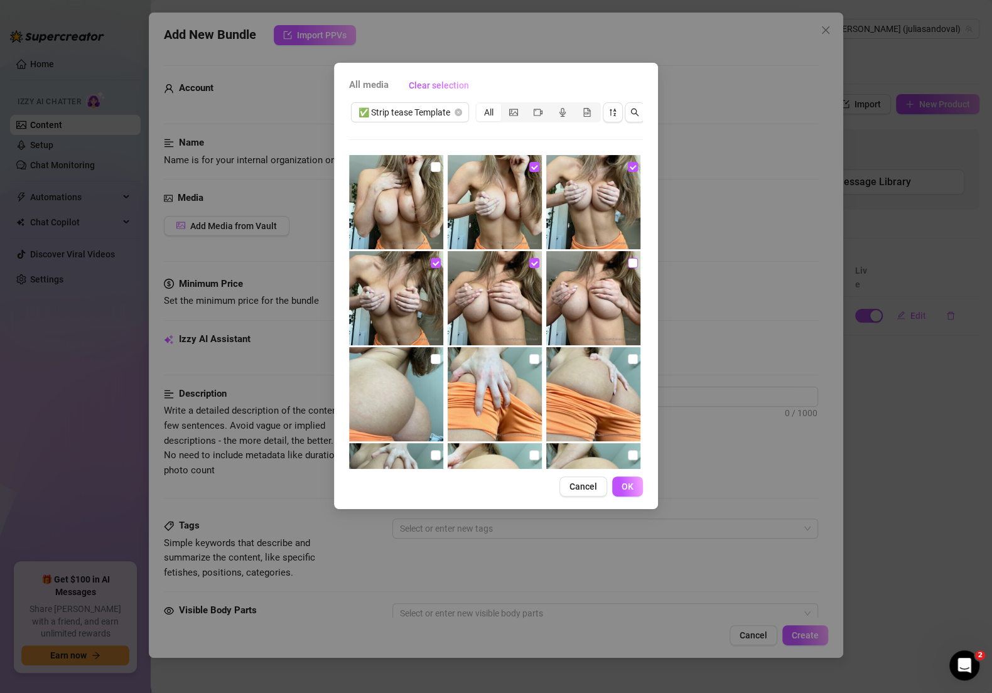
checkbox input "true"
click at [439, 166] on img at bounding box center [396, 202] width 94 height 94
checkbox input "true"
click at [429, 369] on img at bounding box center [396, 394] width 94 height 94
checkbox input "true"
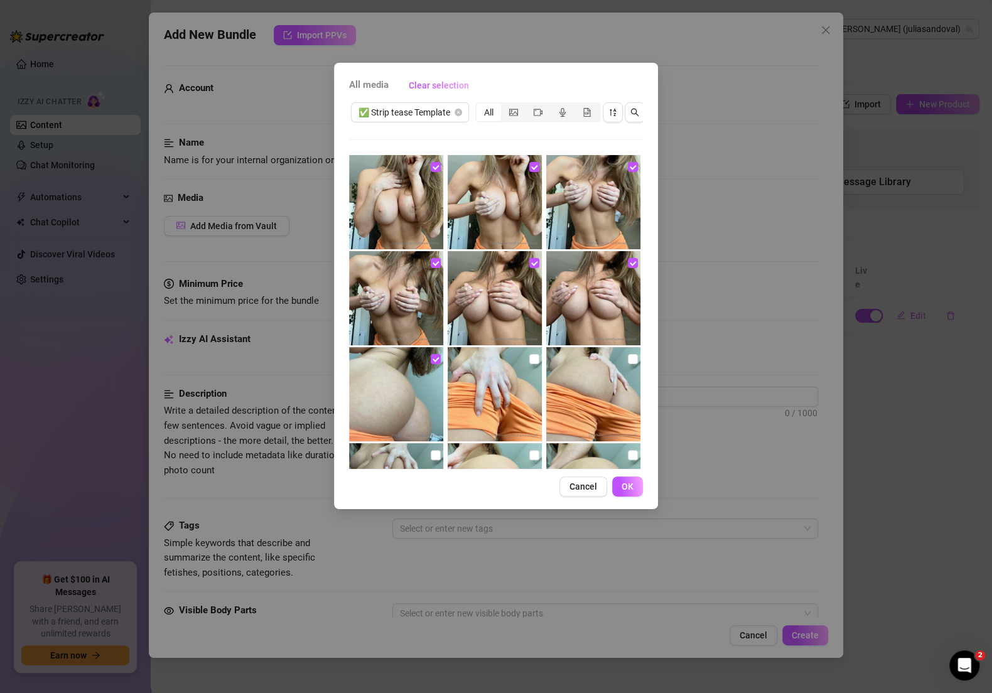
click at [520, 363] on img at bounding box center [495, 394] width 94 height 94
checkbox input "true"
click at [628, 359] on input "checkbox" at bounding box center [633, 359] width 10 height 10
checkbox input "true"
click at [620, 443] on img at bounding box center [593, 490] width 94 height 94
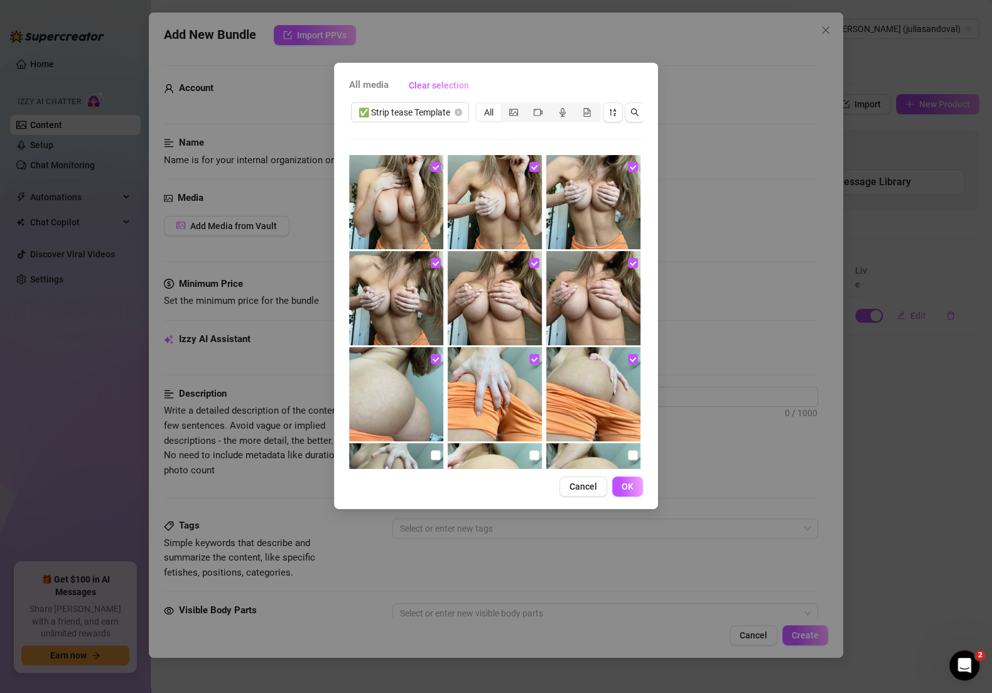
checkbox input "true"
click at [532, 448] on label at bounding box center [534, 455] width 10 height 14
click at [532, 450] on input "checkbox" at bounding box center [534, 455] width 10 height 10
checkbox input "true"
click at [440, 446] on img at bounding box center [396, 490] width 94 height 94
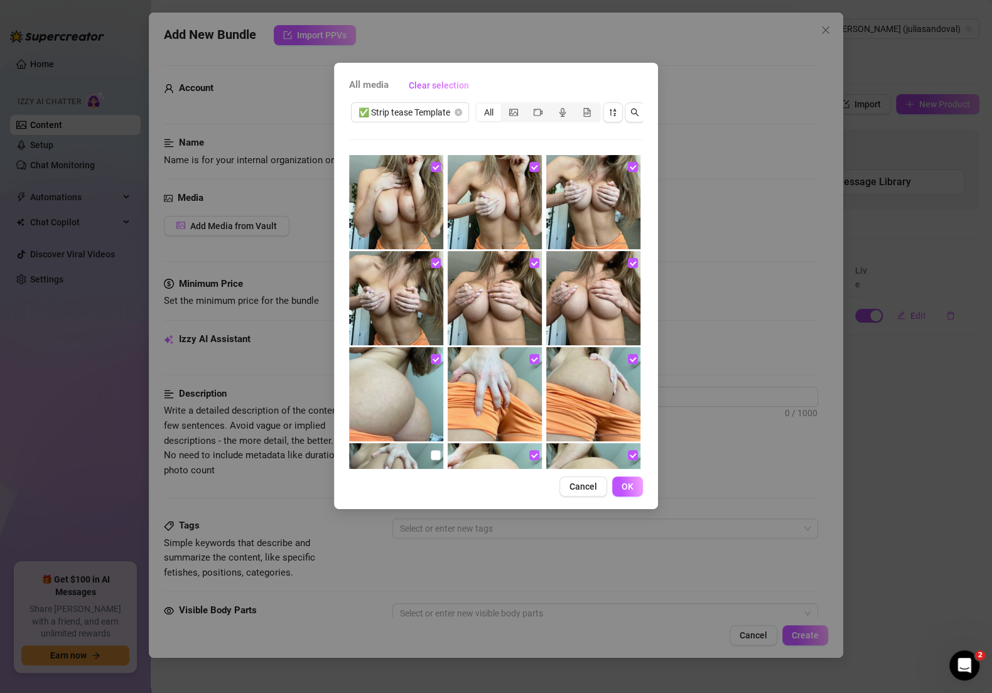
checkbox input "true"
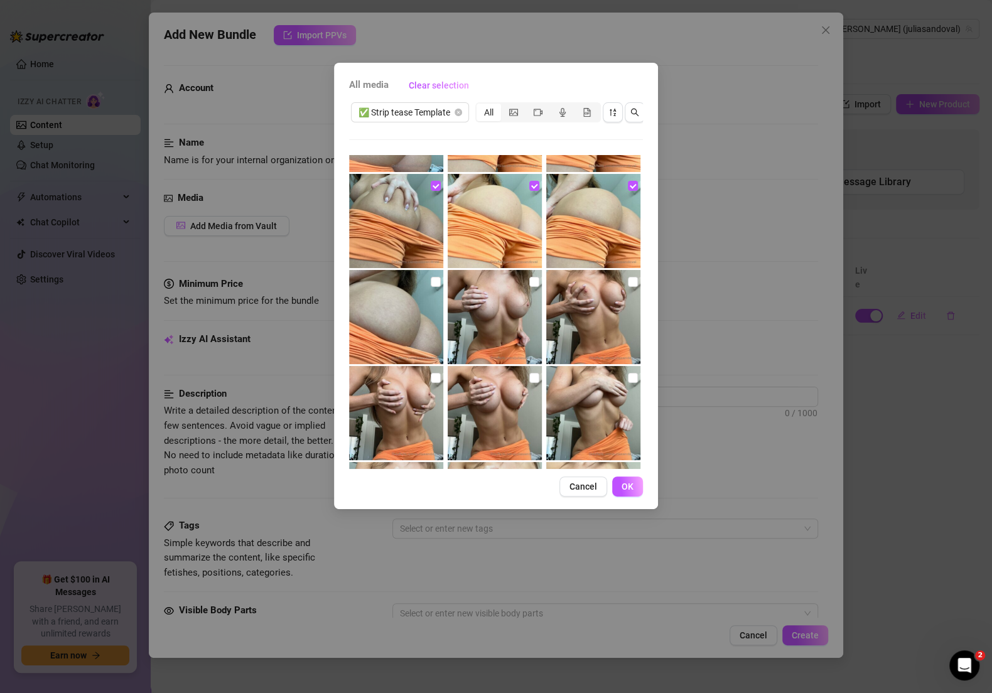
scroll to position [303, 0]
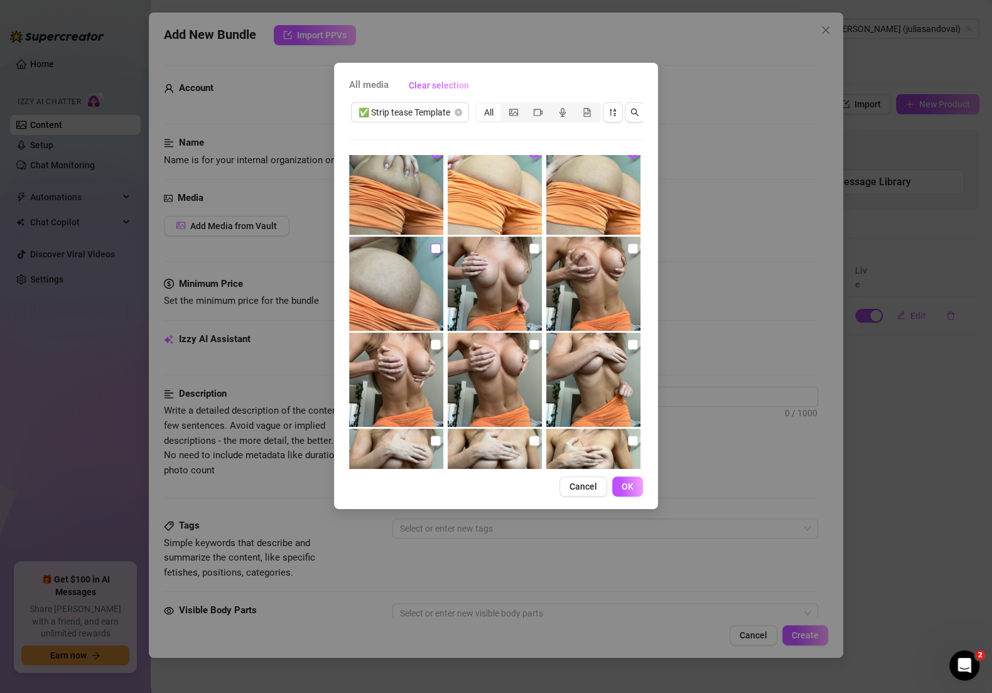
click at [434, 251] on input "checkbox" at bounding box center [436, 249] width 10 height 10
checkbox input "true"
click at [527, 255] on img at bounding box center [495, 284] width 94 height 94
checkbox input "true"
click at [628, 249] on input "checkbox" at bounding box center [633, 249] width 10 height 10
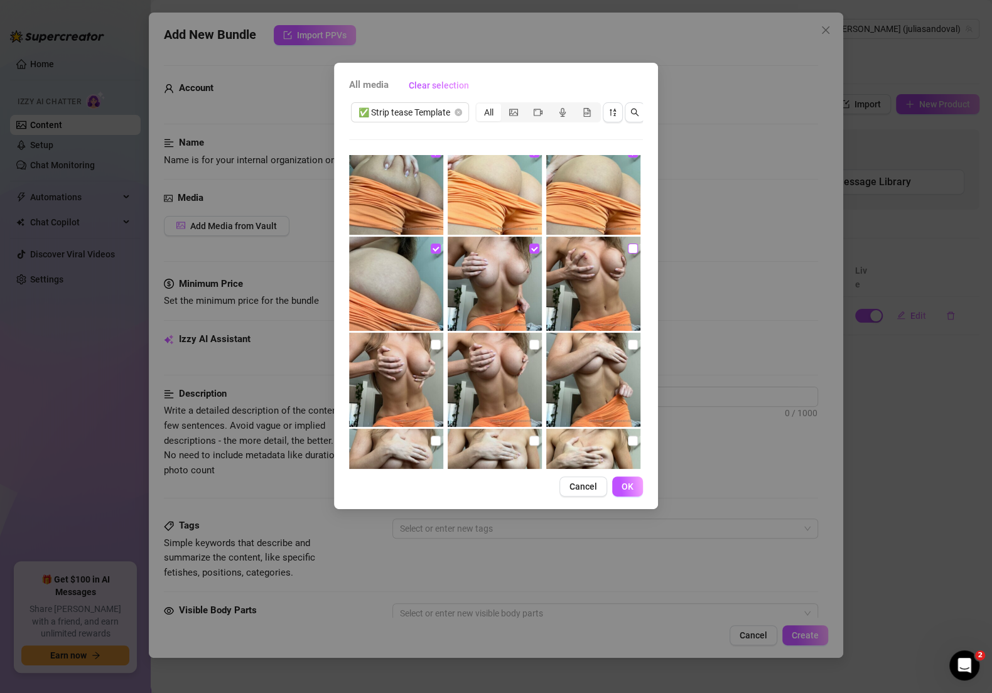
checkbox input "true"
click at [618, 352] on img at bounding box center [593, 380] width 94 height 94
checkbox input "true"
click at [523, 338] on img at bounding box center [495, 380] width 94 height 94
checkbox input "true"
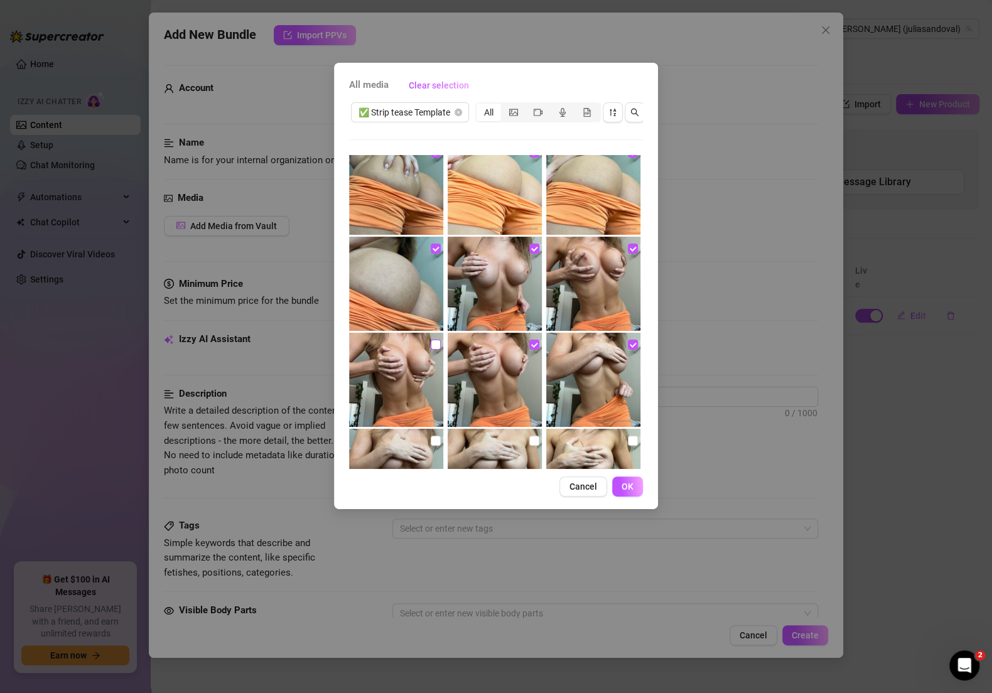
click at [434, 338] on label at bounding box center [436, 345] width 10 height 14
click at [434, 340] on input "checkbox" at bounding box center [436, 345] width 10 height 10
checkbox input "true"
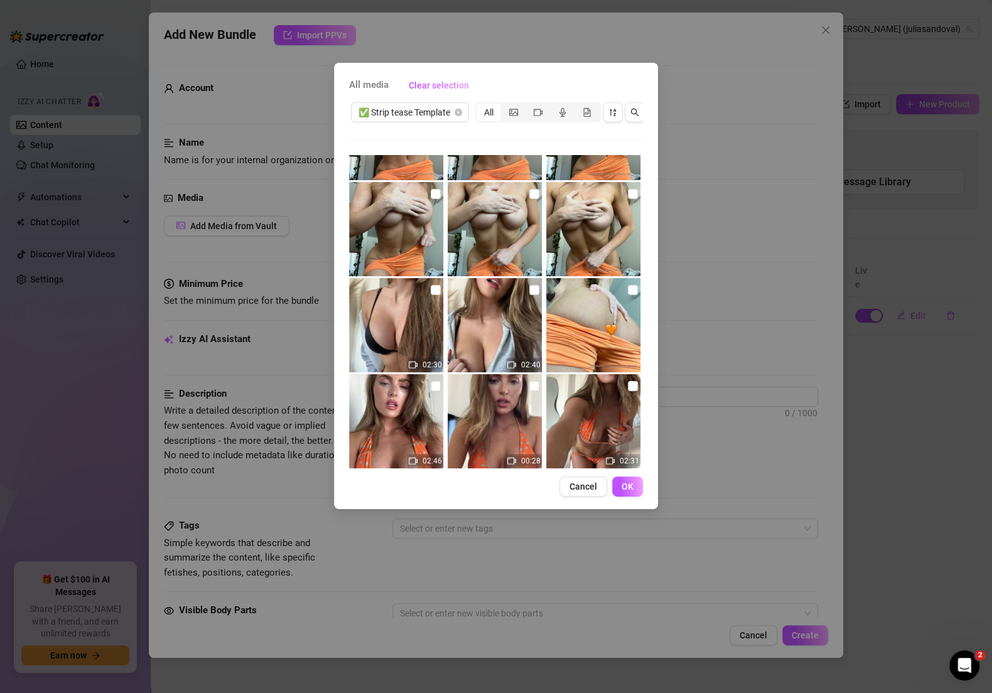
scroll to position [510, 0]
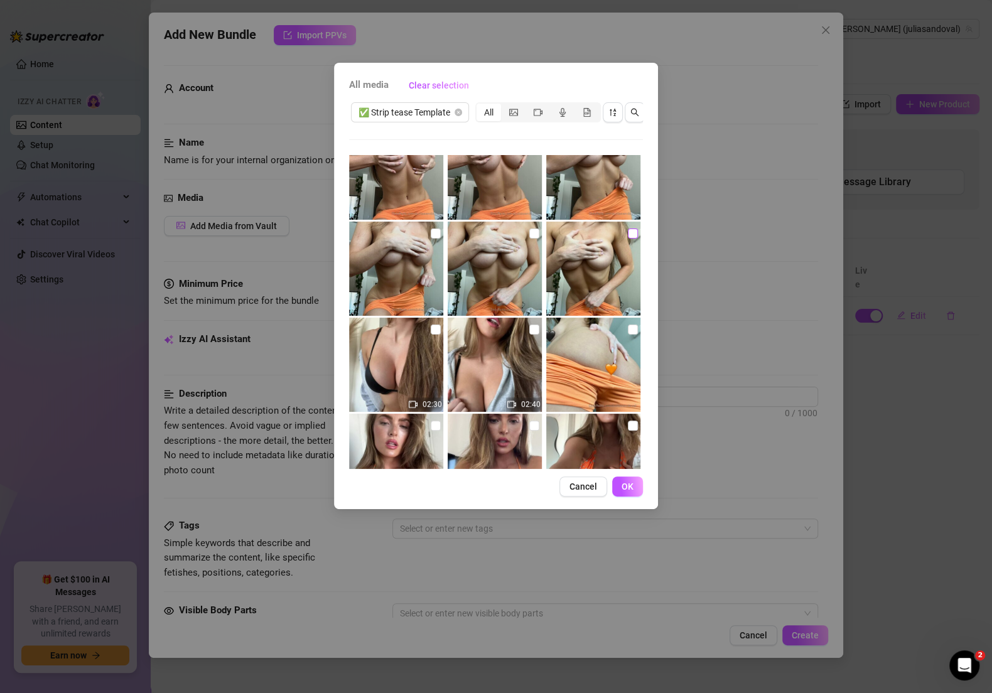
click at [628, 229] on input "checkbox" at bounding box center [633, 234] width 10 height 10
checkbox input "true"
click at [532, 227] on label at bounding box center [534, 234] width 10 height 14
click at [532, 229] on input "checkbox" at bounding box center [534, 234] width 10 height 10
checkbox input "true"
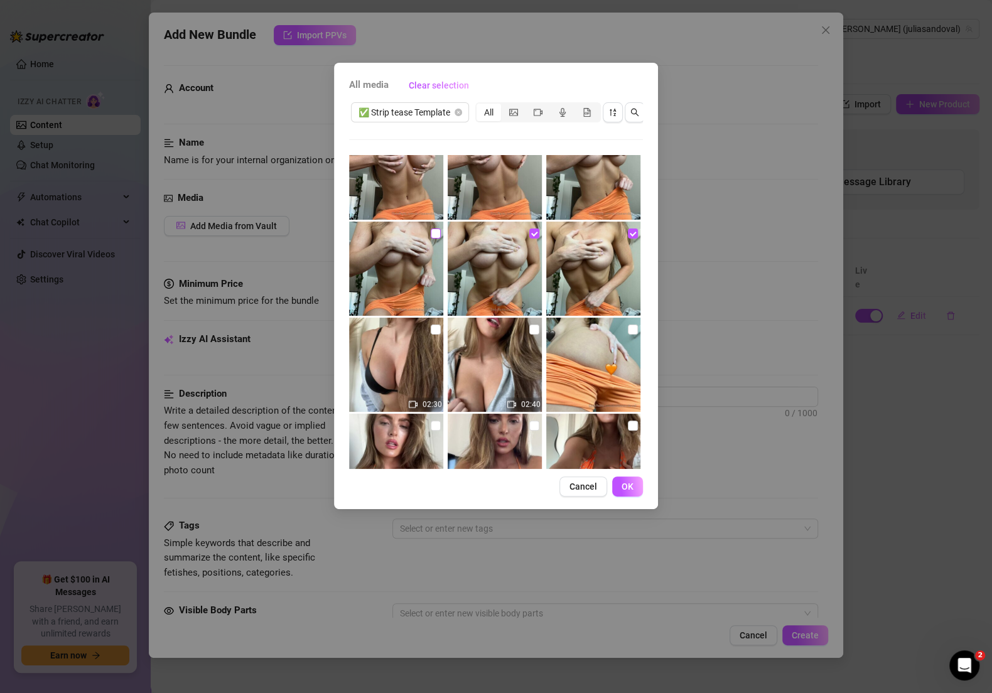
click at [431, 231] on input "checkbox" at bounding box center [436, 234] width 10 height 10
checkbox input "true"
click at [628, 330] on input "checkbox" at bounding box center [633, 330] width 10 height 10
checkbox input "true"
click at [623, 492] on span "OK" at bounding box center [628, 487] width 12 height 10
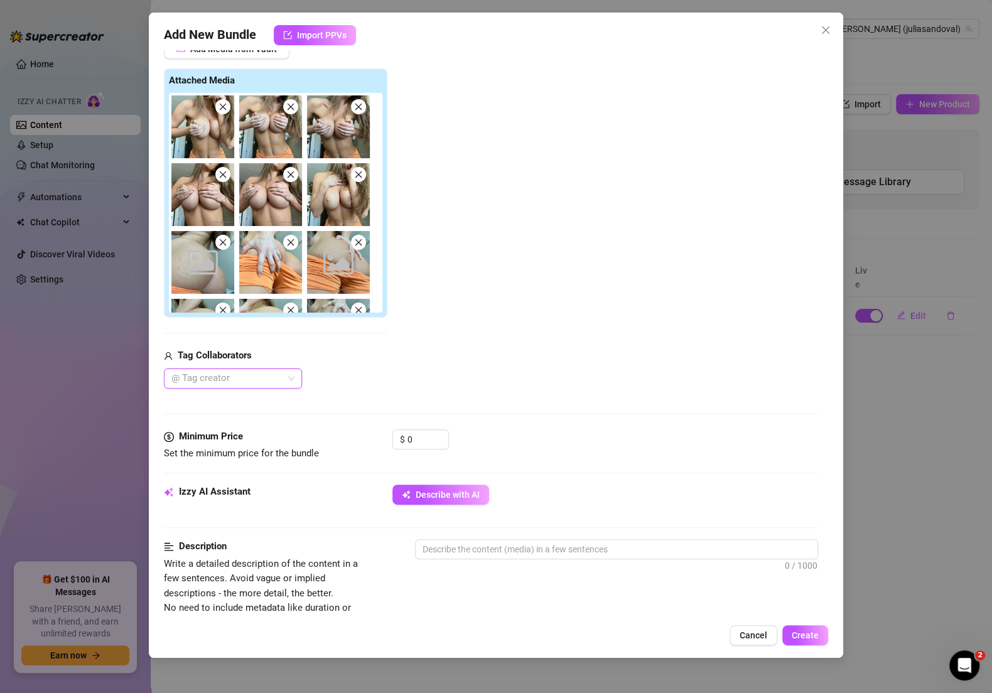
scroll to position [358, 0]
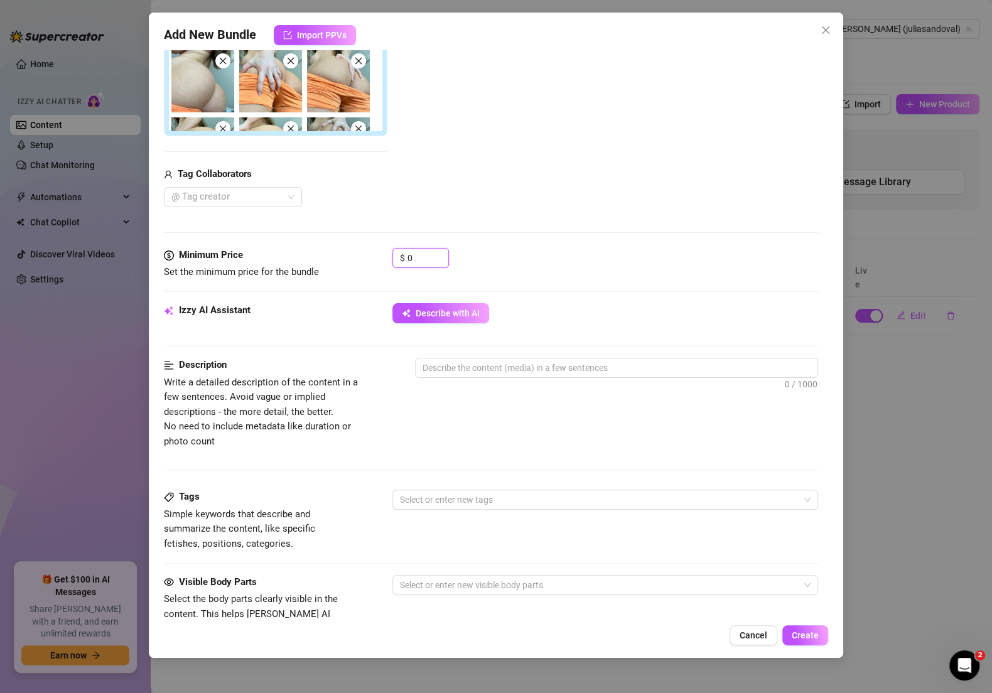
drag, startPoint x: 421, startPoint y: 257, endPoint x: 390, endPoint y: 257, distance: 31.4
click at [390, 257] on div "Minimum Price Set the minimum price for the bundle $ 0" at bounding box center [491, 264] width 654 height 32
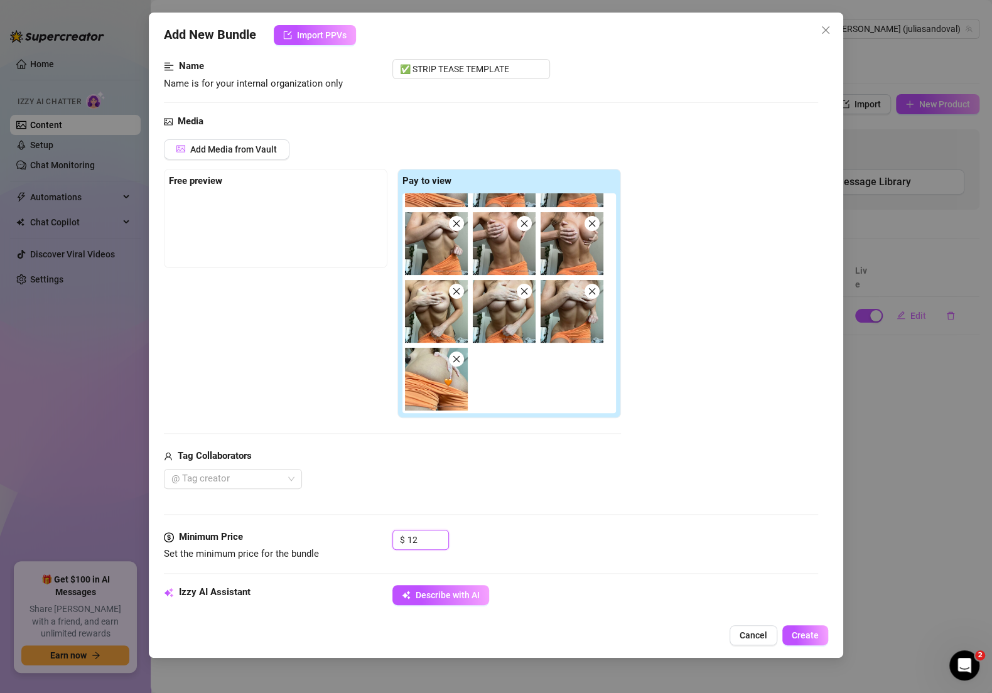
scroll to position [53, 0]
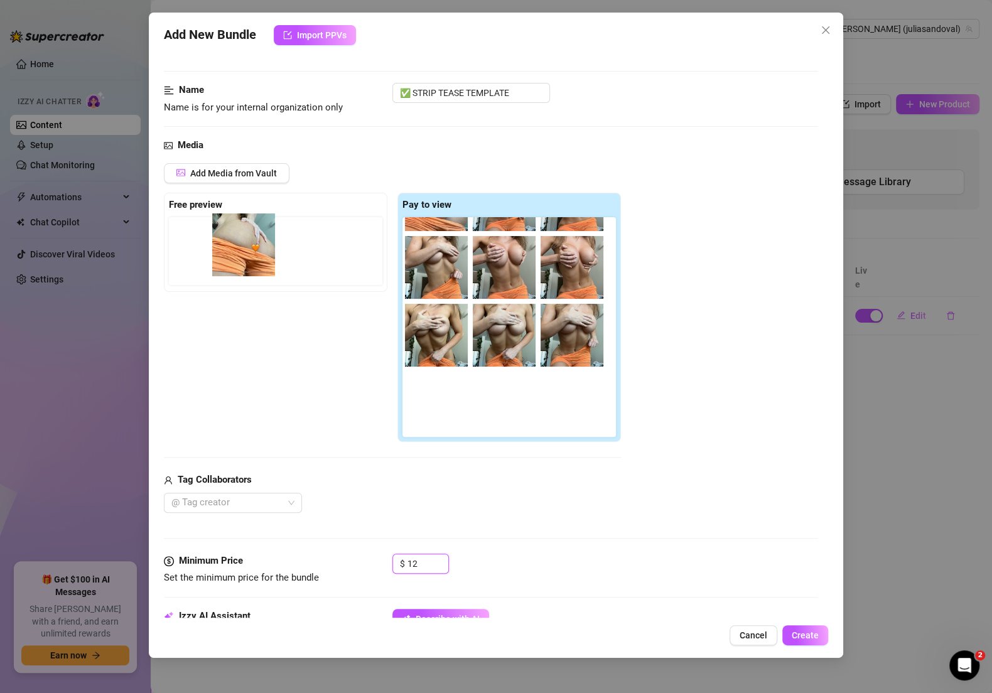
drag, startPoint x: 433, startPoint y: 423, endPoint x: 237, endPoint y: 265, distance: 251.9
click at [237, 265] on div "Free preview Pay to view" at bounding box center [392, 318] width 457 height 250
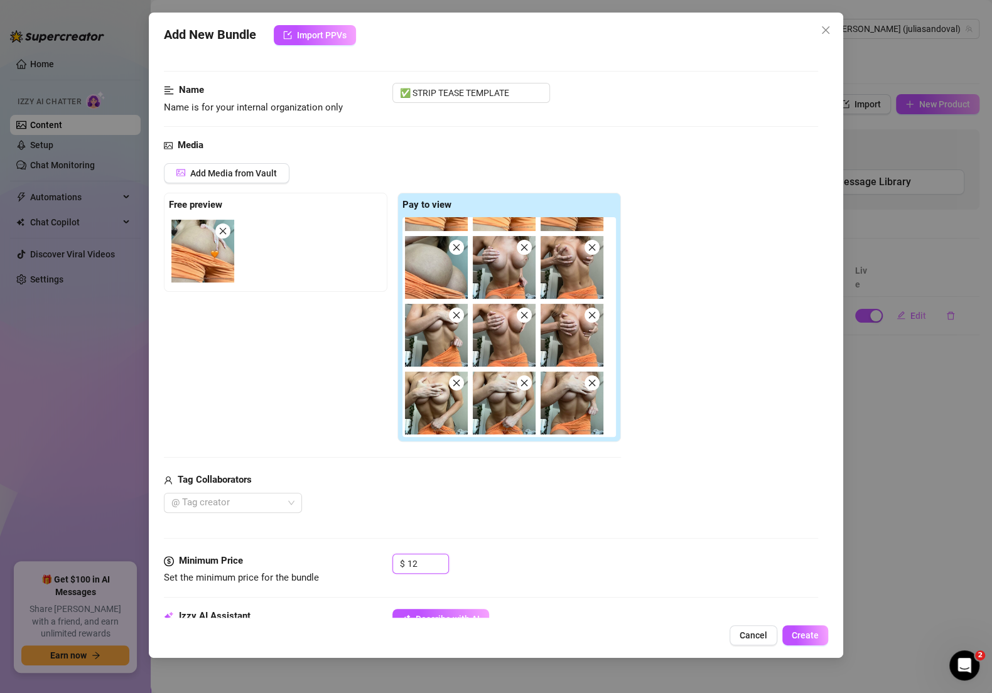
scroll to position [477, 0]
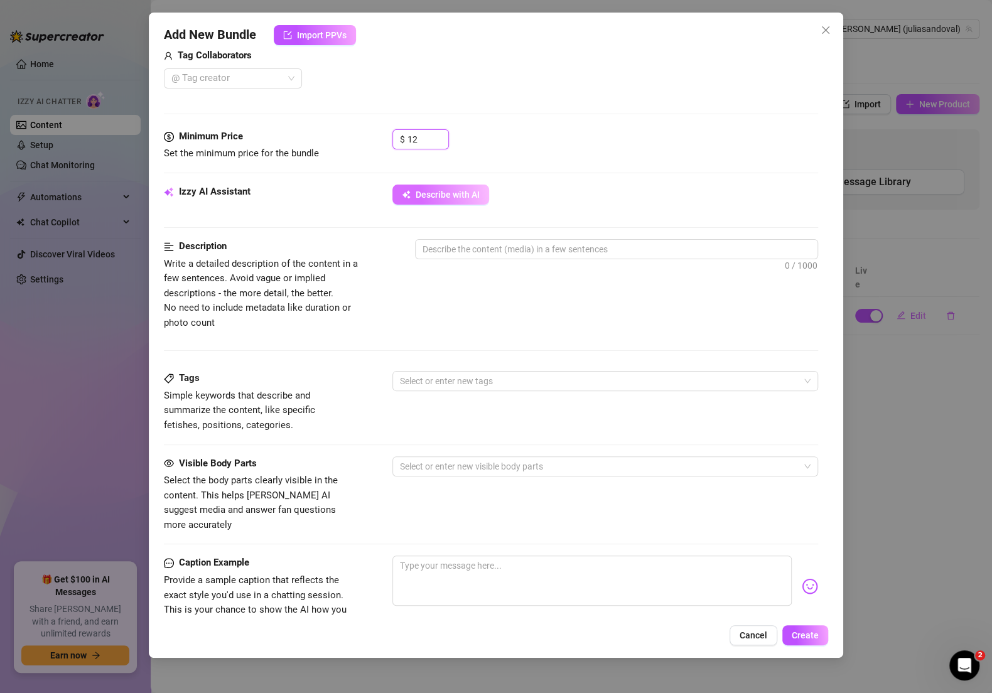
type input "12"
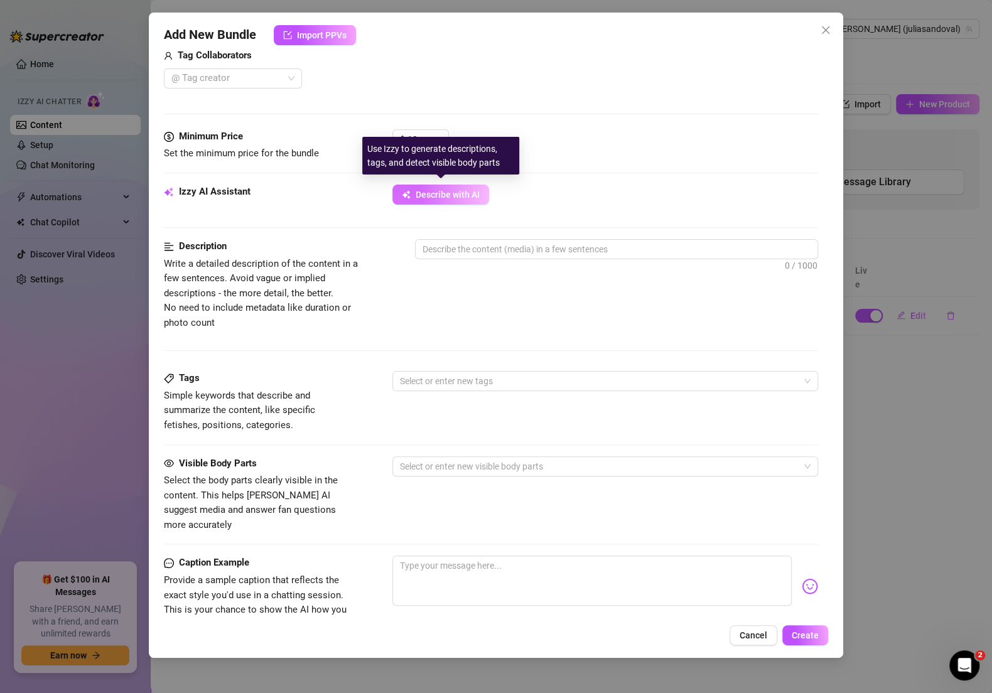
click at [429, 194] on span "Describe with AI" at bounding box center [448, 195] width 64 height 10
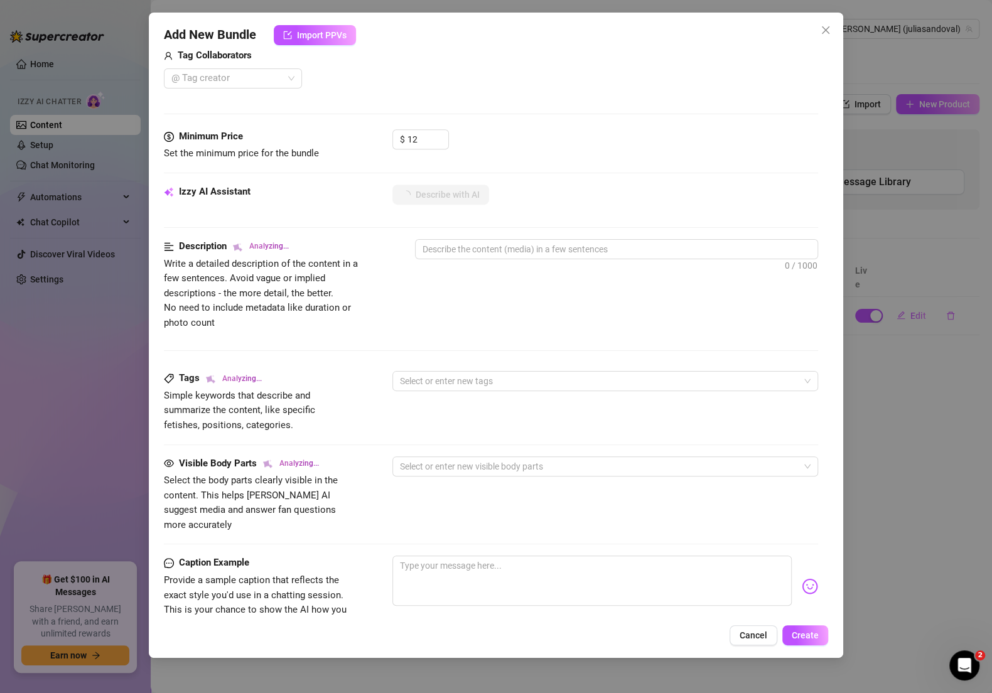
type textarea "[PERSON_NAME]"
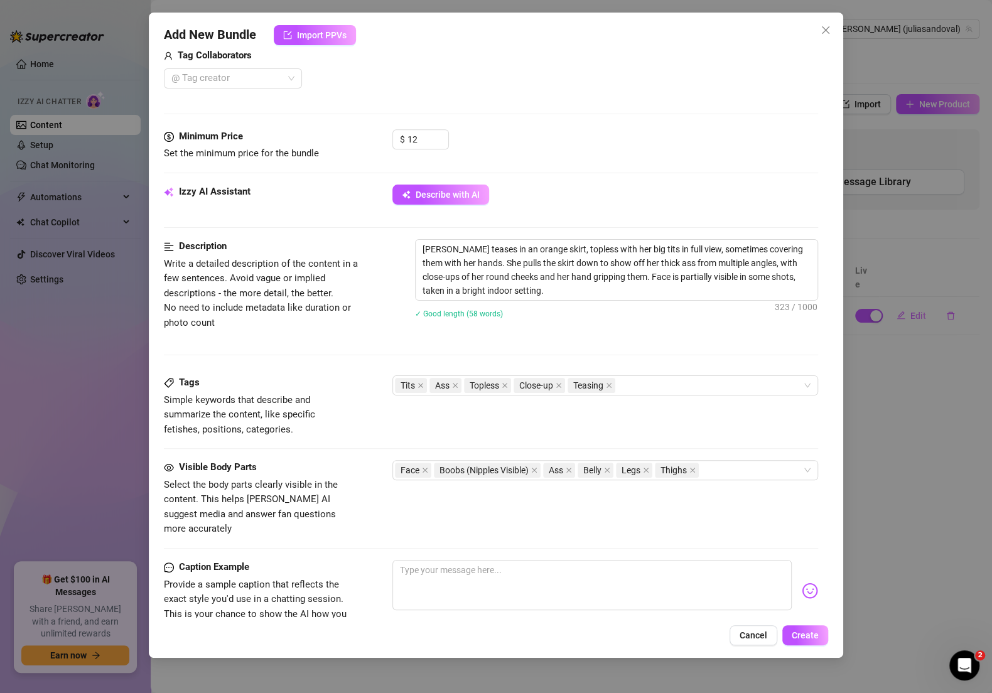
scroll to position [655, 0]
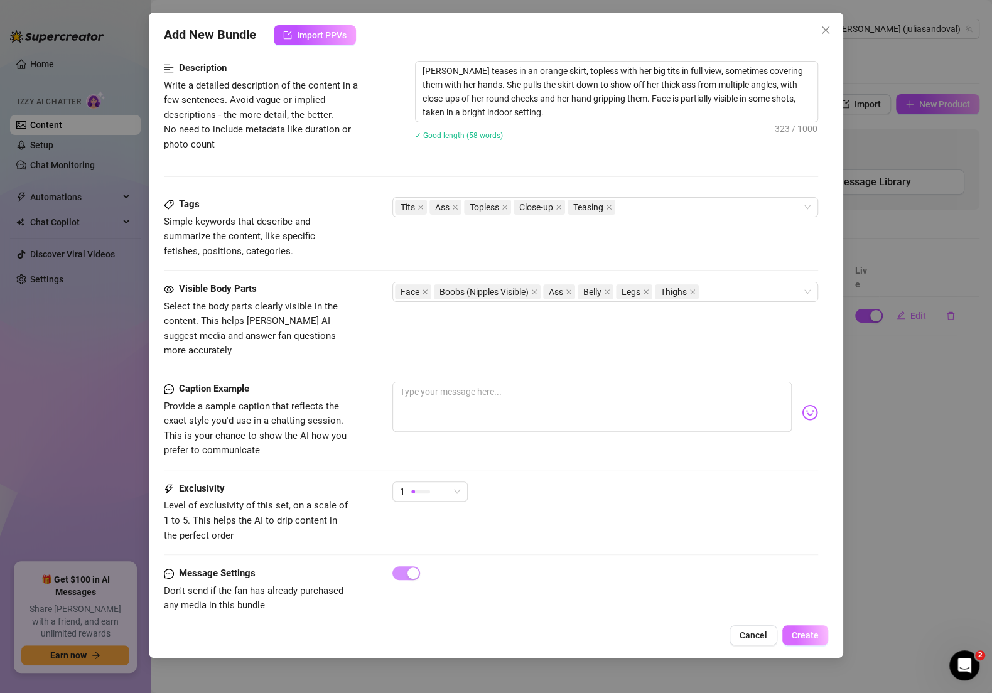
click at [810, 638] on span "Create" at bounding box center [805, 635] width 27 height 10
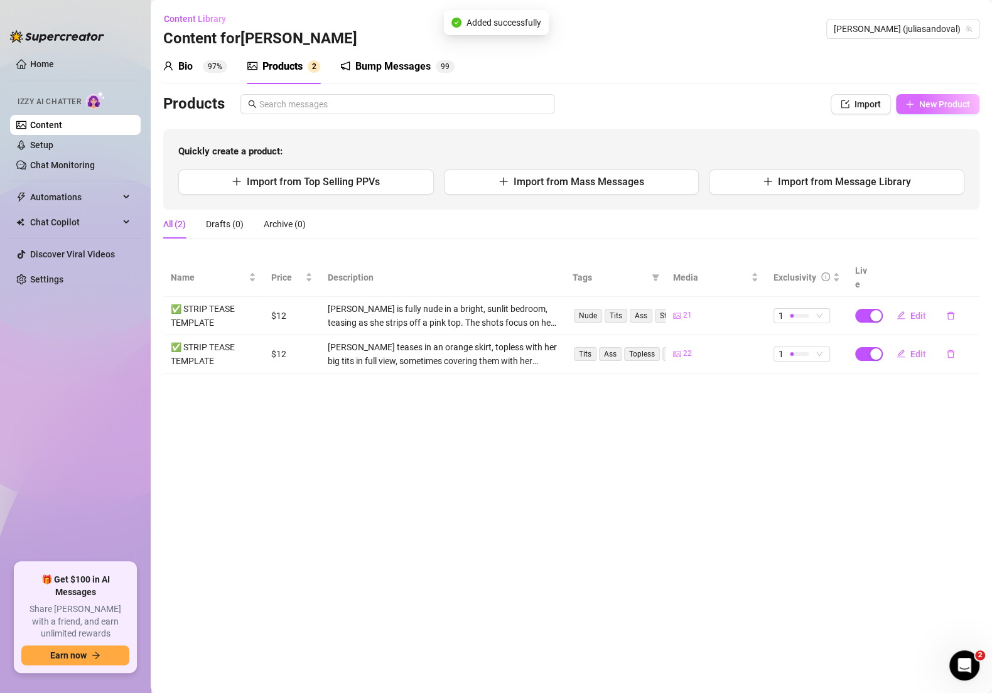
click at [917, 102] on button "New Product" at bounding box center [937, 104] width 83 height 20
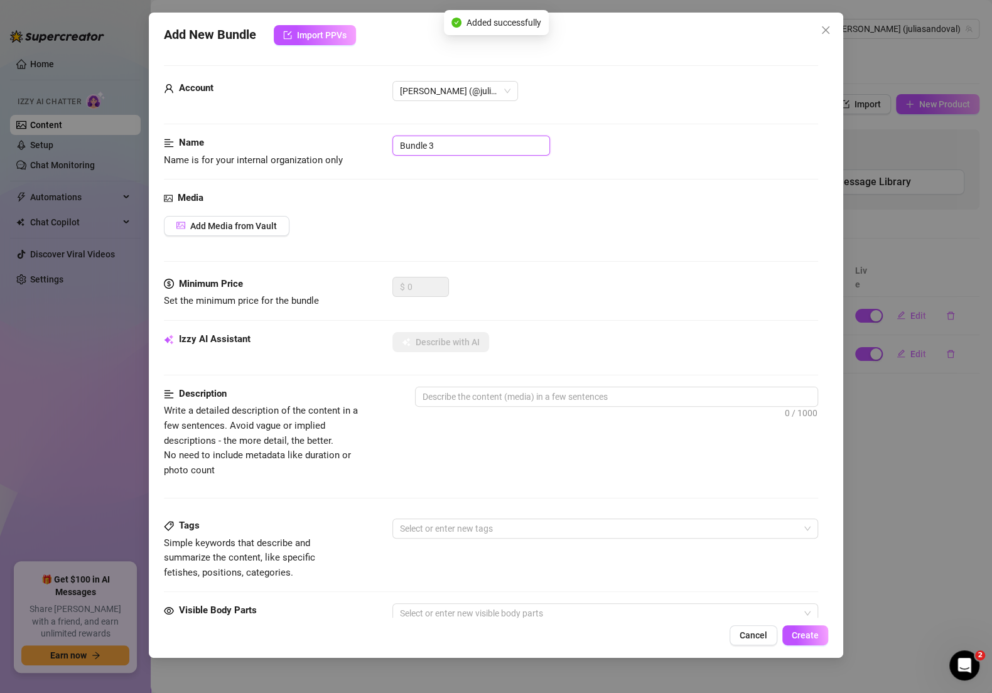
click at [436, 136] on input "Bundle 3" at bounding box center [471, 146] width 158 height 20
paste input "✅ STRIP TEASE TEMPLATE"
click at [254, 214] on div "Media Add Media from Vault" at bounding box center [491, 234] width 654 height 86
click at [254, 229] on span "Add Media from Vault" at bounding box center [233, 226] width 87 height 10
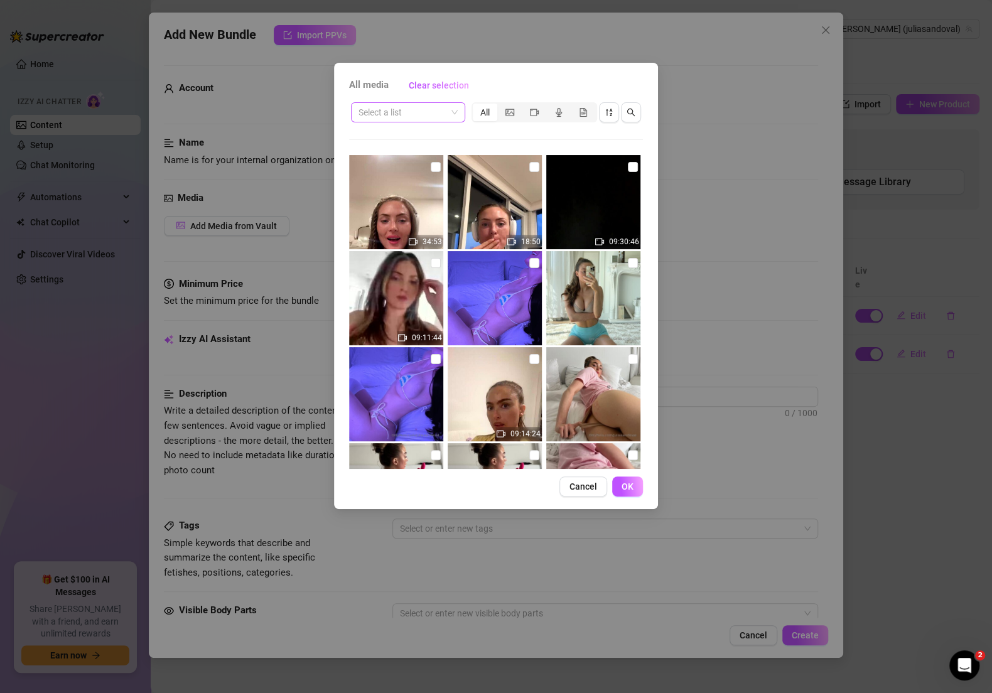
click at [465, 112] on div "Select a list" at bounding box center [408, 112] width 114 height 20
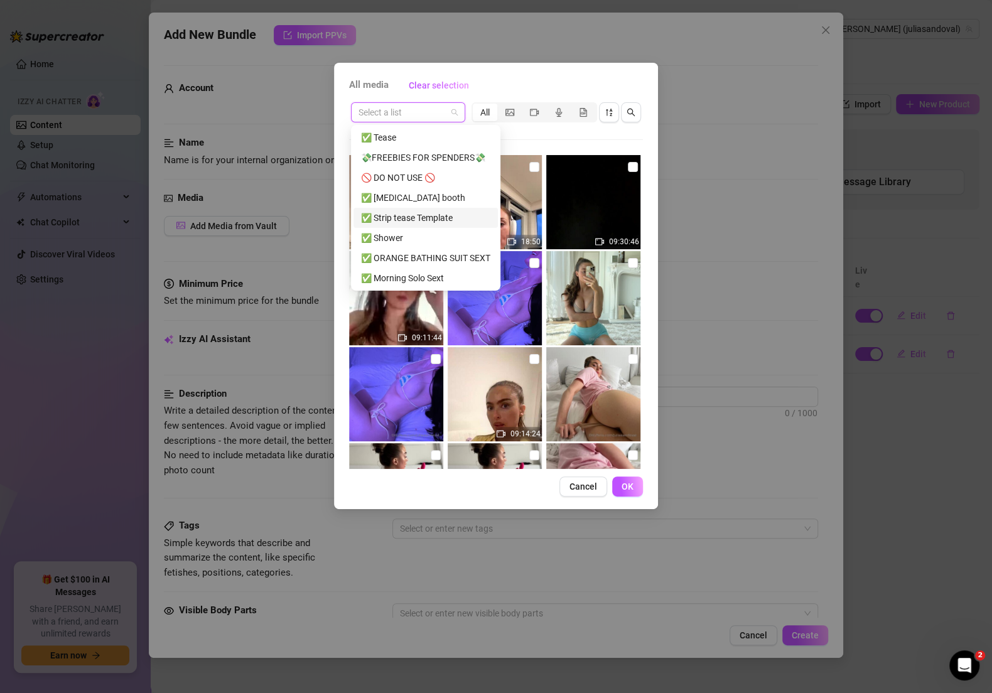
click at [441, 220] on div "✅ Strip tease Template" at bounding box center [425, 218] width 129 height 14
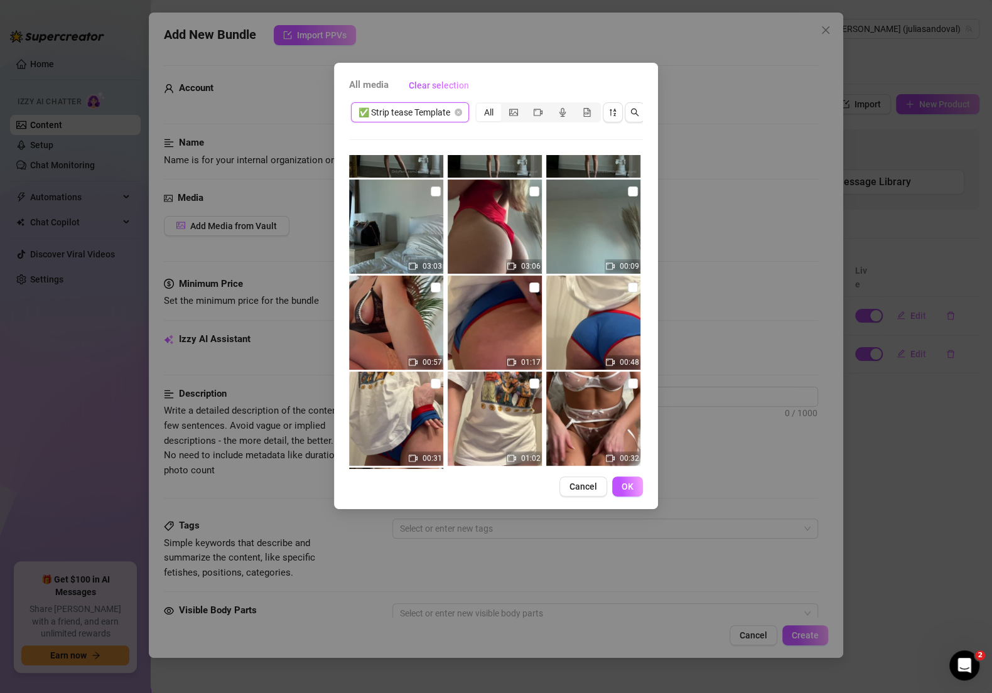
scroll to position [3354, 0]
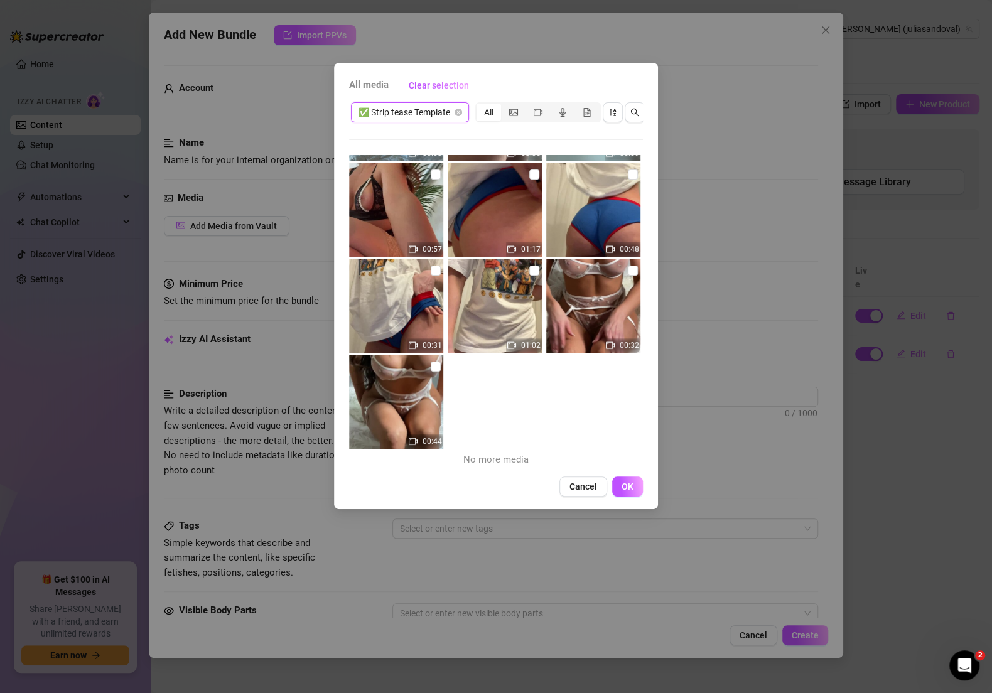
click at [912, 443] on div "All media Clear selection ✅ Strip tease Template ✅ Strip tease Template All 02:…" at bounding box center [496, 346] width 992 height 693
